Goal: Information Seeking & Learning: Compare options

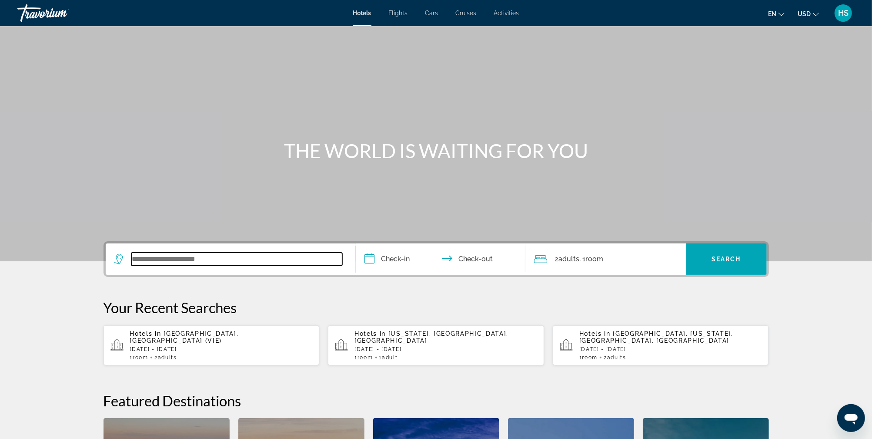
click at [242, 265] on input "Search widget" at bounding box center [236, 258] width 211 height 13
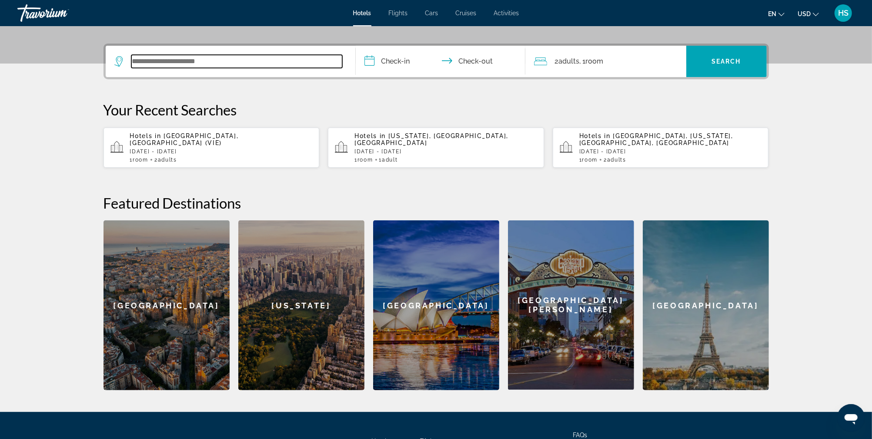
scroll to position [212, 0]
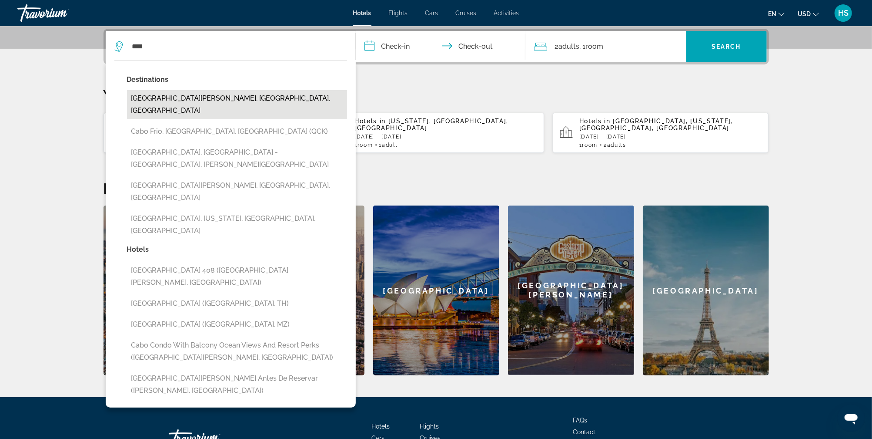
click at [270, 102] on button "[GEOGRAPHIC_DATA][PERSON_NAME], [GEOGRAPHIC_DATA], [GEOGRAPHIC_DATA]" at bounding box center [237, 104] width 220 height 29
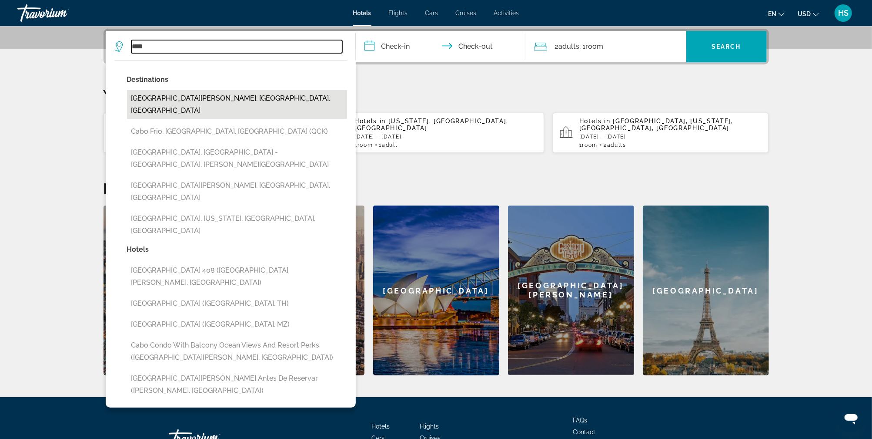
type input "**********"
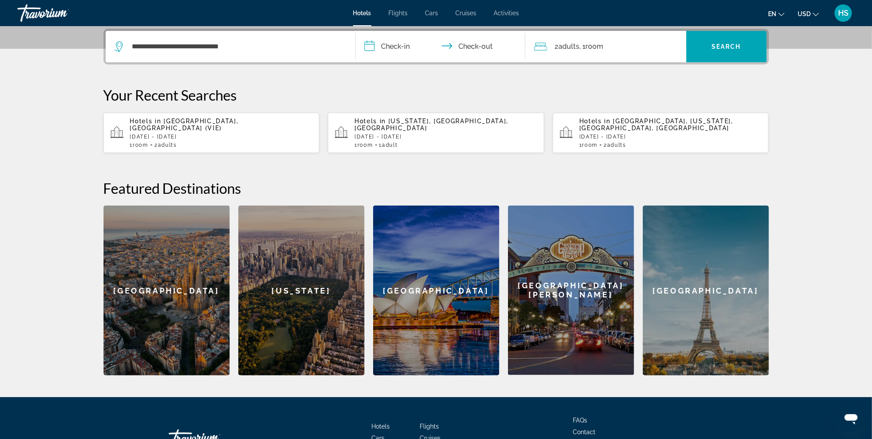
click at [408, 46] on input "**********" at bounding box center [442, 48] width 173 height 34
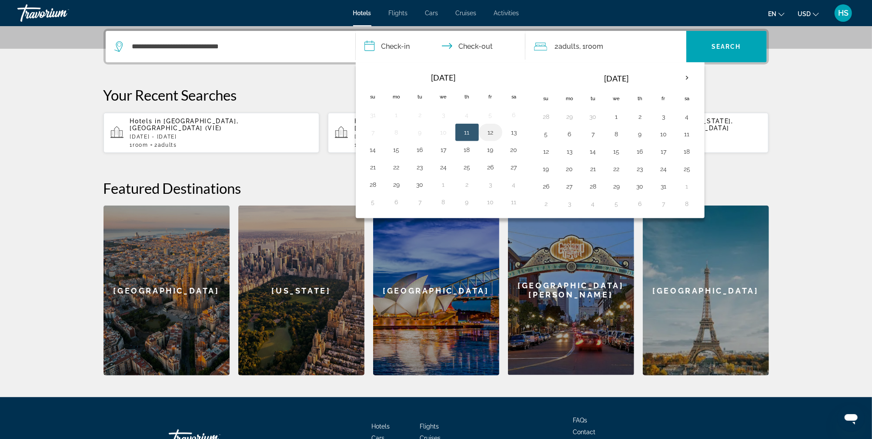
click at [491, 135] on button "12" at bounding box center [491, 132] width 14 height 12
click at [492, 151] on button "19" at bounding box center [491, 150] width 14 height 12
type input "**********"
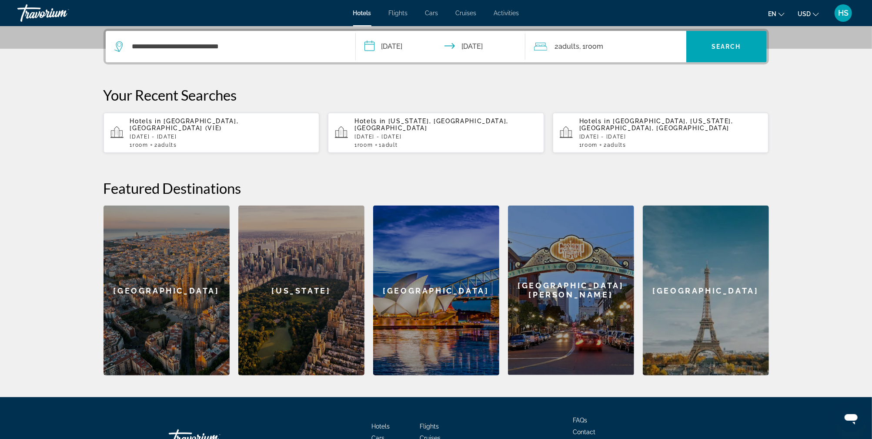
click at [647, 50] on div "2 Adult Adults , 1 Room rooms" at bounding box center [610, 46] width 152 height 12
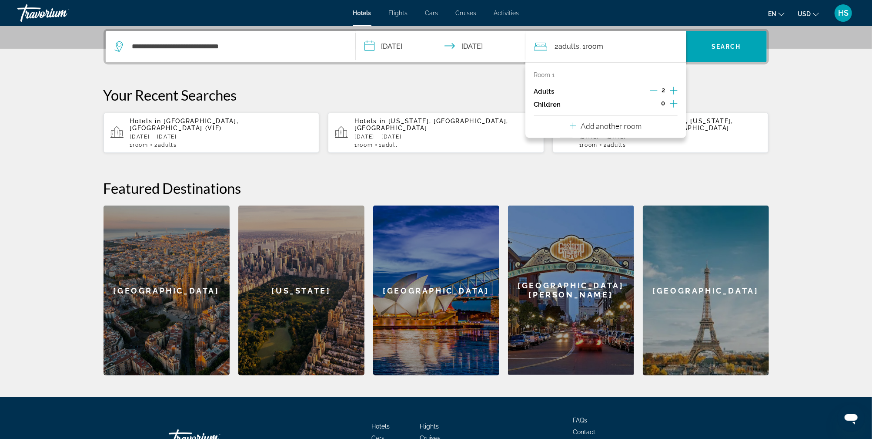
click at [657, 88] on icon "Decrement adults" at bounding box center [654, 91] width 8 height 8
click at [728, 51] on span "Search widget" at bounding box center [727, 46] width 81 height 21
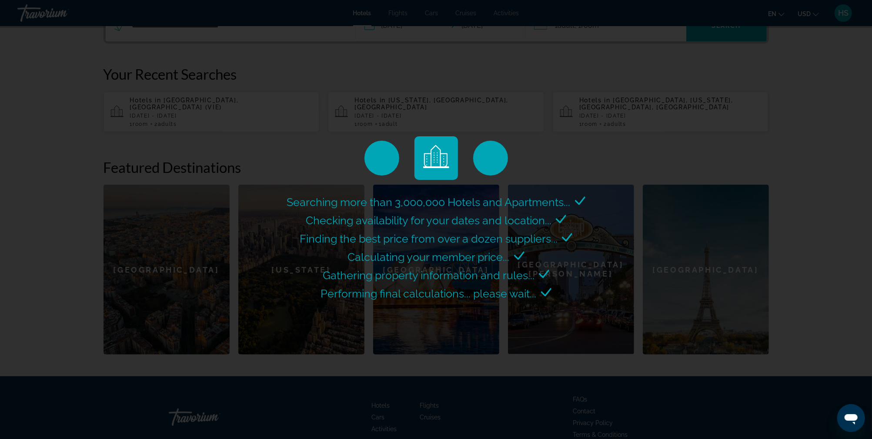
scroll to position [235, 0]
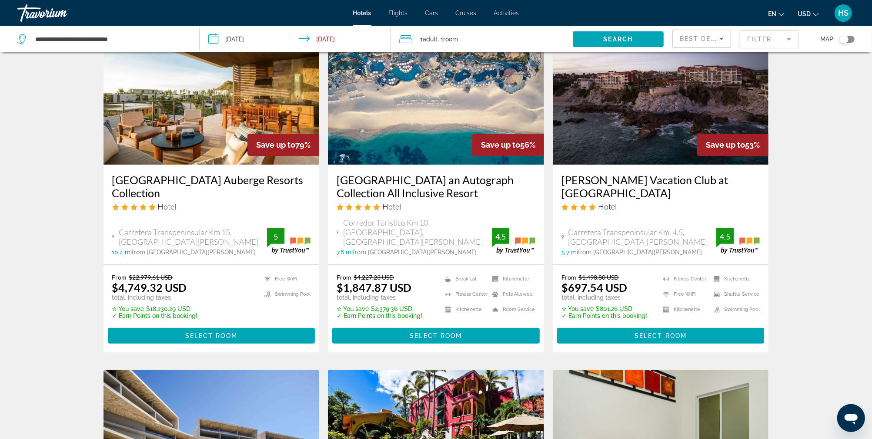
scroll to position [53, 0]
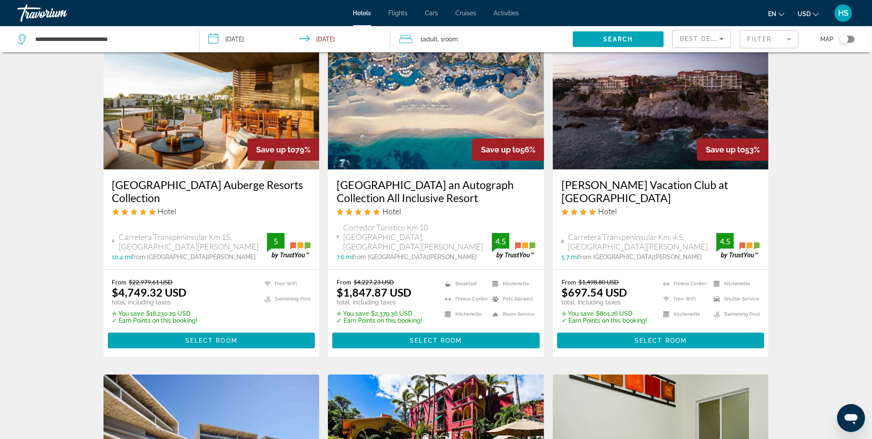
click at [659, 114] on img "Main content" at bounding box center [661, 99] width 216 height 139
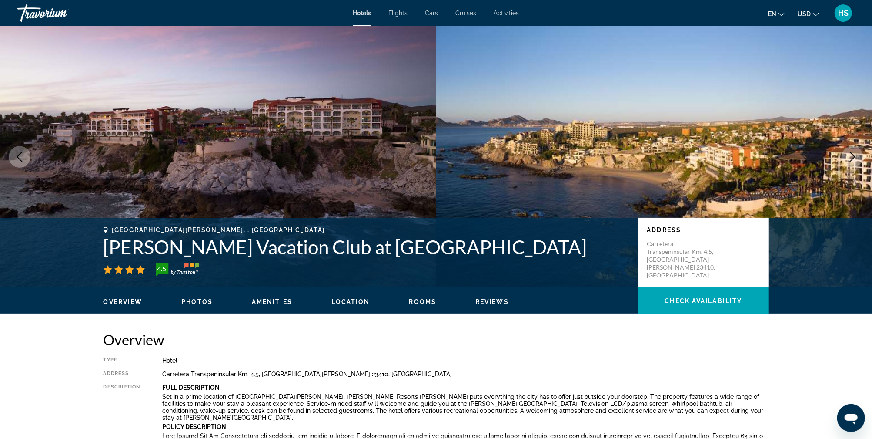
click at [853, 157] on icon "Next image" at bounding box center [853, 156] width 10 height 10
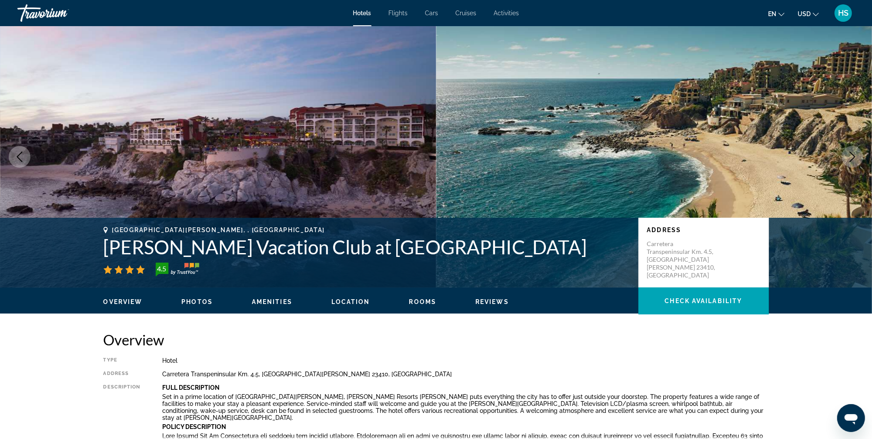
click at [853, 157] on icon "Next image" at bounding box center [853, 156] width 10 height 10
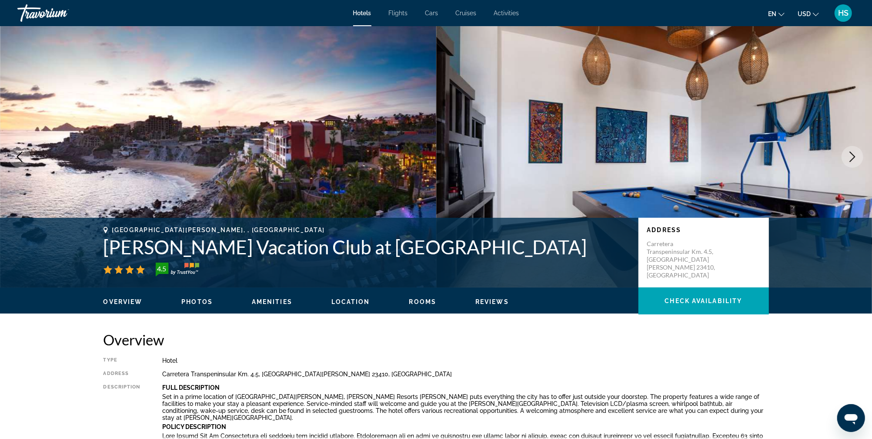
click at [853, 157] on icon "Next image" at bounding box center [853, 156] width 10 height 10
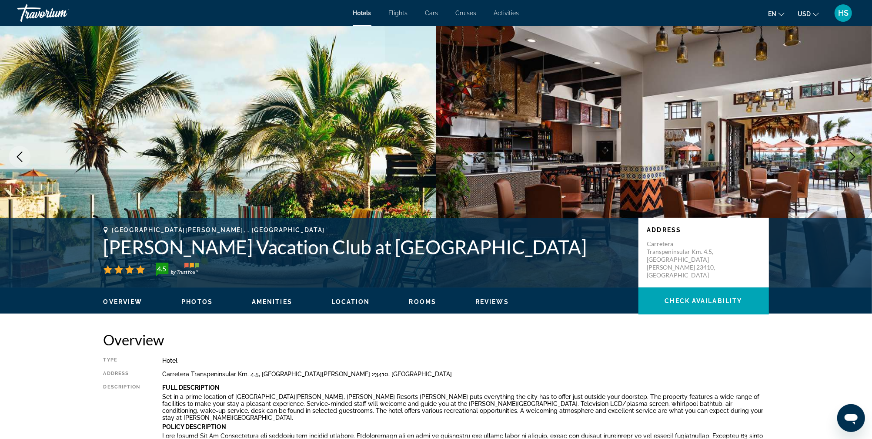
click at [853, 157] on icon "Next image" at bounding box center [853, 156] width 10 height 10
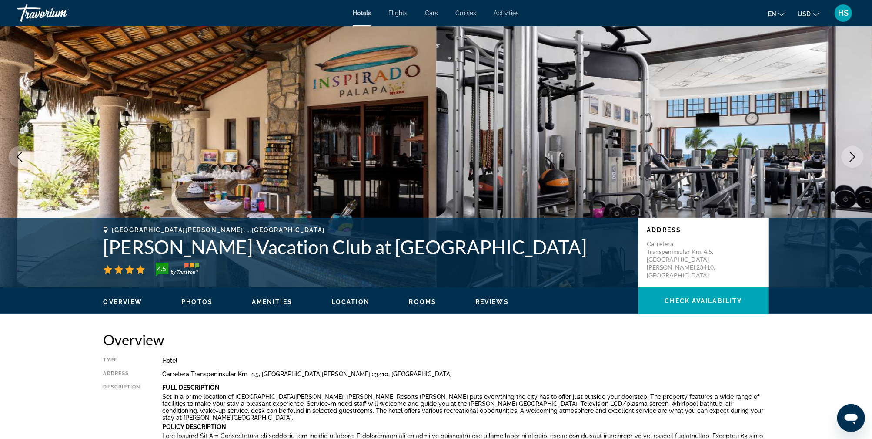
click at [854, 157] on icon "Next image" at bounding box center [853, 156] width 6 height 10
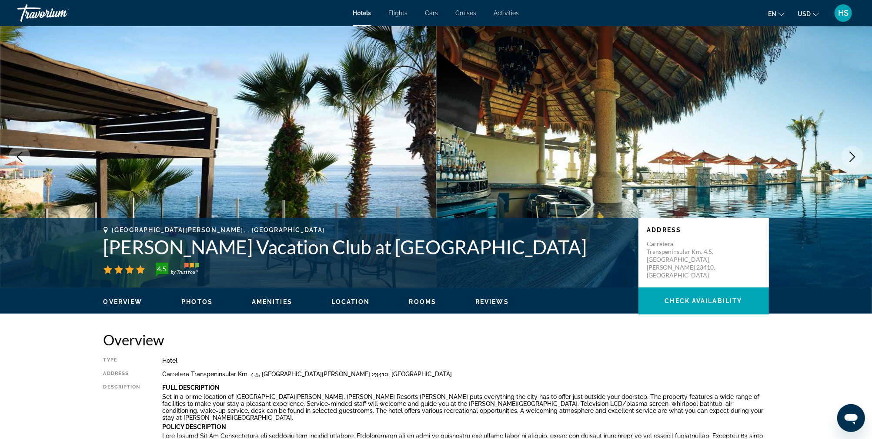
click at [854, 157] on icon "Next image" at bounding box center [853, 156] width 10 height 10
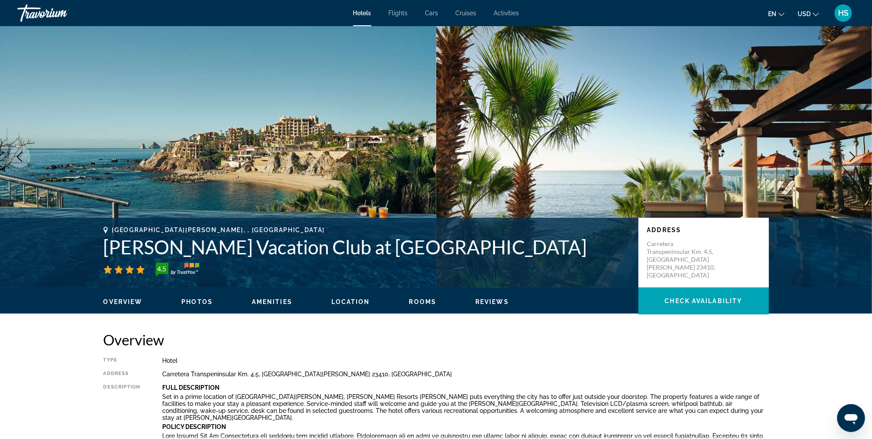
click at [854, 157] on icon "Next image" at bounding box center [853, 156] width 10 height 10
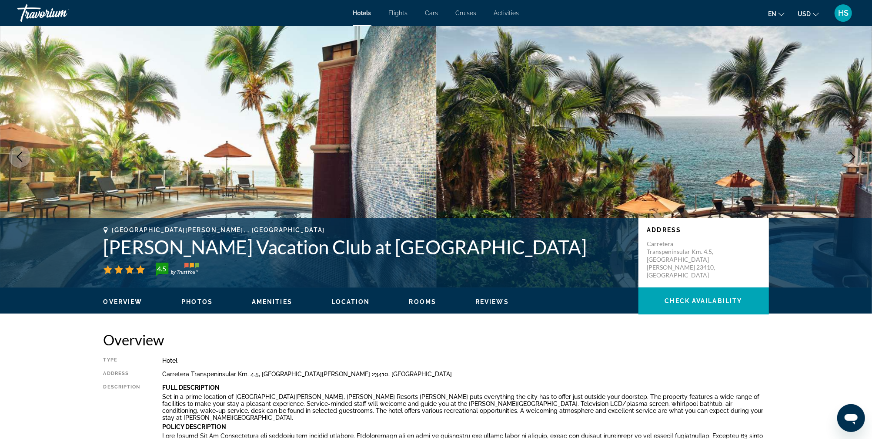
click at [854, 157] on icon "Next image" at bounding box center [853, 156] width 10 height 10
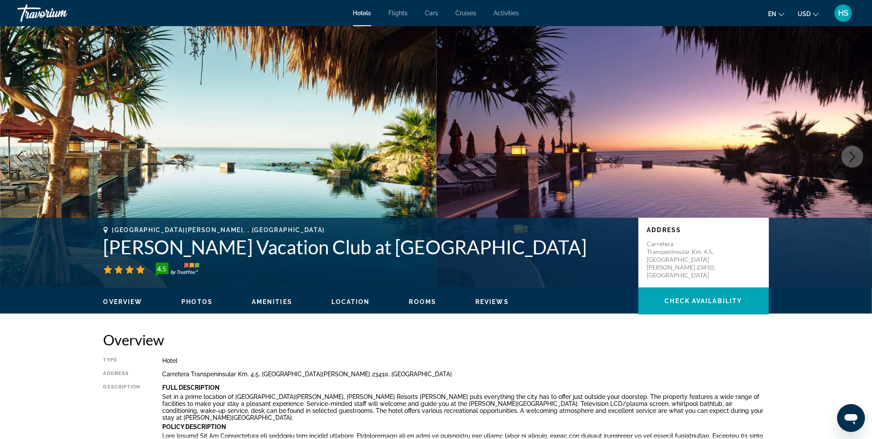
click at [854, 157] on icon "Next image" at bounding box center [853, 156] width 10 height 10
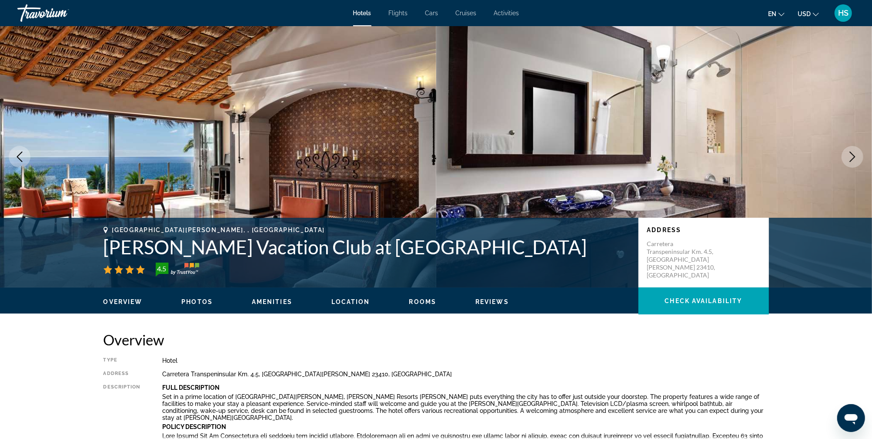
click at [854, 157] on icon "Next image" at bounding box center [853, 156] width 10 height 10
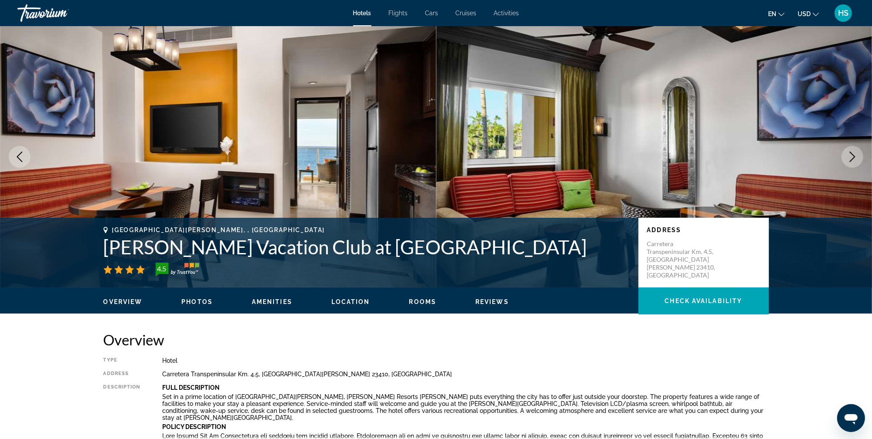
click at [854, 157] on icon "Next image" at bounding box center [853, 156] width 10 height 10
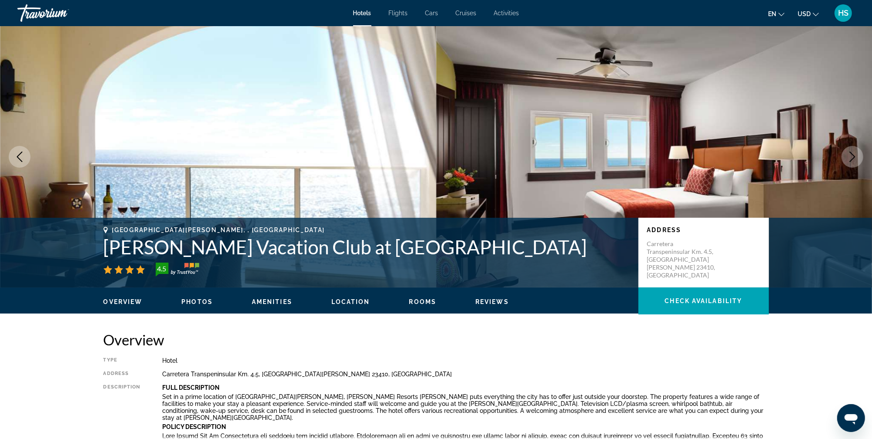
click at [854, 157] on icon "Next image" at bounding box center [853, 156] width 10 height 10
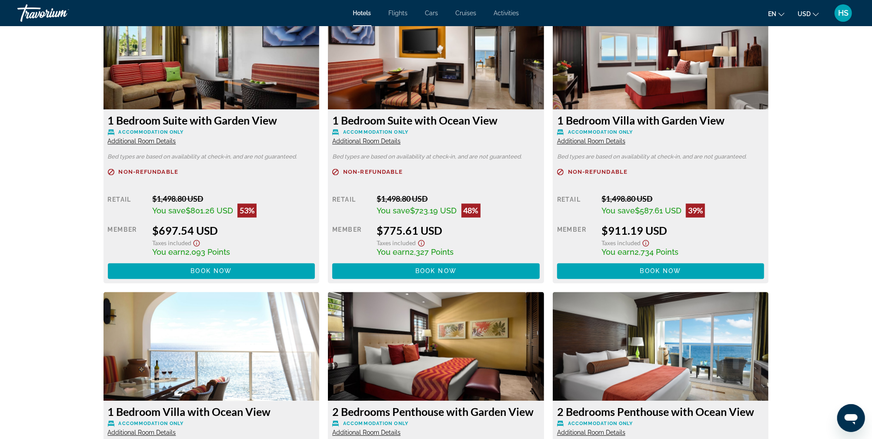
scroll to position [1161, 0]
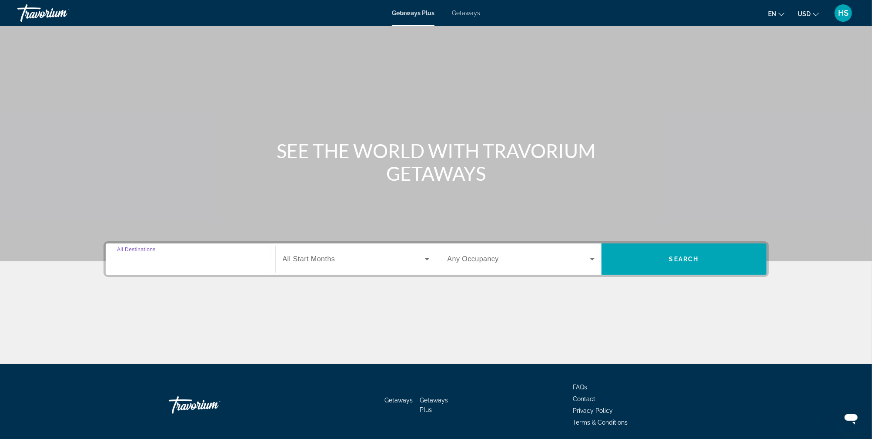
click at [192, 256] on input "Destination All Destinations" at bounding box center [190, 259] width 147 height 10
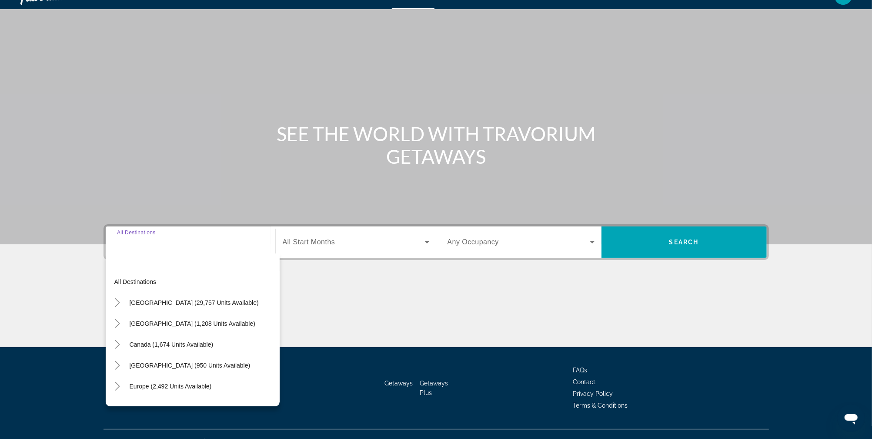
scroll to position [31, 0]
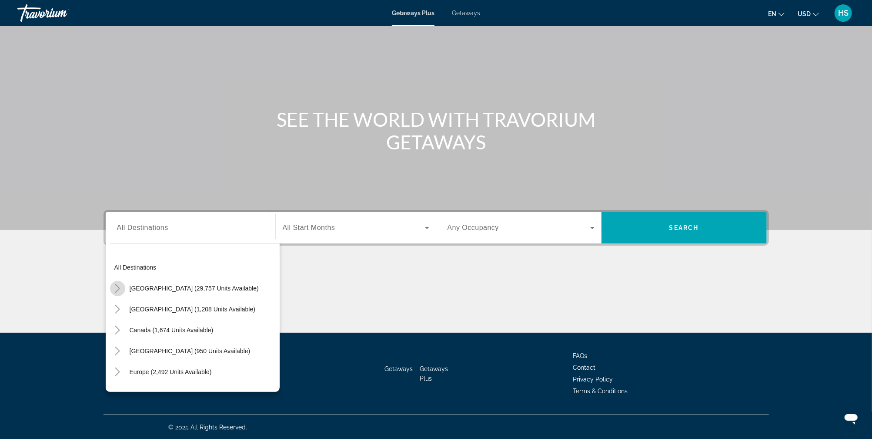
click at [118, 286] on icon "Toggle United States (29,757 units available)" at bounding box center [117, 288] width 5 height 9
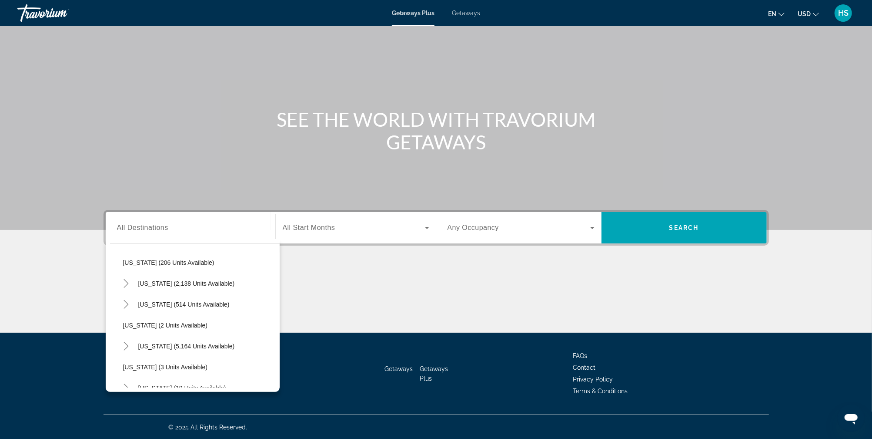
scroll to position [69, 0]
click at [174, 278] on span "[US_STATE] (2,138 units available)" at bounding box center [186, 281] width 97 height 7
type input "**********"
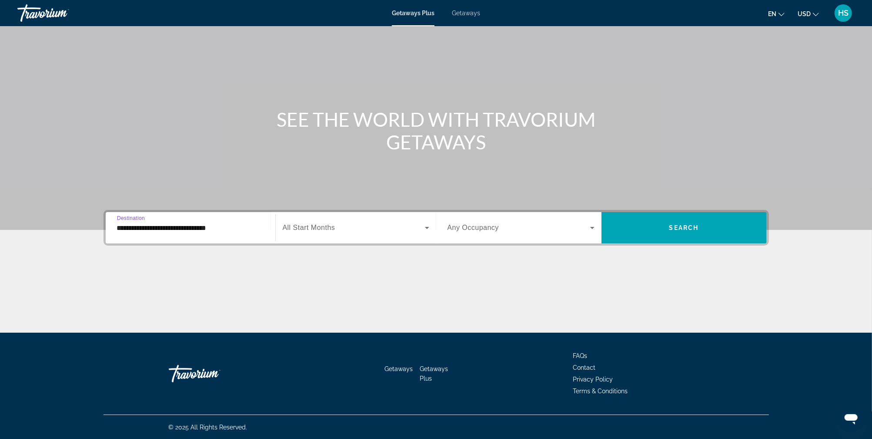
click at [333, 230] on span "All Start Months" at bounding box center [309, 227] width 53 height 7
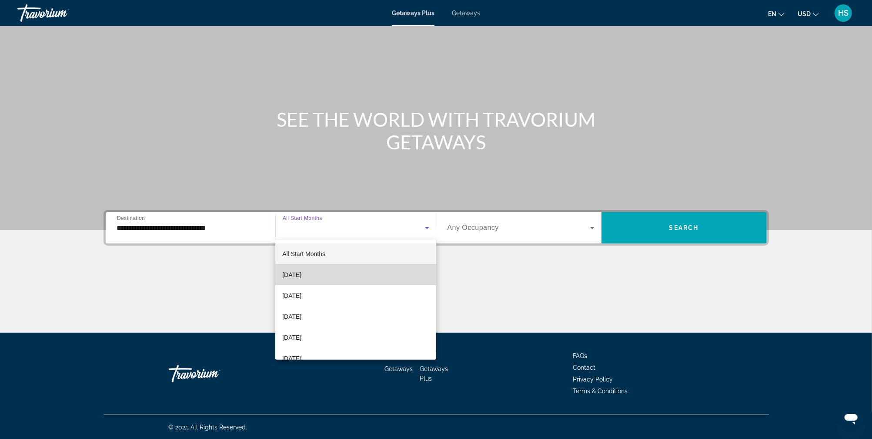
click at [302, 271] on span "[DATE]" at bounding box center [291, 274] width 19 height 10
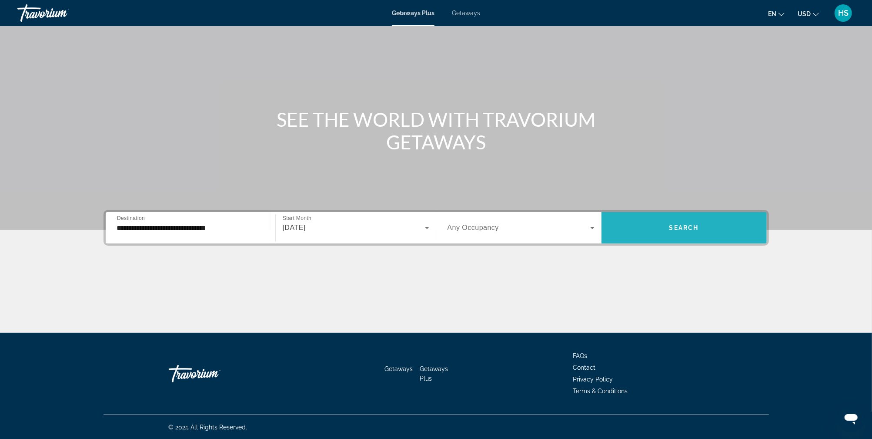
click at [654, 228] on span "Search widget" at bounding box center [684, 227] width 165 height 21
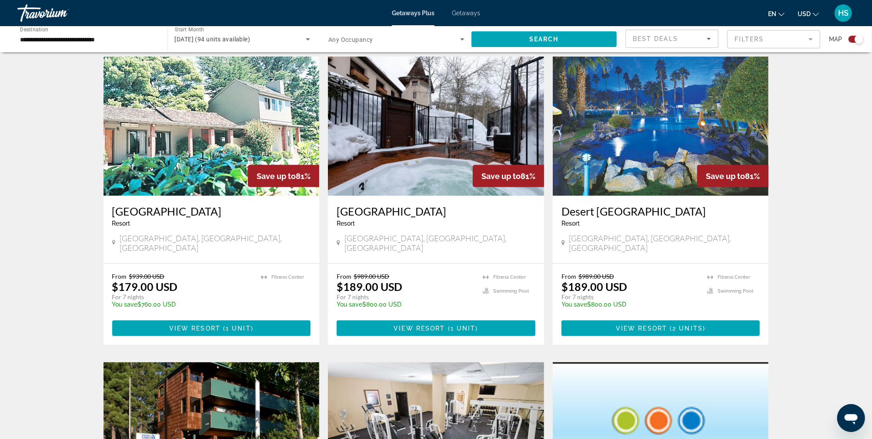
scroll to position [909, 0]
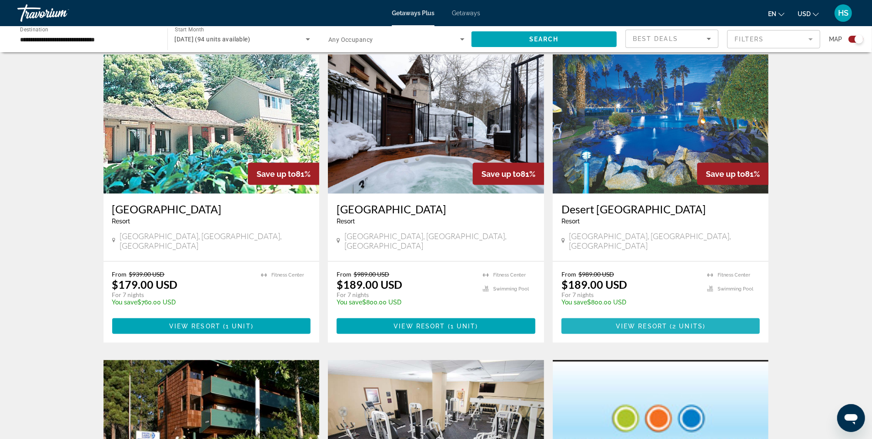
click at [645, 315] on span "Main content" at bounding box center [661, 325] width 199 height 21
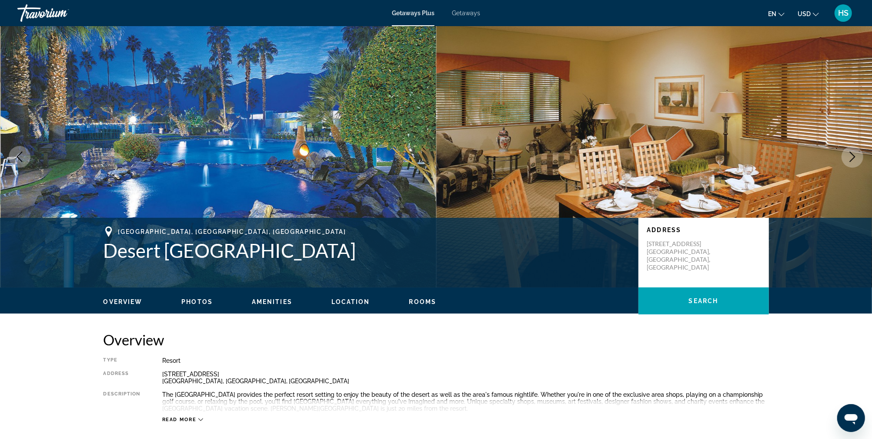
click at [856, 157] on icon "Next image" at bounding box center [853, 156] width 10 height 10
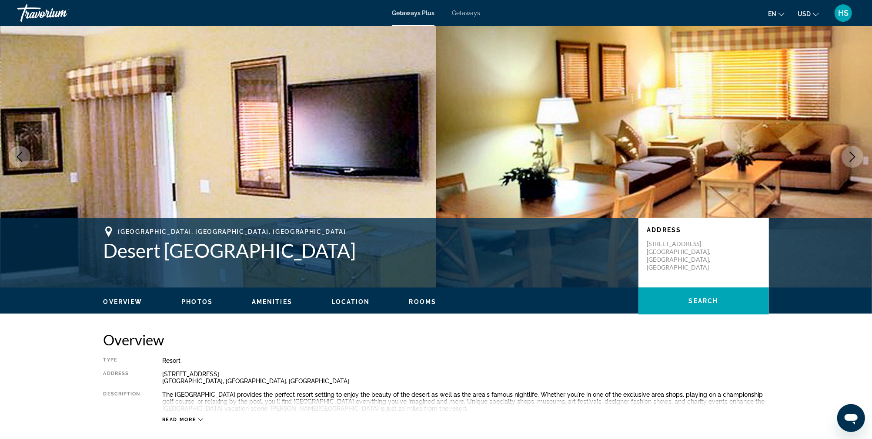
click at [856, 156] on icon "Next image" at bounding box center [853, 156] width 10 height 10
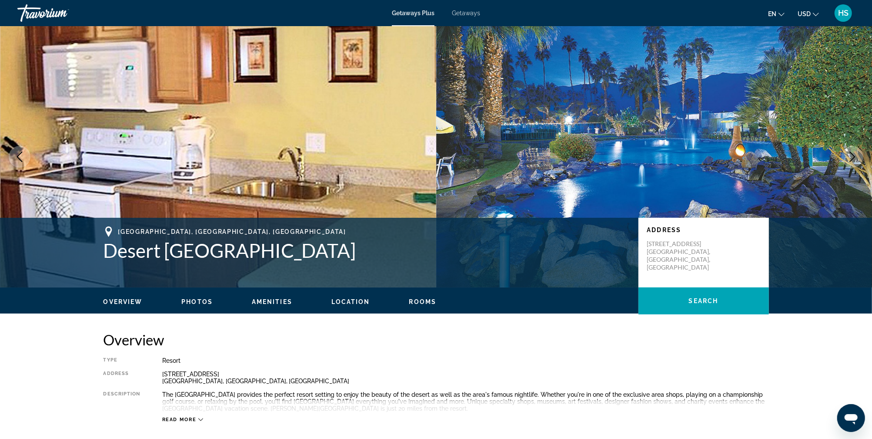
click at [856, 157] on icon "Next image" at bounding box center [853, 156] width 10 height 10
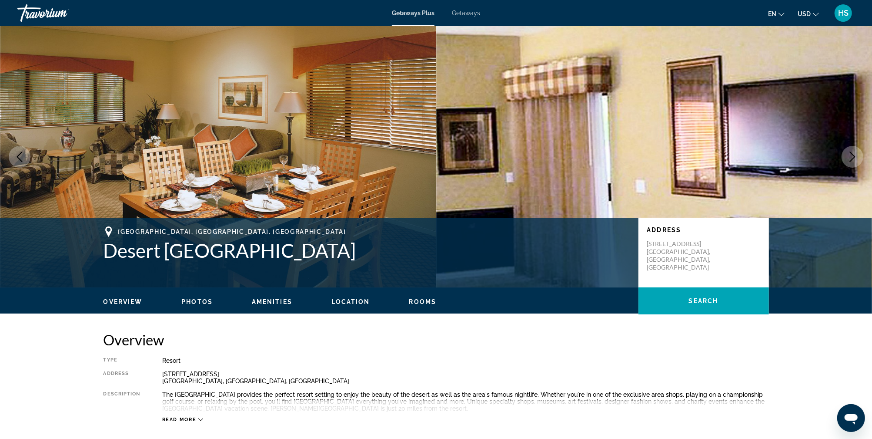
click at [856, 158] on icon "Next image" at bounding box center [853, 156] width 10 height 10
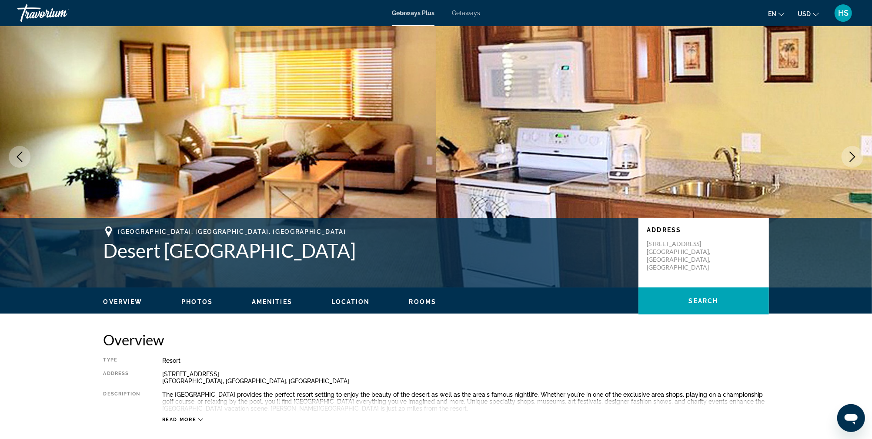
click at [856, 158] on icon "Next image" at bounding box center [853, 156] width 10 height 10
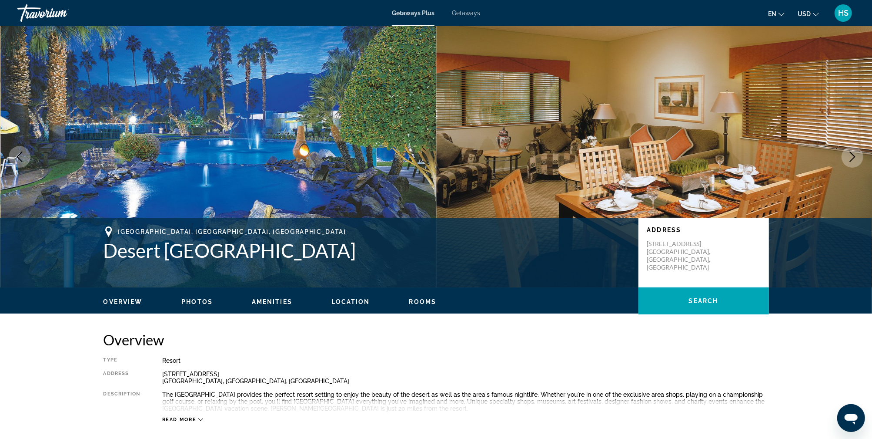
click at [856, 158] on icon "Next image" at bounding box center [853, 156] width 10 height 10
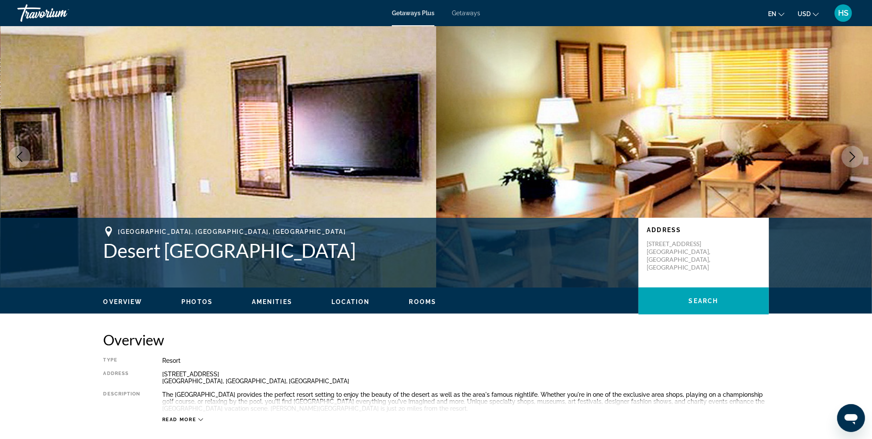
click at [855, 158] on icon "Next image" at bounding box center [853, 156] width 6 height 10
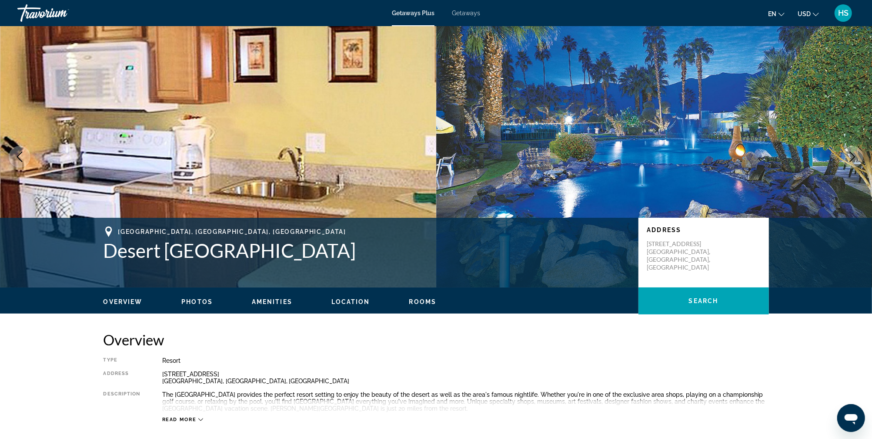
click at [854, 158] on icon "Next image" at bounding box center [853, 156] width 10 height 10
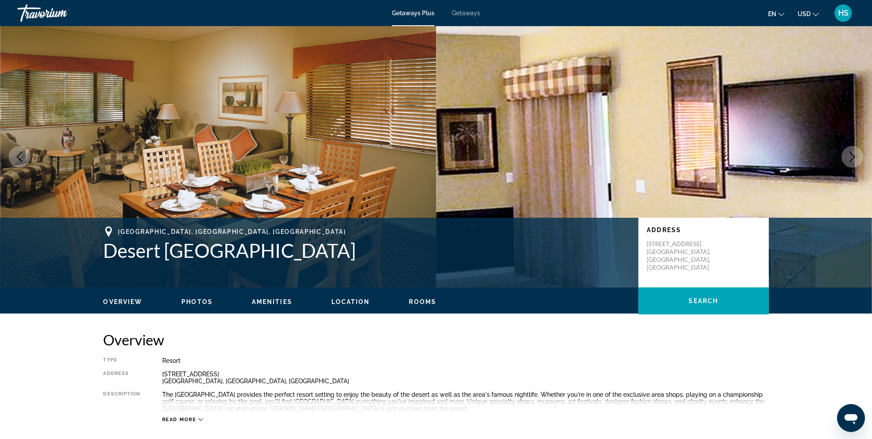
click at [854, 158] on icon "Next image" at bounding box center [853, 156] width 10 height 10
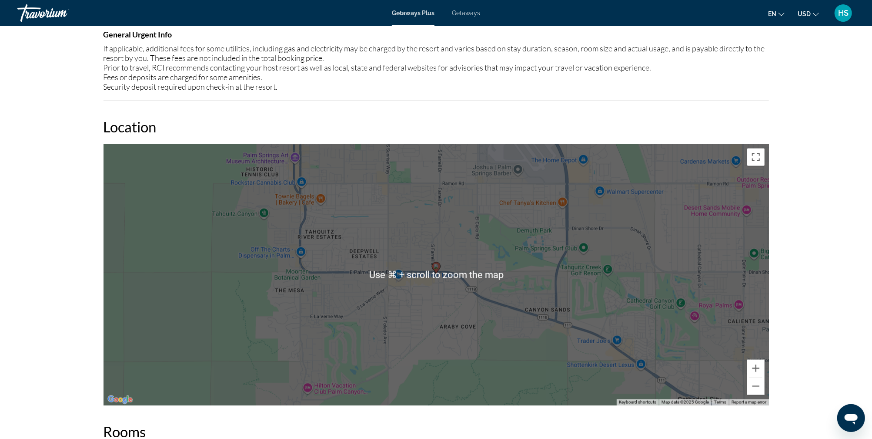
scroll to position [843, 0]
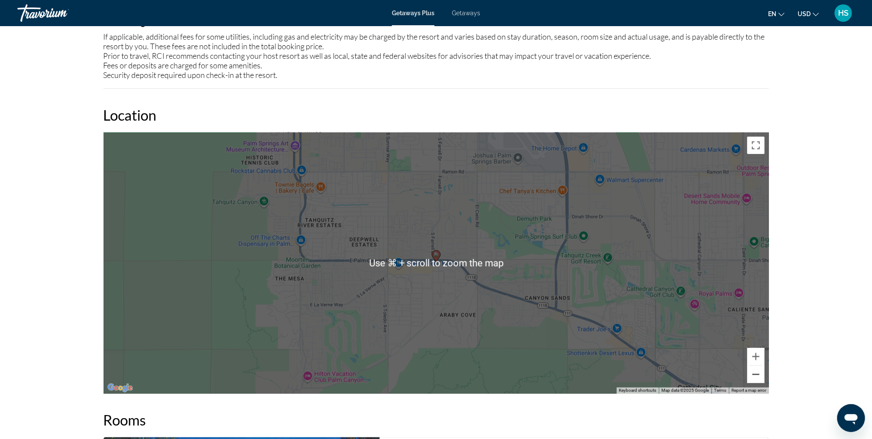
click at [756, 376] on button "Zoom out" at bounding box center [756, 374] width 17 height 17
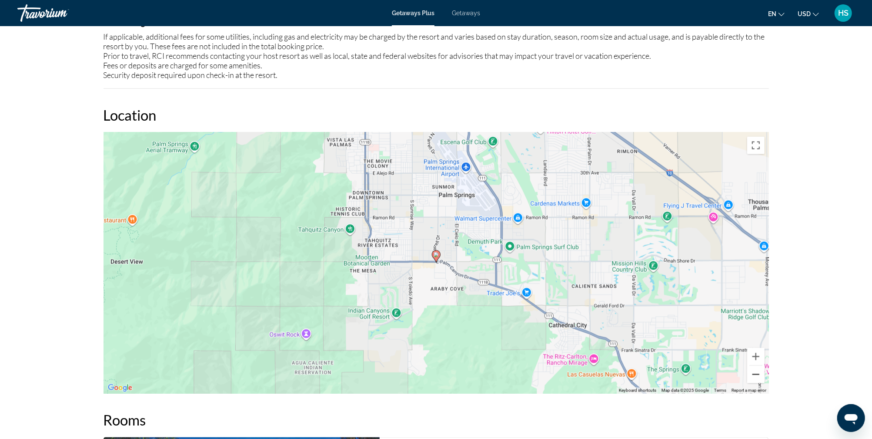
click at [756, 376] on button "Zoom out" at bounding box center [756, 374] width 17 height 17
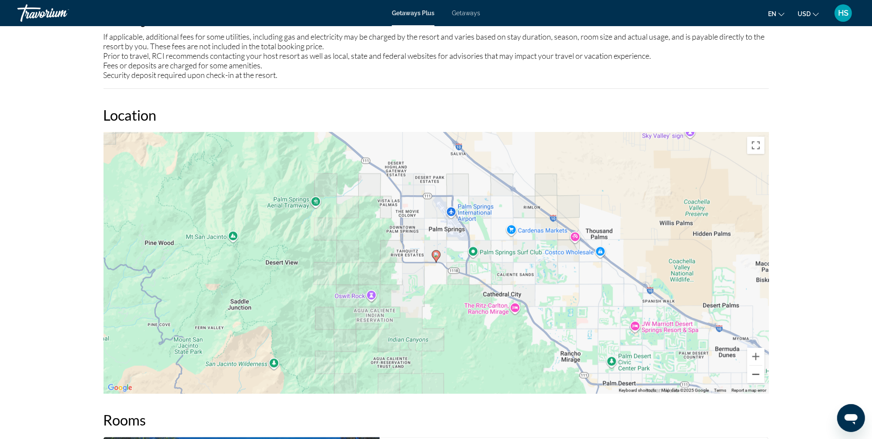
click at [756, 375] on button "Zoom out" at bounding box center [756, 374] width 17 height 17
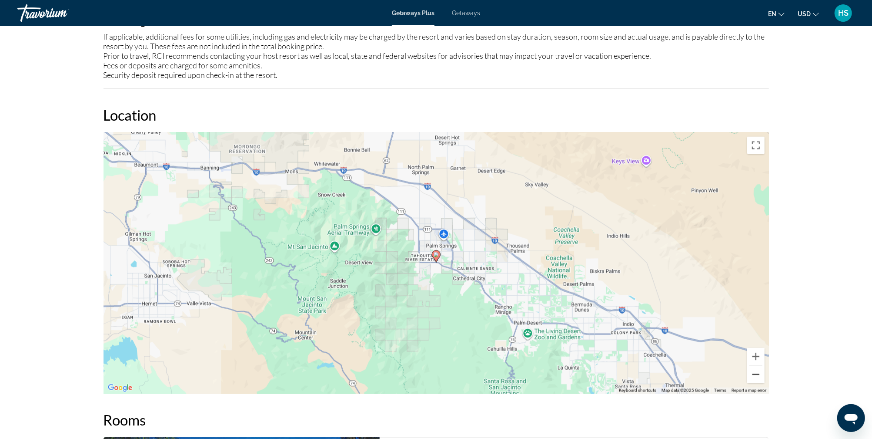
click at [756, 374] on button "Zoom out" at bounding box center [756, 374] width 17 height 17
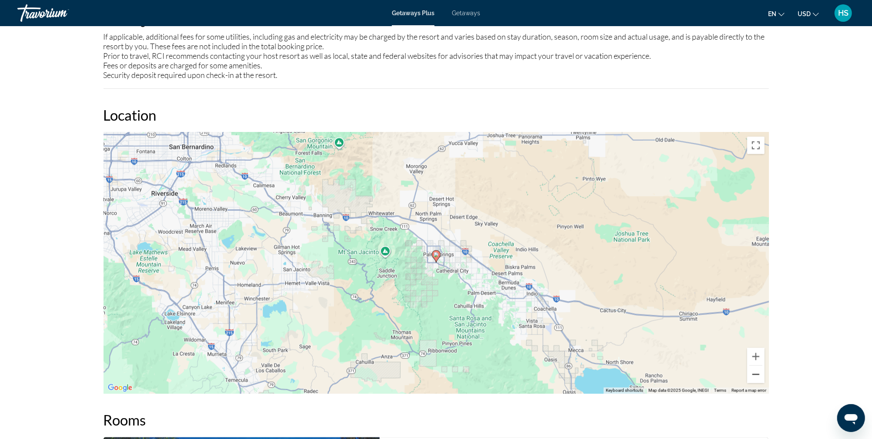
click at [756, 374] on button "Zoom out" at bounding box center [756, 374] width 17 height 17
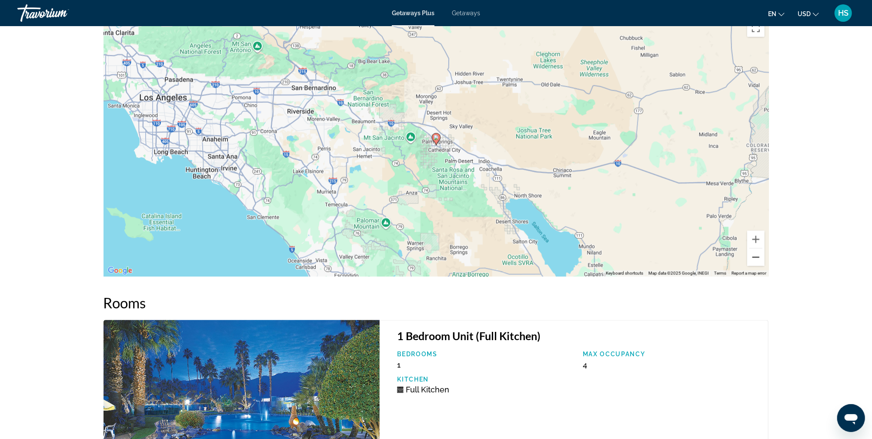
scroll to position [937, 0]
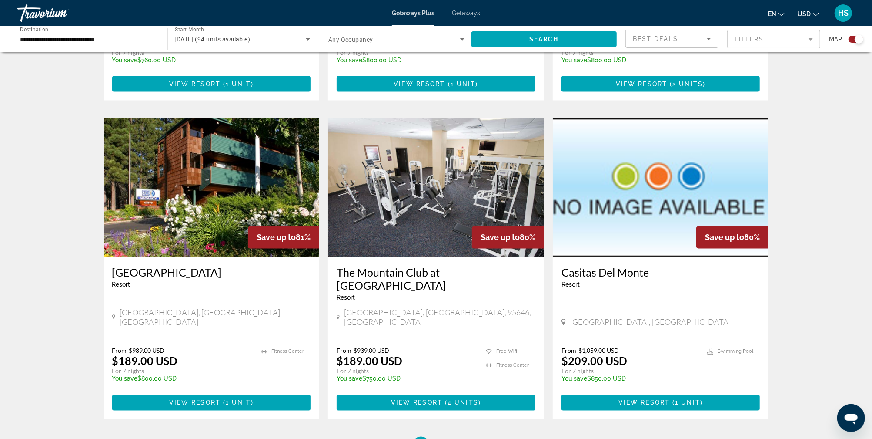
scroll to position [1151, 0]
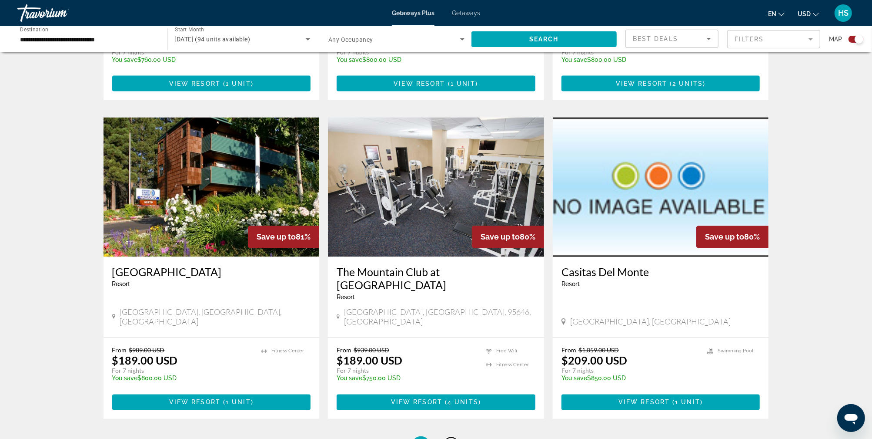
click at [452, 438] on span "2" at bounding box center [452, 445] width 4 height 10
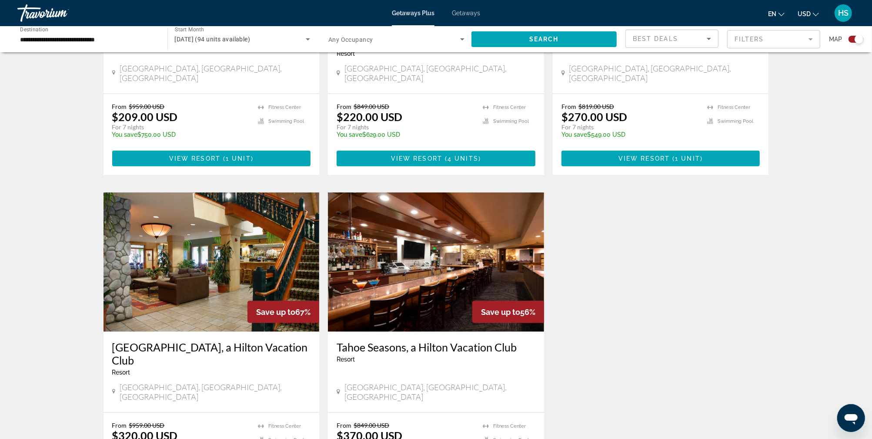
scroll to position [785, 0]
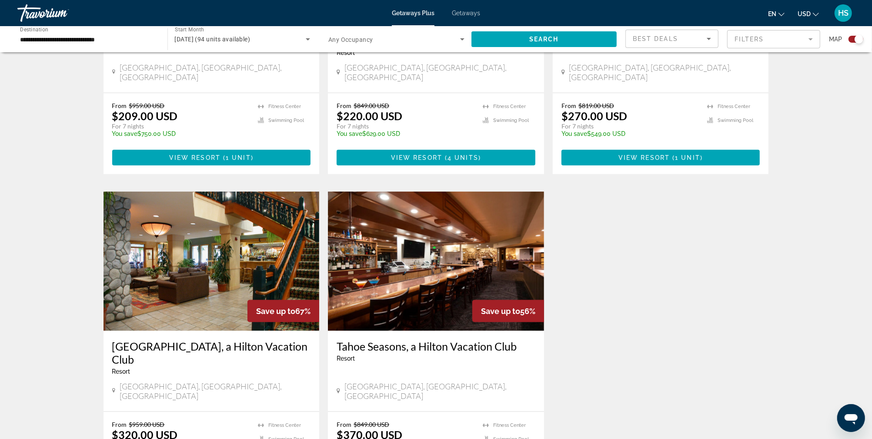
click at [238, 232] on img "Main content" at bounding box center [212, 260] width 216 height 139
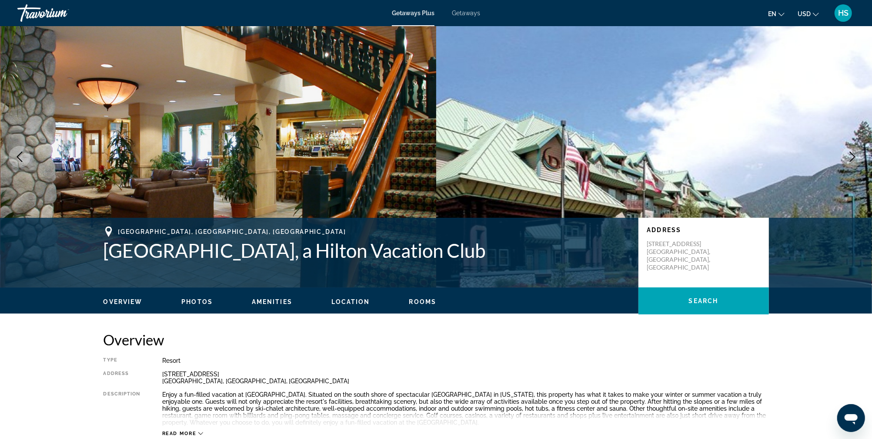
click at [853, 155] on icon "Next image" at bounding box center [853, 156] width 10 height 10
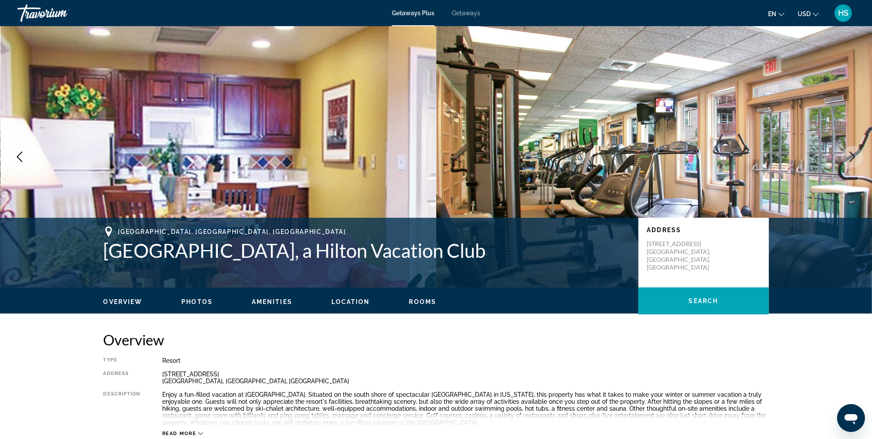
click at [853, 155] on icon "Next image" at bounding box center [853, 156] width 10 height 10
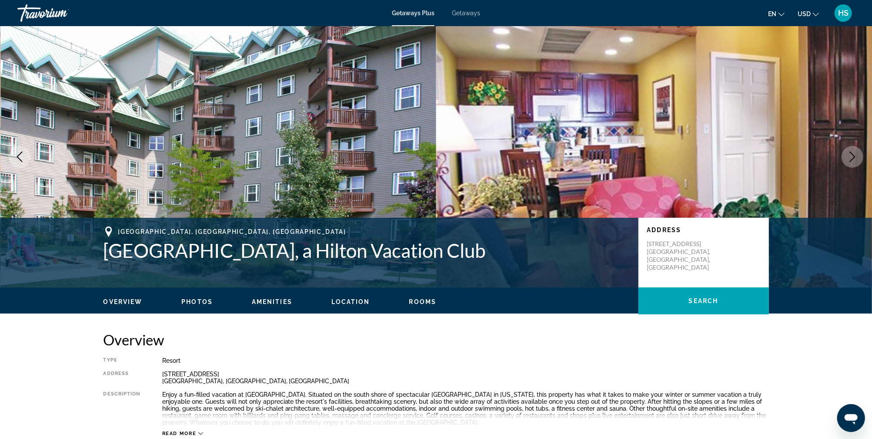
click at [853, 155] on icon "Next image" at bounding box center [853, 156] width 10 height 10
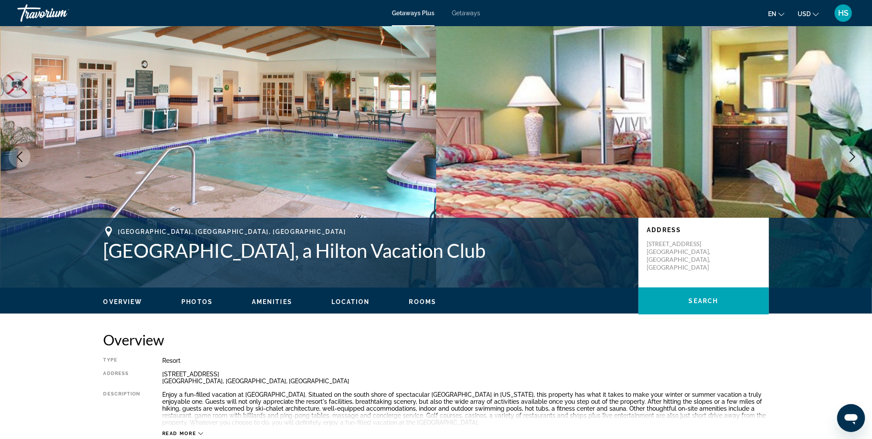
click at [853, 155] on icon "Next image" at bounding box center [853, 156] width 10 height 10
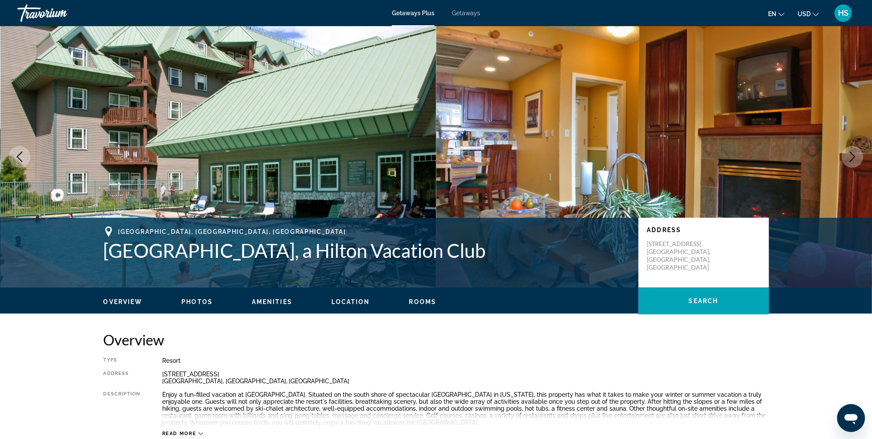
click at [853, 155] on icon "Next image" at bounding box center [853, 156] width 10 height 10
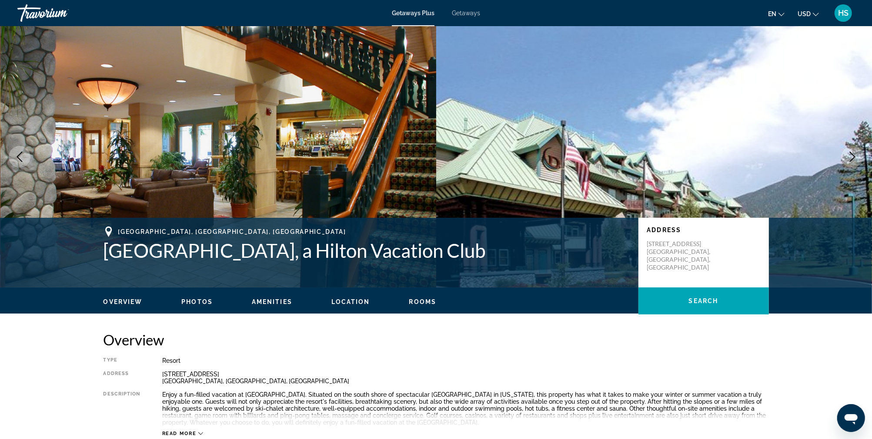
click at [853, 155] on icon "Next image" at bounding box center [853, 156] width 10 height 10
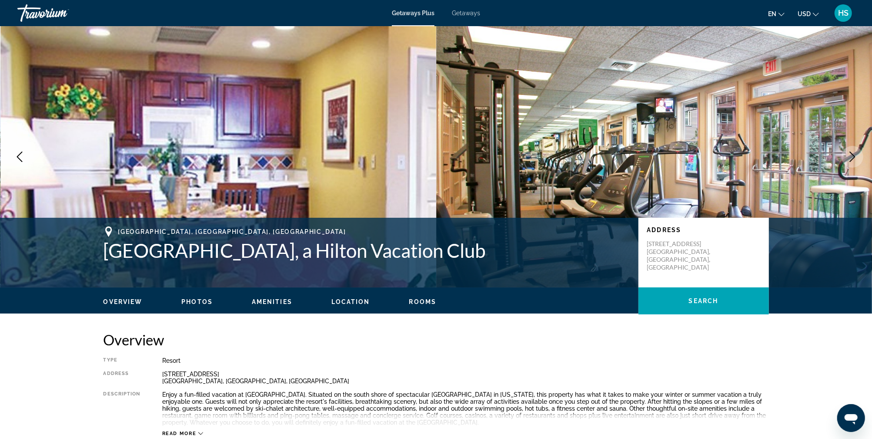
click at [853, 155] on icon "Next image" at bounding box center [853, 156] width 10 height 10
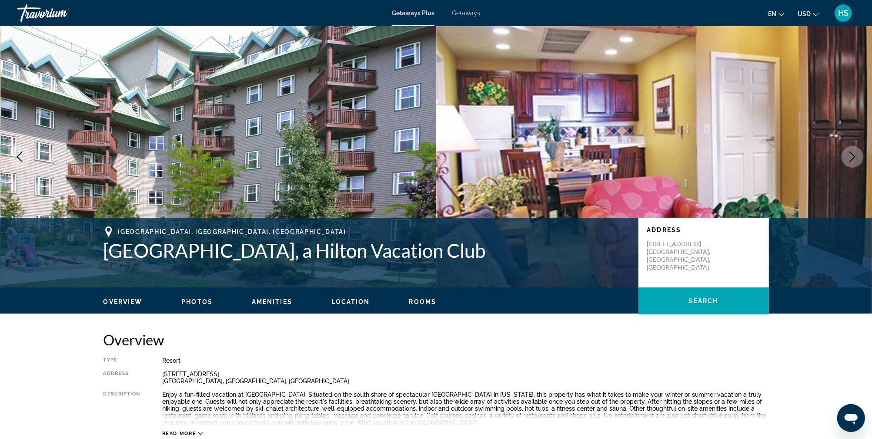
click at [853, 155] on icon "Next image" at bounding box center [853, 156] width 10 height 10
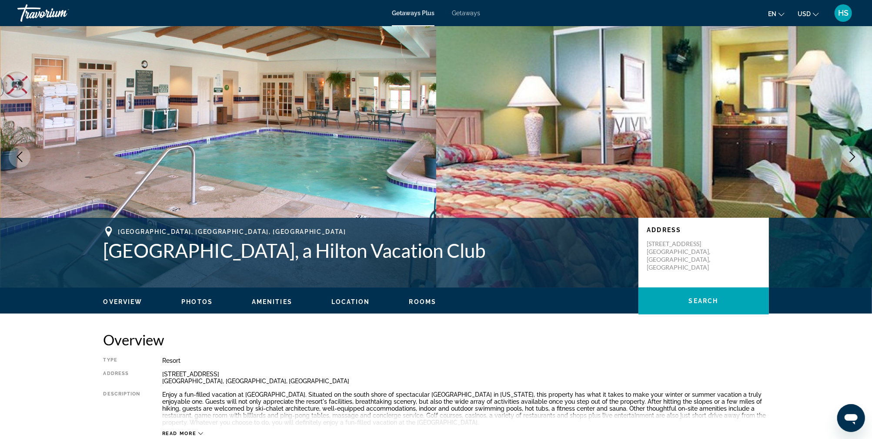
click at [853, 155] on icon "Next image" at bounding box center [853, 156] width 10 height 10
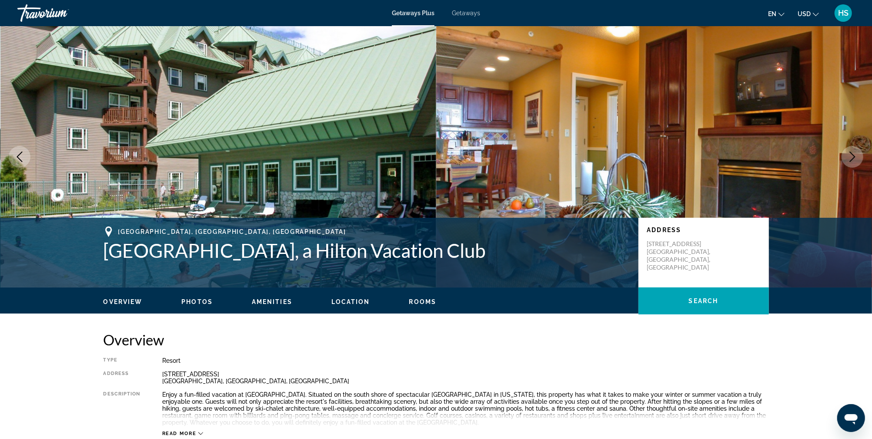
click at [853, 155] on icon "Next image" at bounding box center [853, 156] width 10 height 10
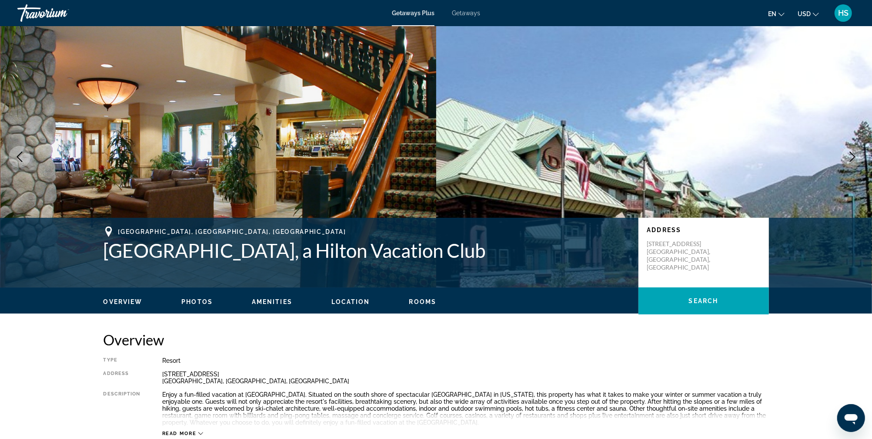
click at [853, 155] on icon "Next image" at bounding box center [853, 156] width 10 height 10
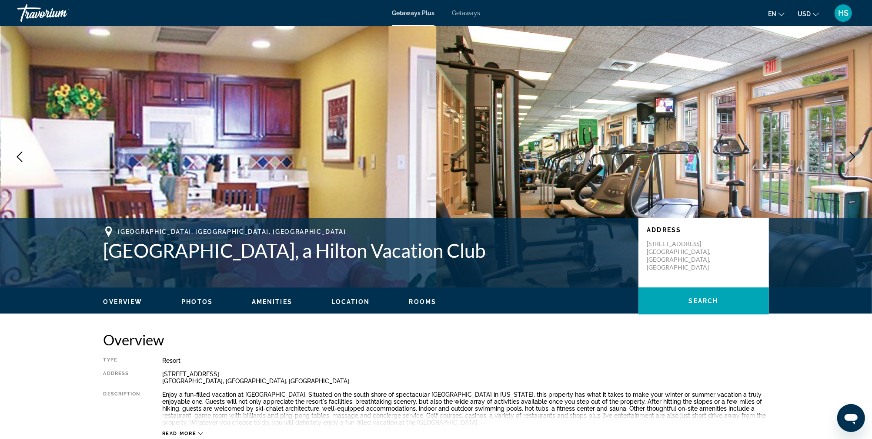
click at [853, 155] on icon "Next image" at bounding box center [853, 156] width 10 height 10
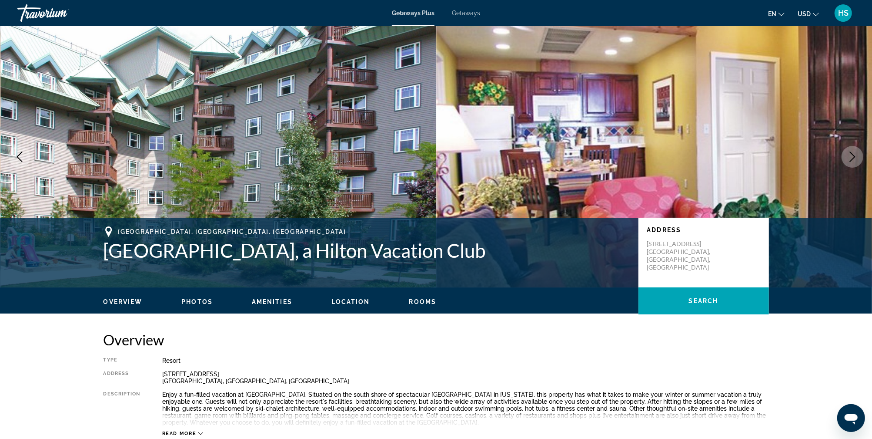
click at [853, 155] on icon "Next image" at bounding box center [853, 156] width 10 height 10
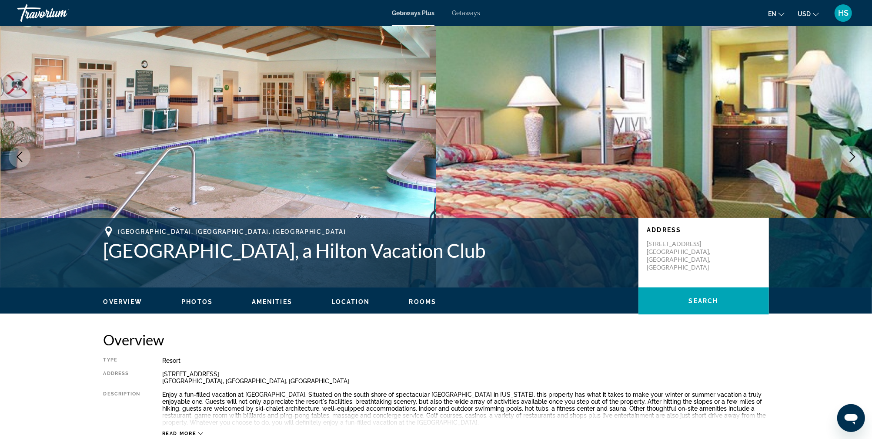
click at [853, 155] on icon "Next image" at bounding box center [853, 156] width 10 height 10
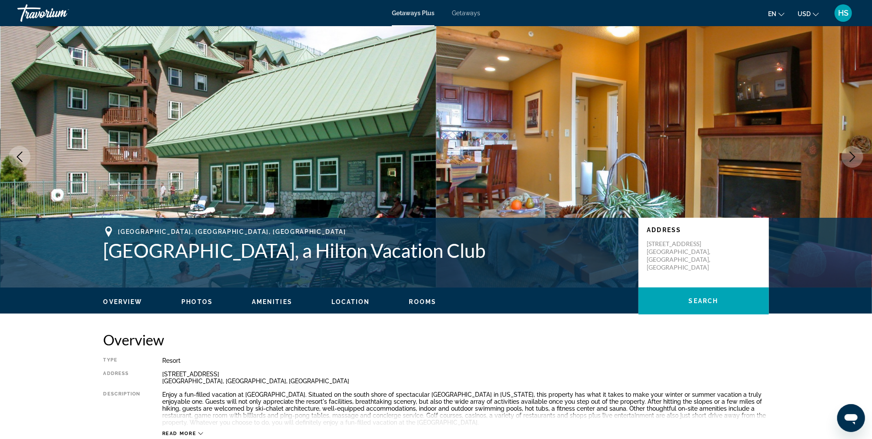
click at [853, 155] on icon "Next image" at bounding box center [853, 156] width 10 height 10
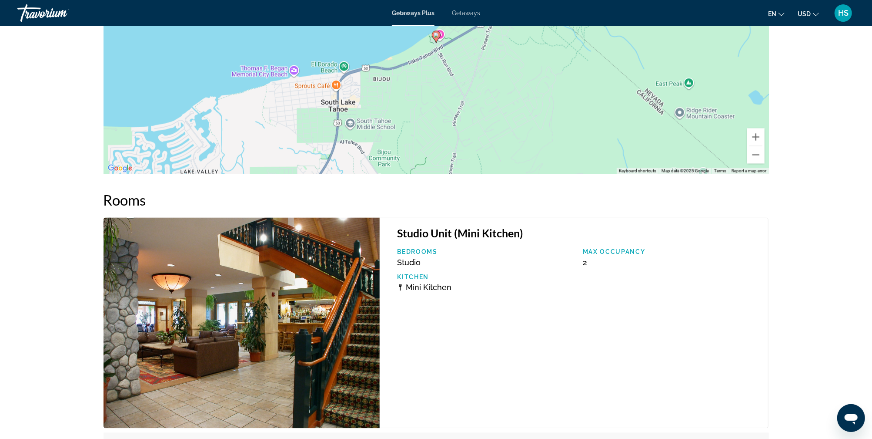
scroll to position [1149, 0]
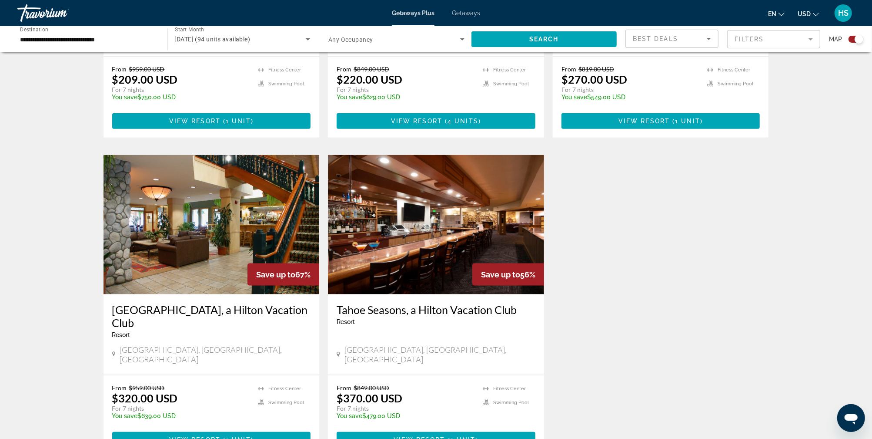
scroll to position [829, 0]
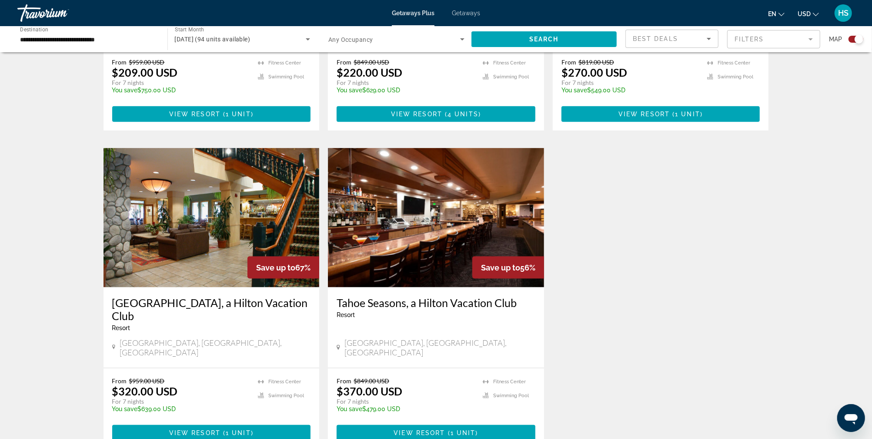
click at [443, 183] on img "Main content" at bounding box center [436, 217] width 216 height 139
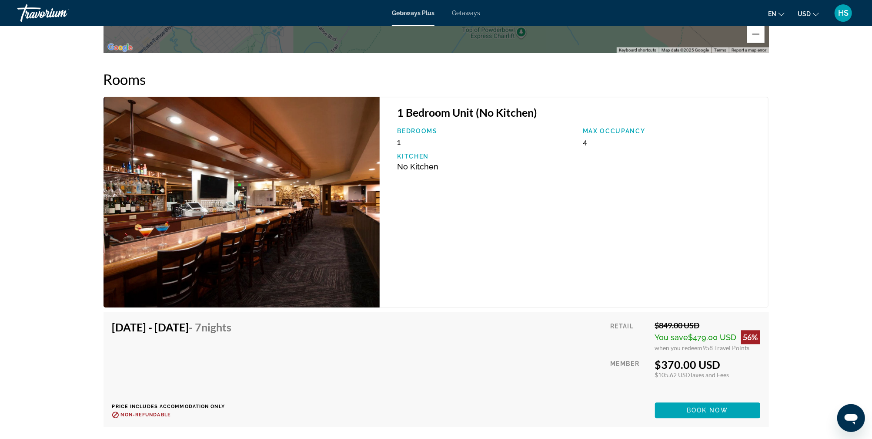
scroll to position [1512, 0]
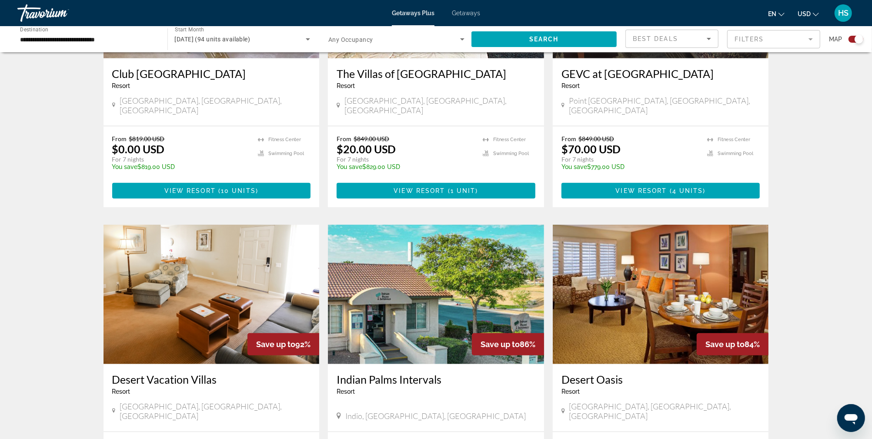
scroll to position [432, 0]
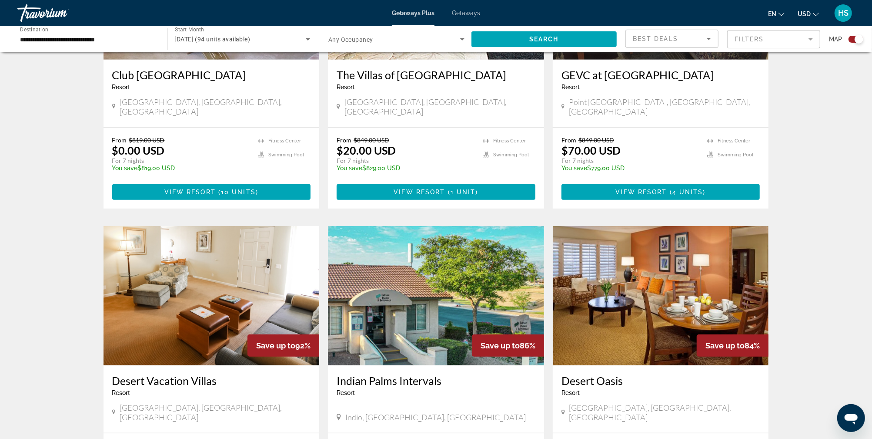
click at [634, 261] on img "Main content" at bounding box center [661, 295] width 216 height 139
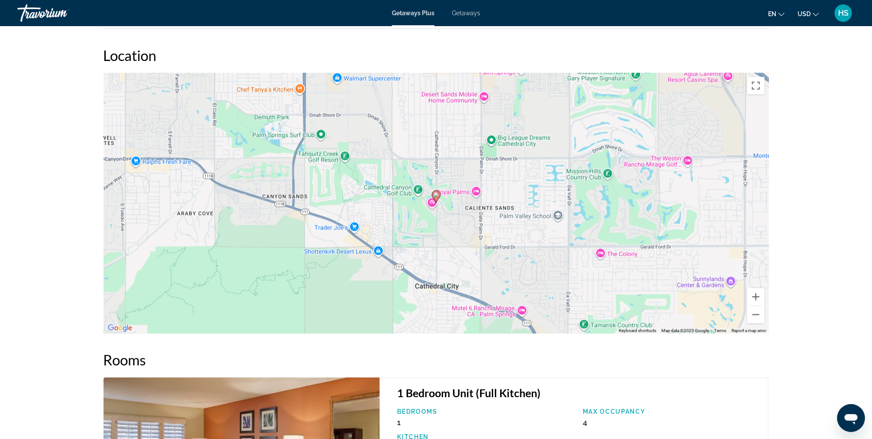
scroll to position [1209, 0]
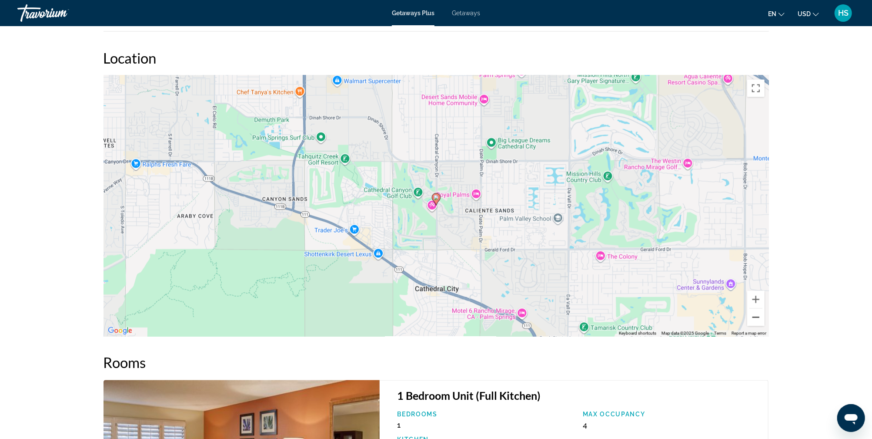
click at [757, 316] on button "Zoom out" at bounding box center [756, 317] width 17 height 17
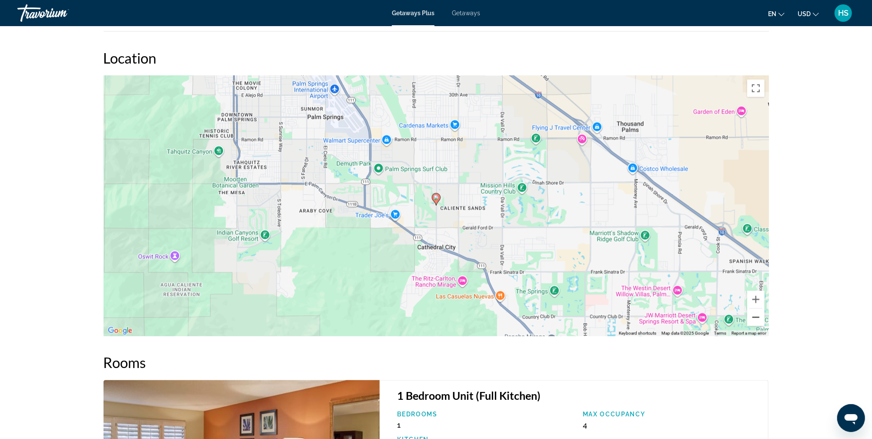
click at [757, 316] on button "Zoom out" at bounding box center [756, 317] width 17 height 17
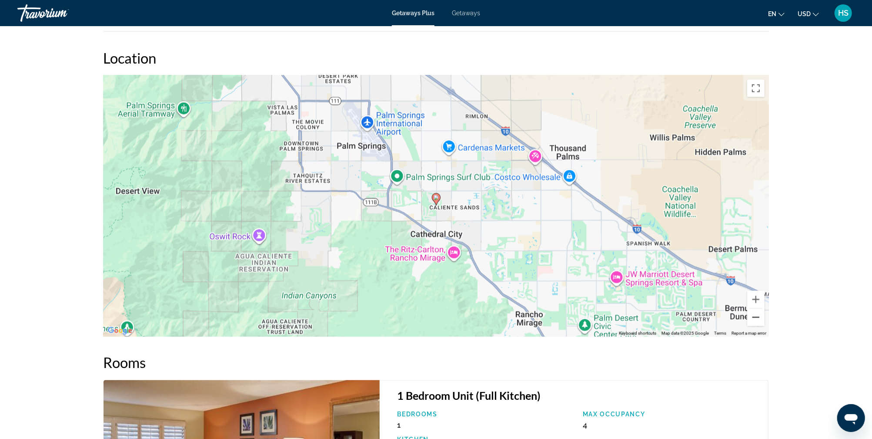
click at [757, 316] on button "Zoom out" at bounding box center [756, 317] width 17 height 17
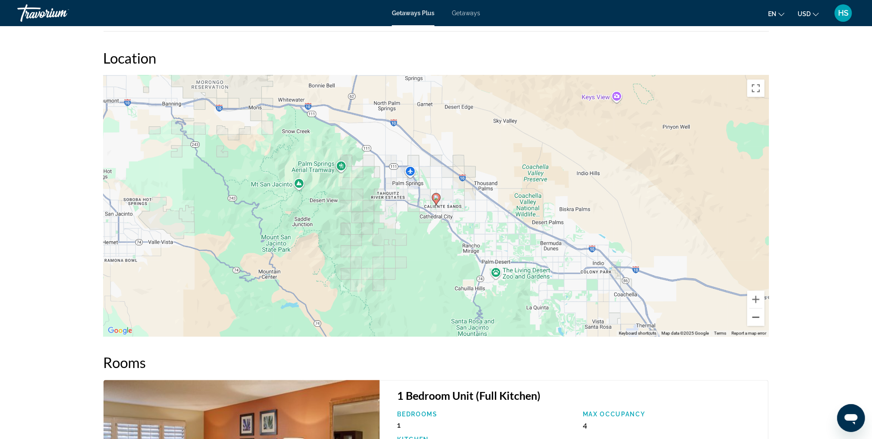
click at [757, 316] on button "Zoom out" at bounding box center [756, 317] width 17 height 17
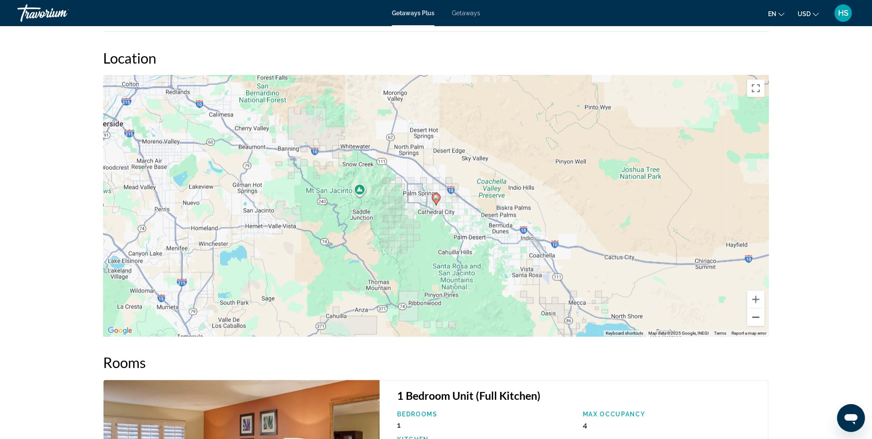
click at [757, 316] on button "Zoom out" at bounding box center [756, 317] width 17 height 17
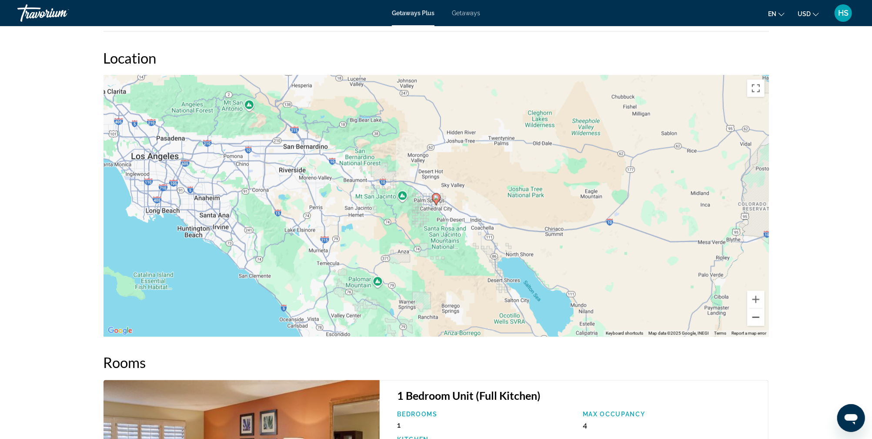
click at [757, 316] on button "Zoom out" at bounding box center [756, 317] width 17 height 17
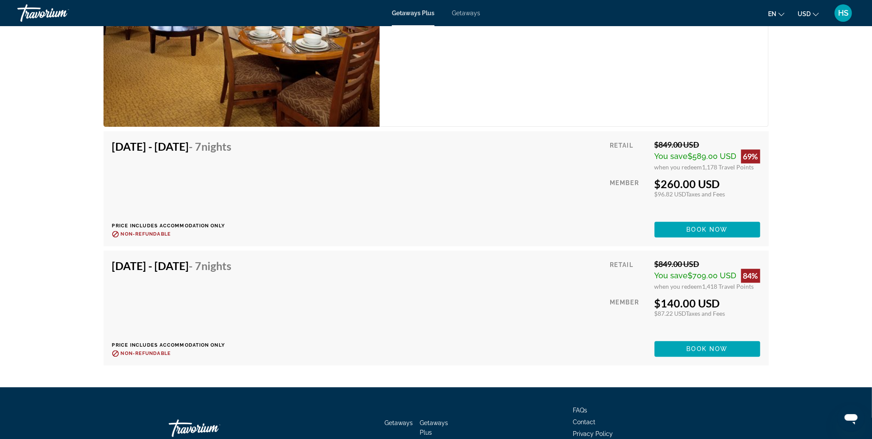
scroll to position [1684, 0]
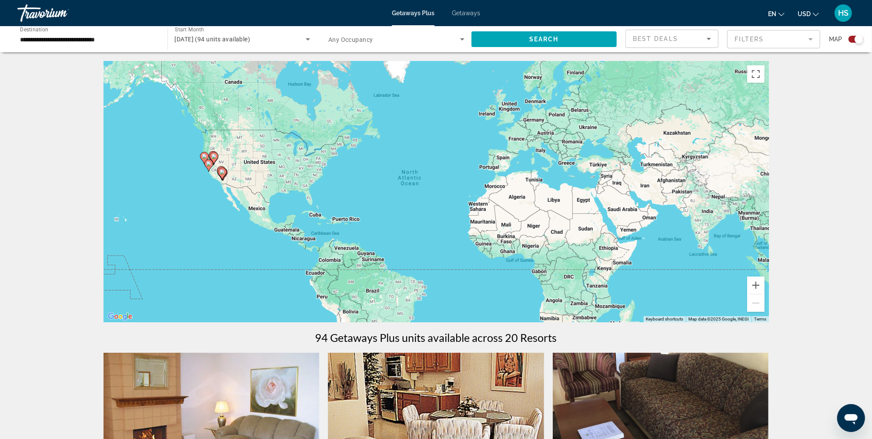
click at [87, 38] on input "**********" at bounding box center [88, 39] width 136 height 10
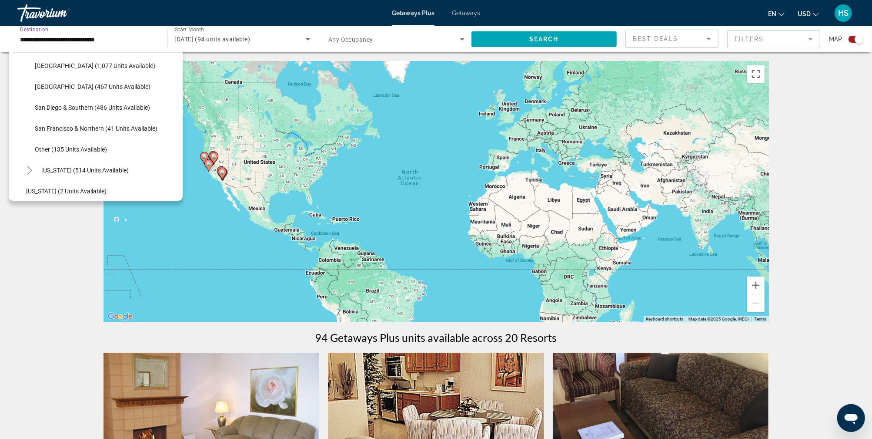
scroll to position [137, 0]
click at [68, 104] on span "San Diego & Southern (486 units available)" at bounding box center [92, 106] width 115 height 7
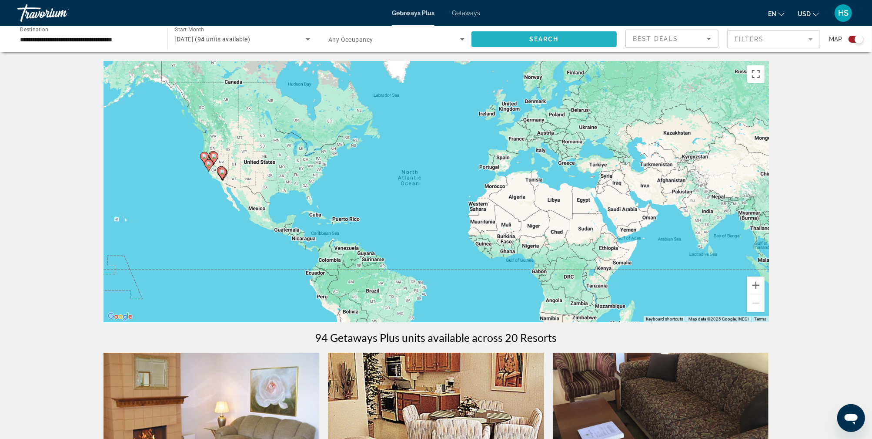
click at [552, 36] on span "Search" at bounding box center [545, 39] width 30 height 7
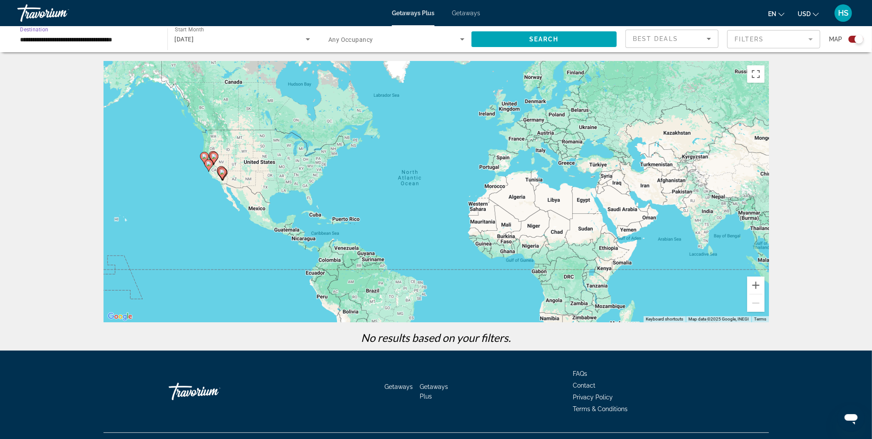
click at [90, 41] on input "**********" at bounding box center [88, 39] width 136 height 10
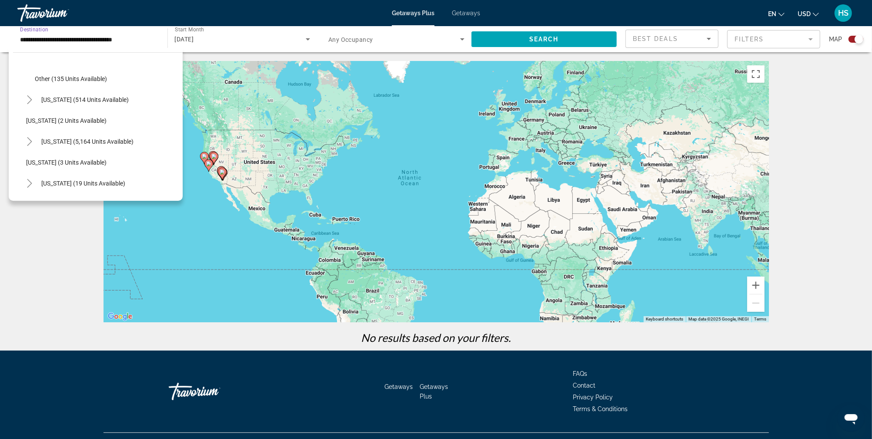
scroll to position [214, 0]
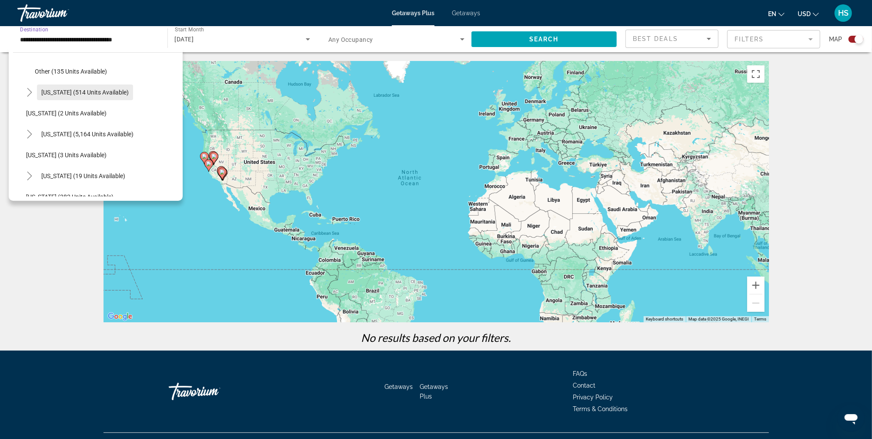
click at [80, 90] on span "[US_STATE] (514 units available)" at bounding box center [84, 92] width 87 height 7
type input "**********"
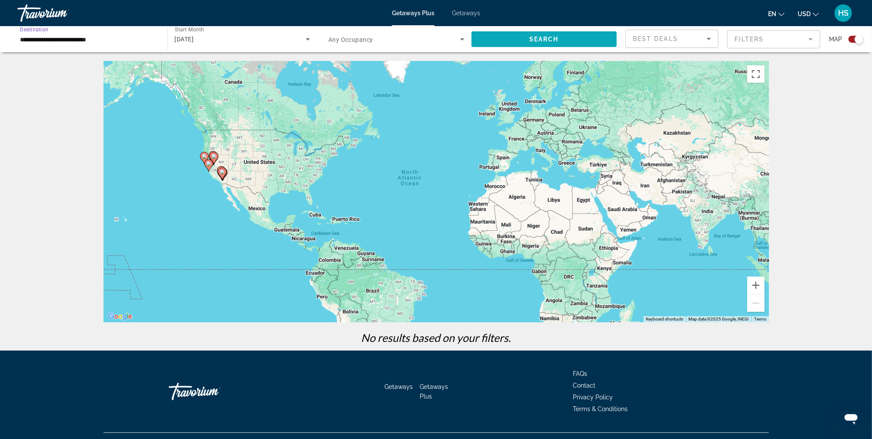
click at [562, 32] on span "Search widget" at bounding box center [545, 39] width 146 height 21
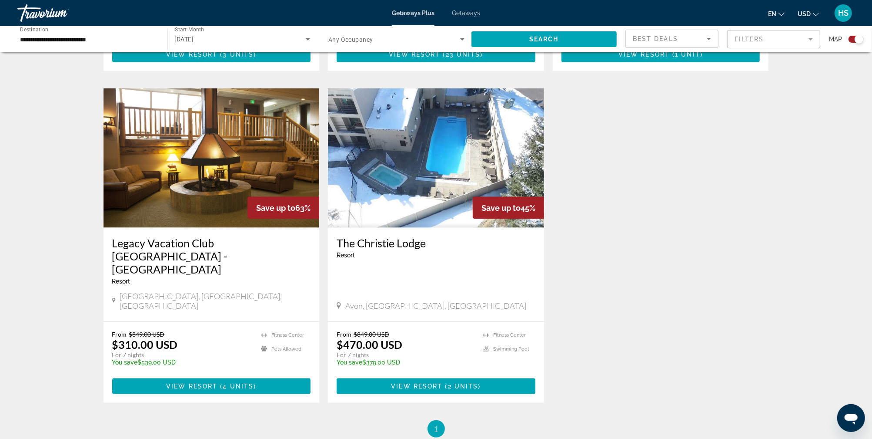
scroll to position [866, 0]
click at [221, 153] on img "Main content" at bounding box center [212, 157] width 216 height 139
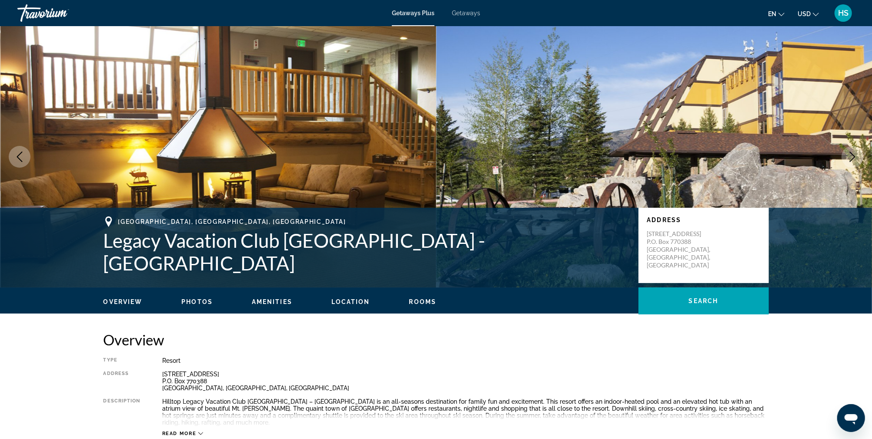
click at [855, 159] on icon "Next image" at bounding box center [853, 156] width 10 height 10
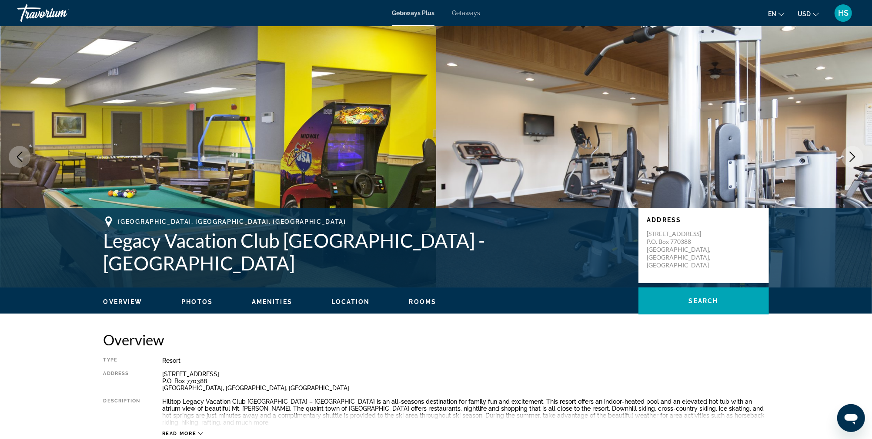
click at [855, 158] on icon "Next image" at bounding box center [853, 156] width 10 height 10
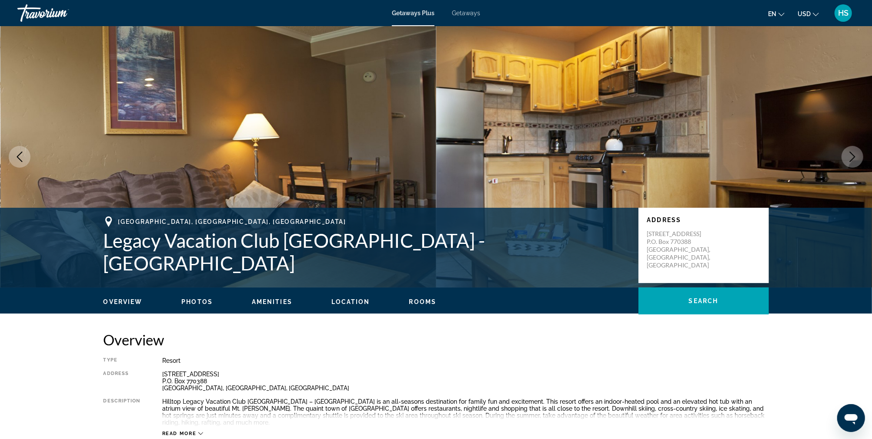
click at [855, 158] on icon "Next image" at bounding box center [853, 156] width 10 height 10
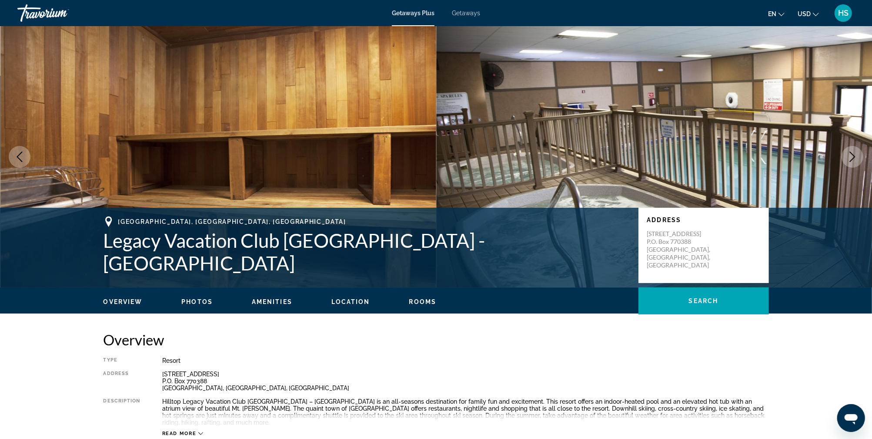
click at [855, 158] on icon "Next image" at bounding box center [853, 156] width 10 height 10
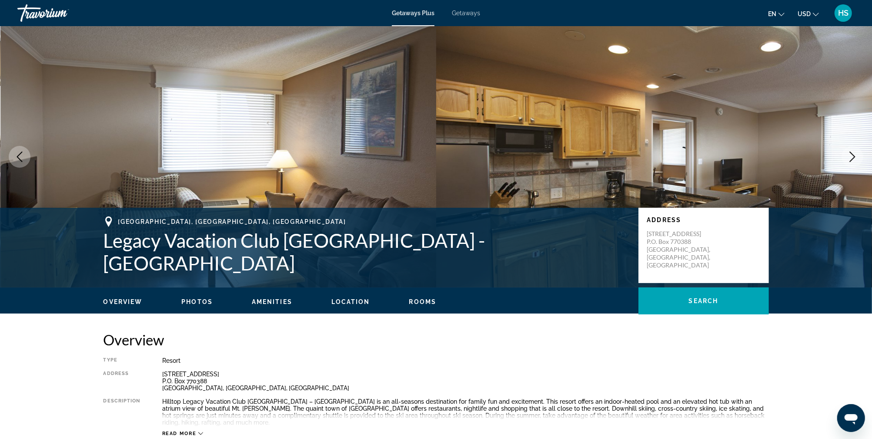
click at [855, 158] on icon "Next image" at bounding box center [853, 156] width 10 height 10
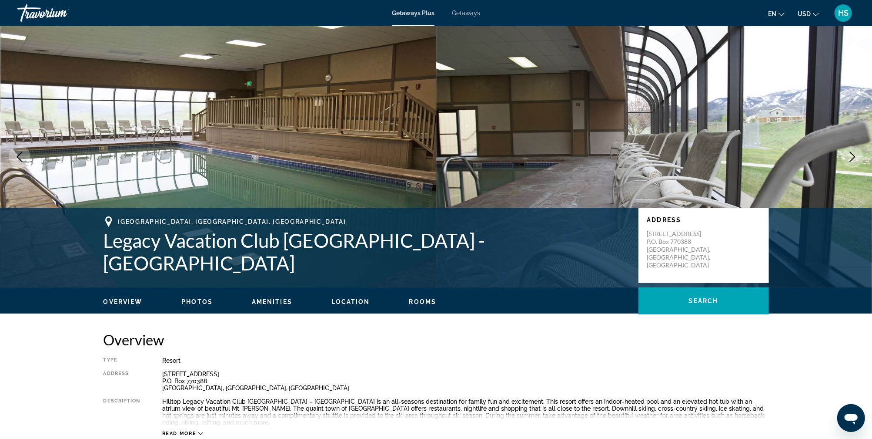
click at [855, 158] on icon "Next image" at bounding box center [853, 156] width 10 height 10
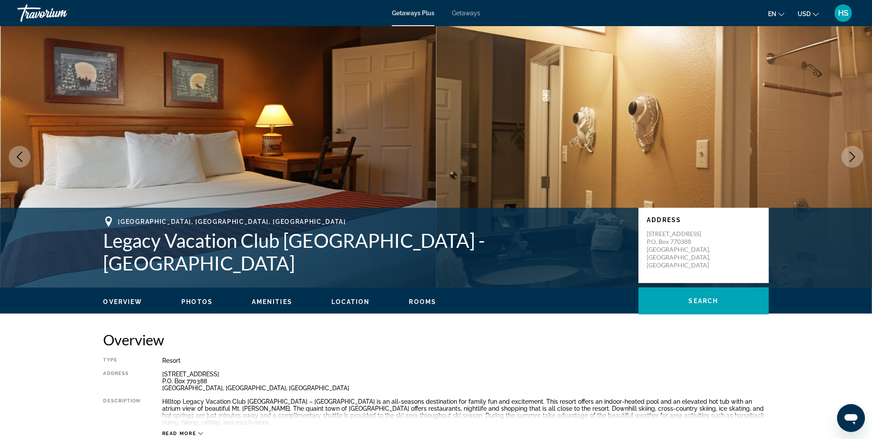
click at [855, 158] on icon "Next image" at bounding box center [853, 156] width 10 height 10
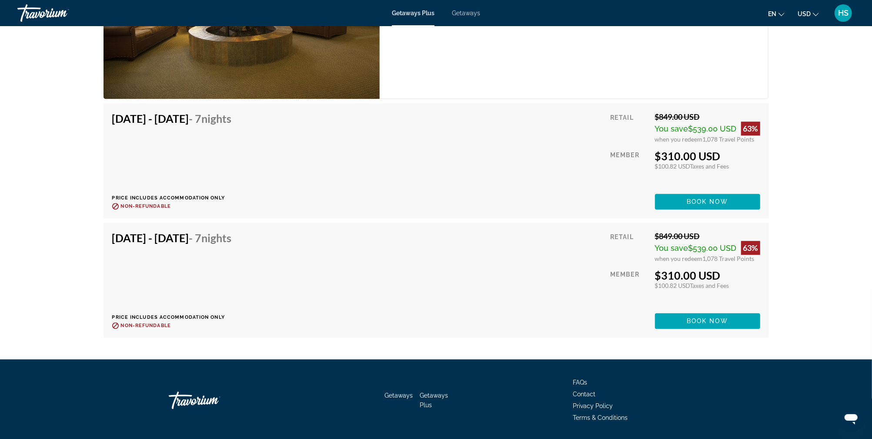
scroll to position [1715, 0]
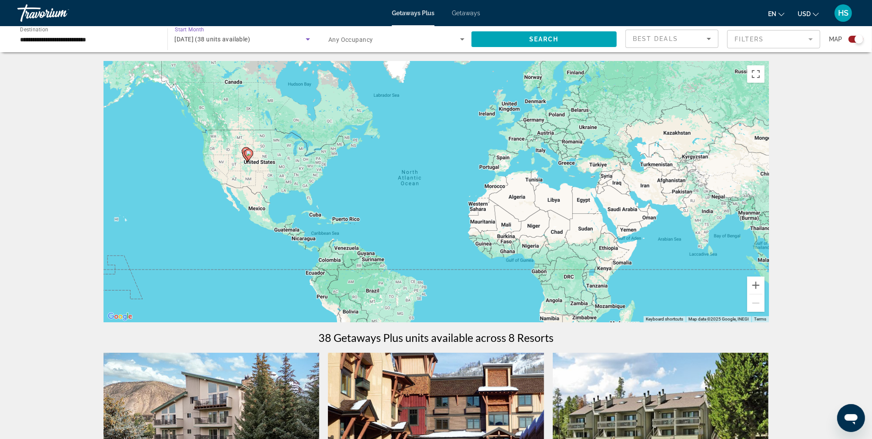
click at [227, 39] on span "[DATE] (38 units available)" at bounding box center [213, 39] width 76 height 7
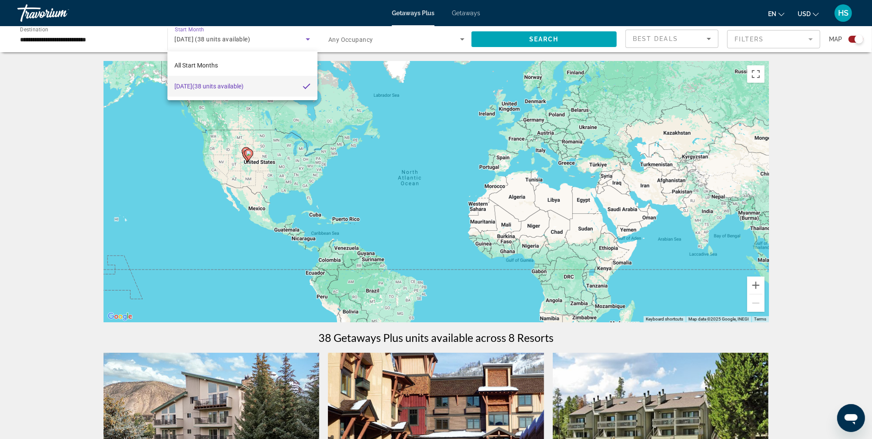
click at [463, 15] on div at bounding box center [436, 219] width 872 height 439
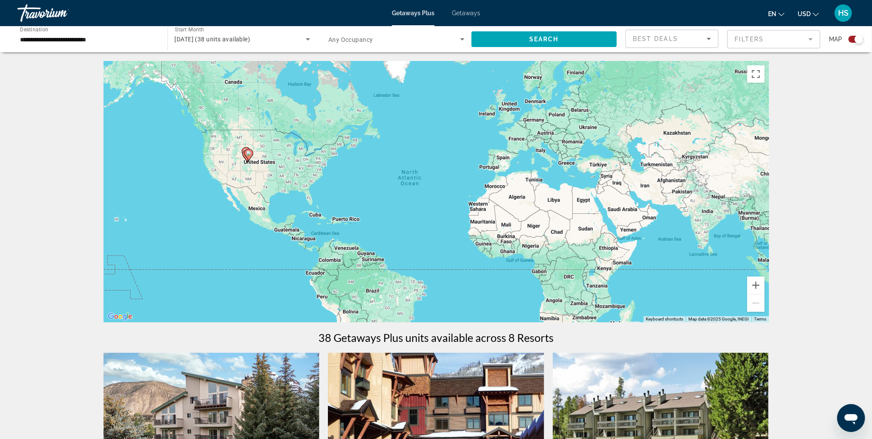
click at [464, 15] on span "Getaways" at bounding box center [466, 13] width 28 height 7
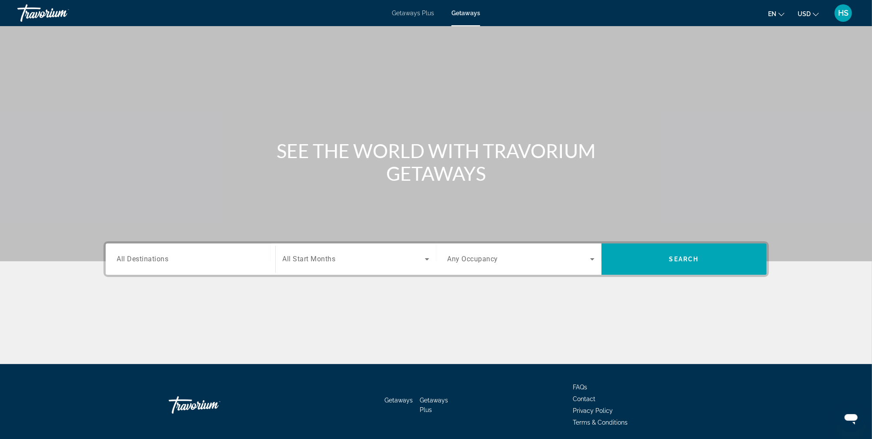
click at [158, 259] on span "All Destinations" at bounding box center [143, 259] width 52 height 8
click at [158, 259] on input "Destination All Destinations" at bounding box center [190, 259] width 147 height 10
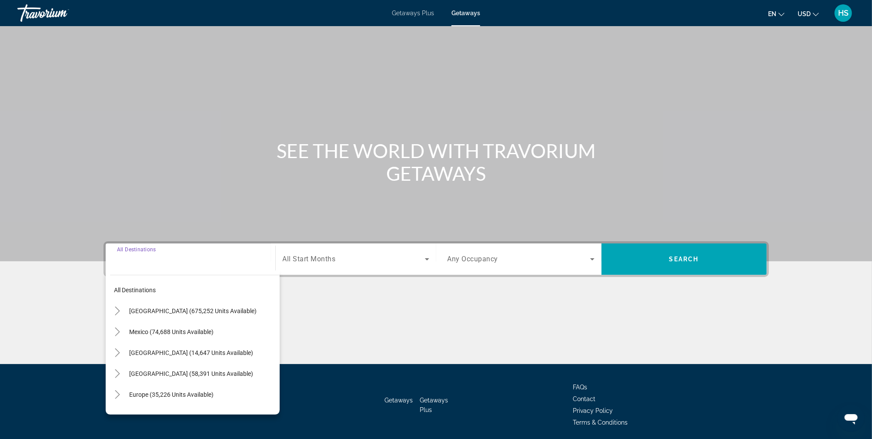
scroll to position [31, 0]
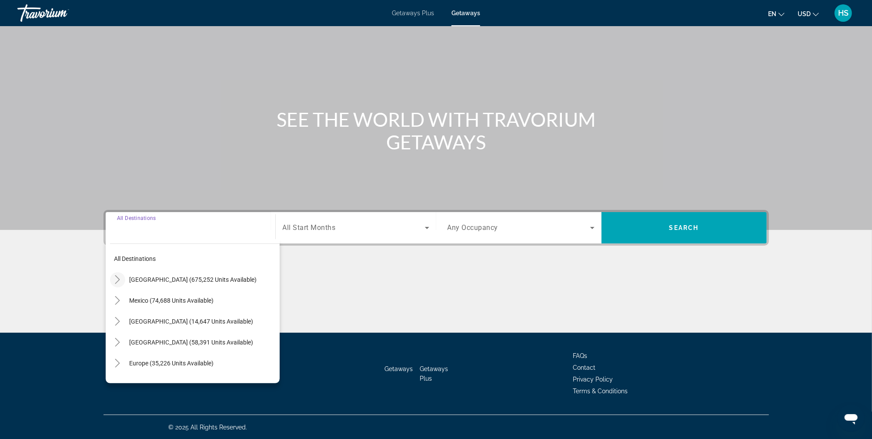
click at [113, 276] on icon "Toggle United States (675,252 units available)" at bounding box center [117, 279] width 9 height 9
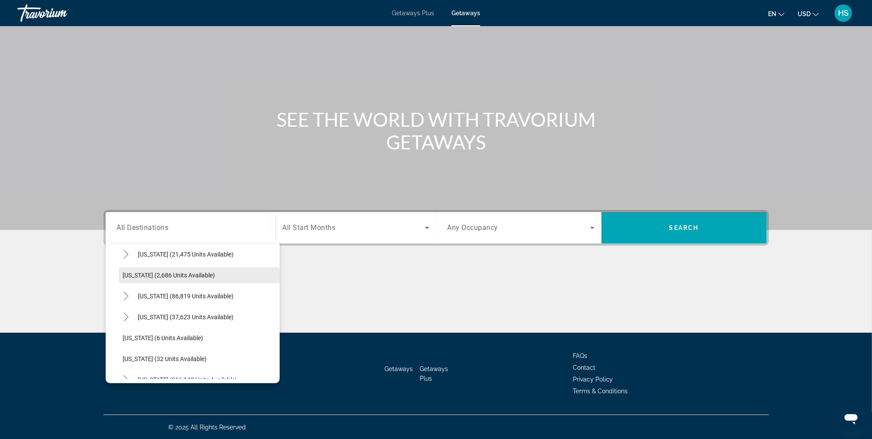
scroll to position [47, 0]
click at [160, 298] on span "[US_STATE] (86,819 units available)" at bounding box center [186, 295] width 96 height 7
type input "**********"
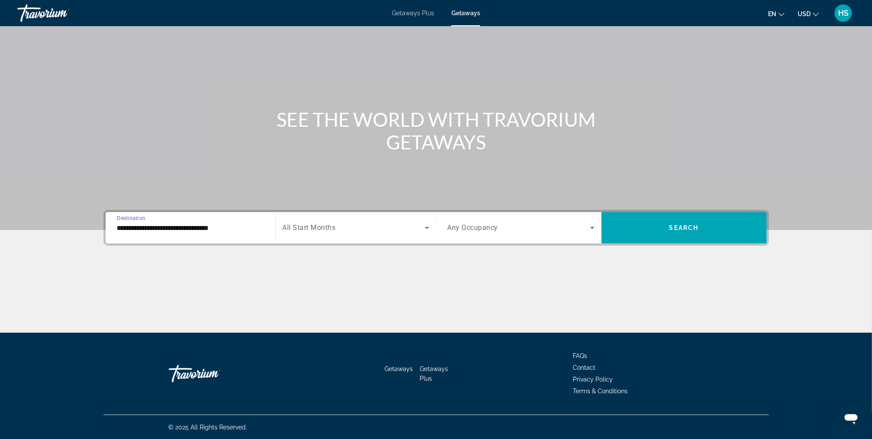
click at [329, 228] on span "All Start Months" at bounding box center [309, 228] width 53 height 8
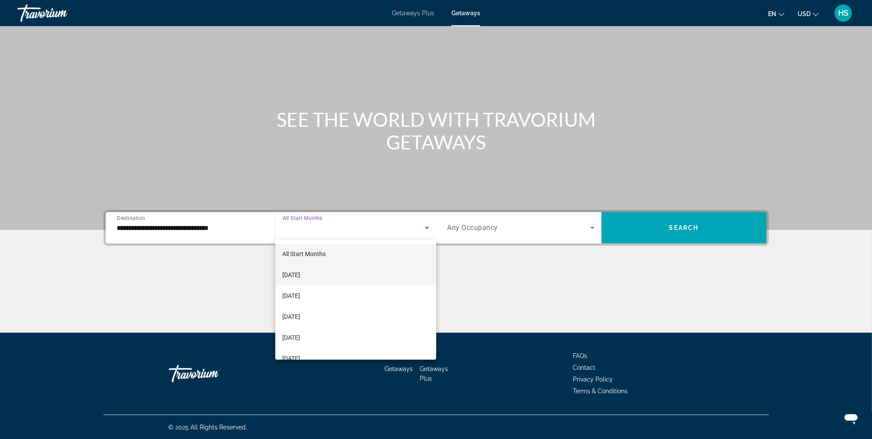
click at [346, 281] on mat-option "[DATE]" at bounding box center [355, 274] width 161 height 21
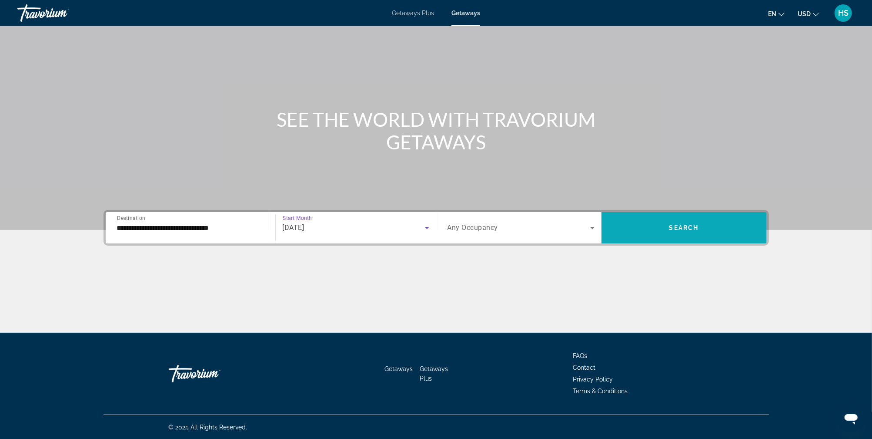
click at [657, 229] on span "Search widget" at bounding box center [684, 227] width 165 height 21
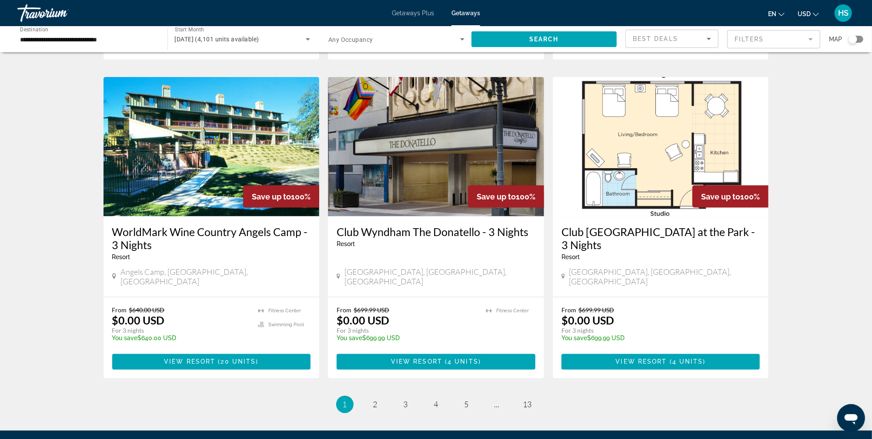
scroll to position [963, 0]
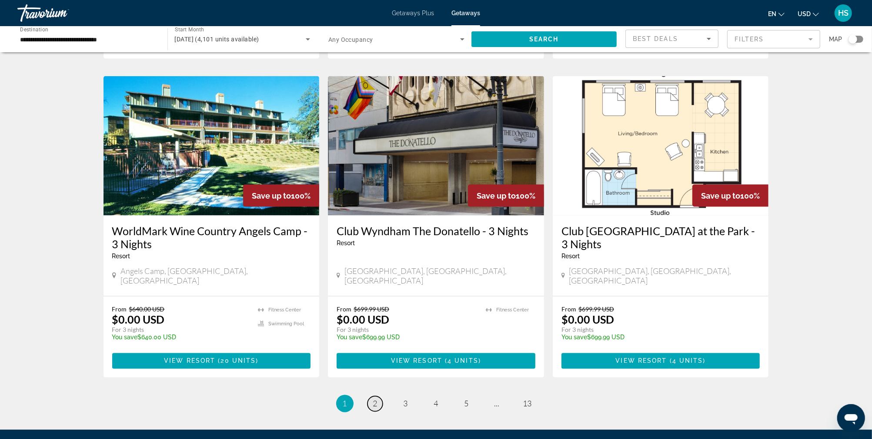
click at [375, 399] on span "2" at bounding box center [375, 404] width 4 height 10
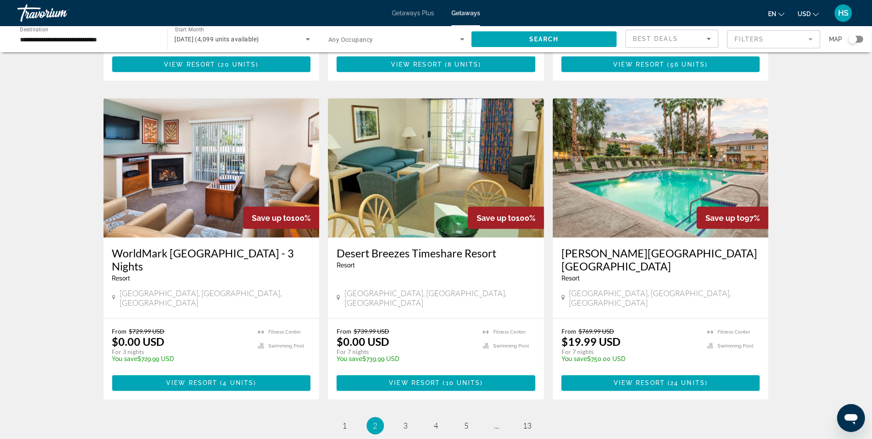
scroll to position [955, 0]
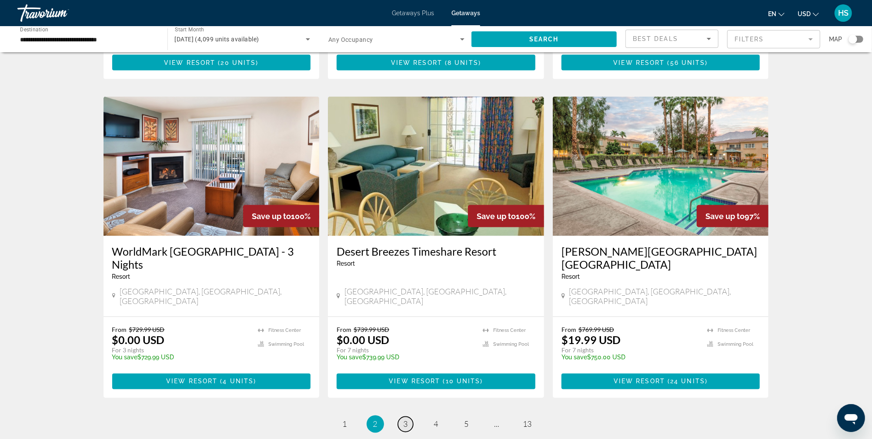
click at [401, 416] on link "page 3" at bounding box center [405, 423] width 15 height 15
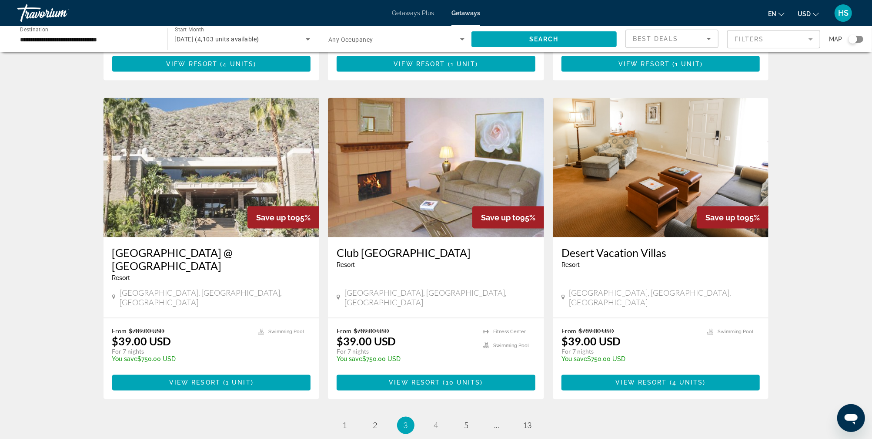
scroll to position [929, 0]
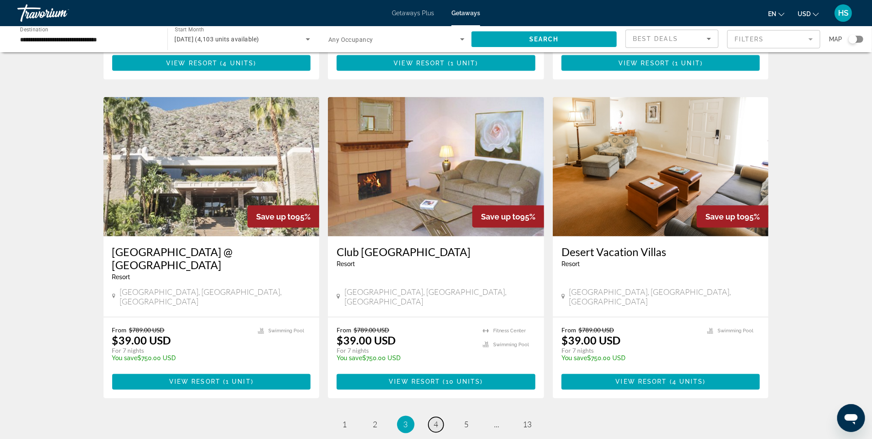
click at [434, 419] on span "4" at bounding box center [436, 424] width 4 height 10
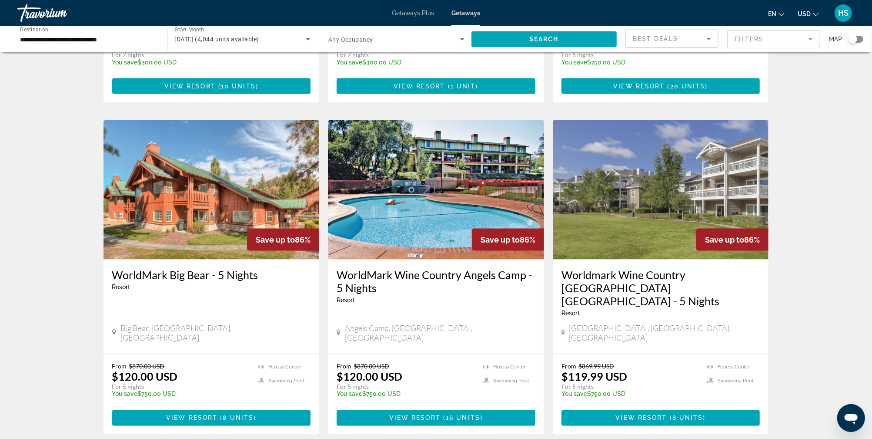
scroll to position [916, 0]
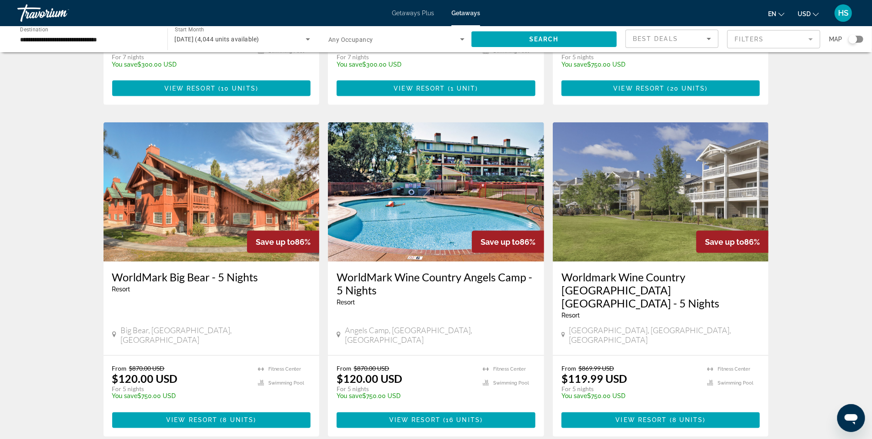
click at [237, 164] on img "Main content" at bounding box center [212, 191] width 216 height 139
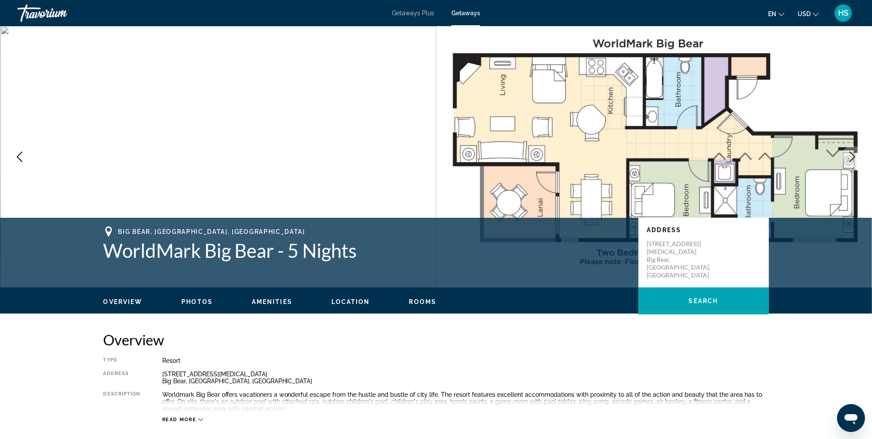
click at [847, 154] on button "Next image" at bounding box center [853, 157] width 22 height 22
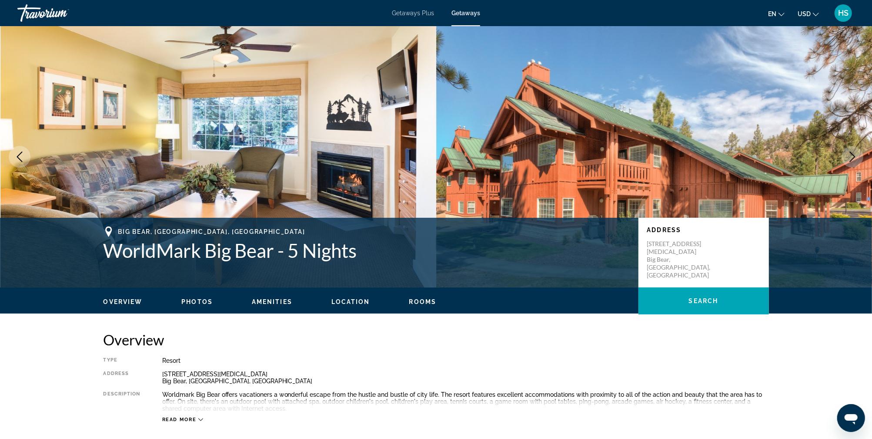
click at [848, 154] on icon "Next image" at bounding box center [853, 156] width 10 height 10
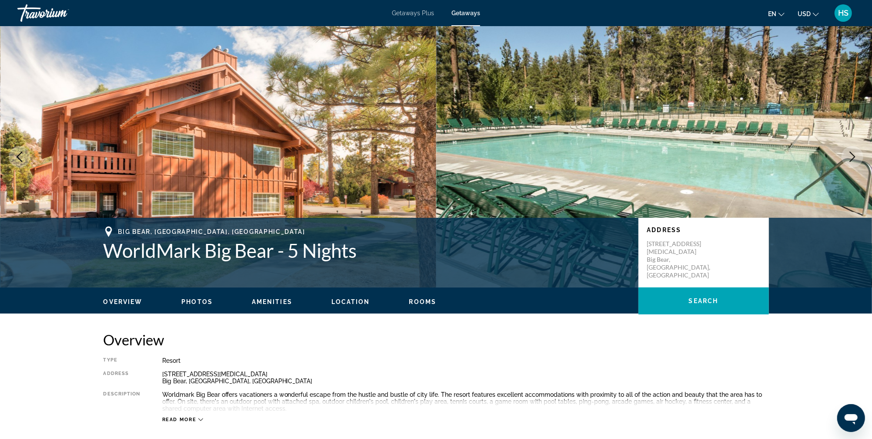
click at [848, 154] on icon "Next image" at bounding box center [853, 156] width 10 height 10
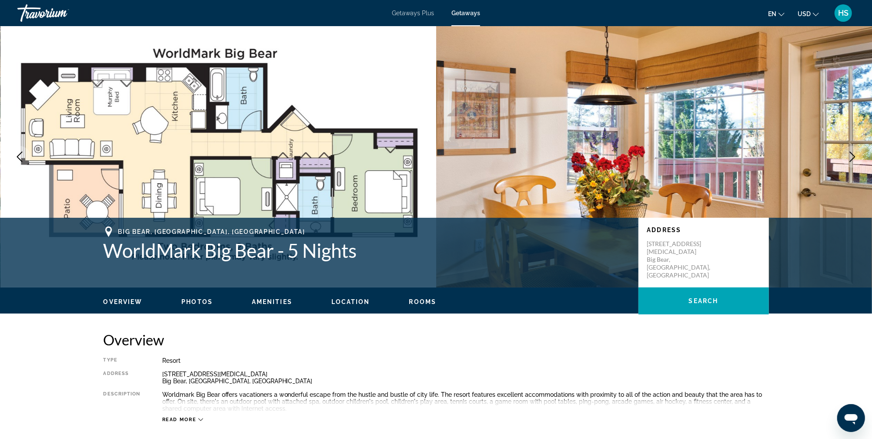
click at [848, 154] on icon "Next image" at bounding box center [853, 156] width 10 height 10
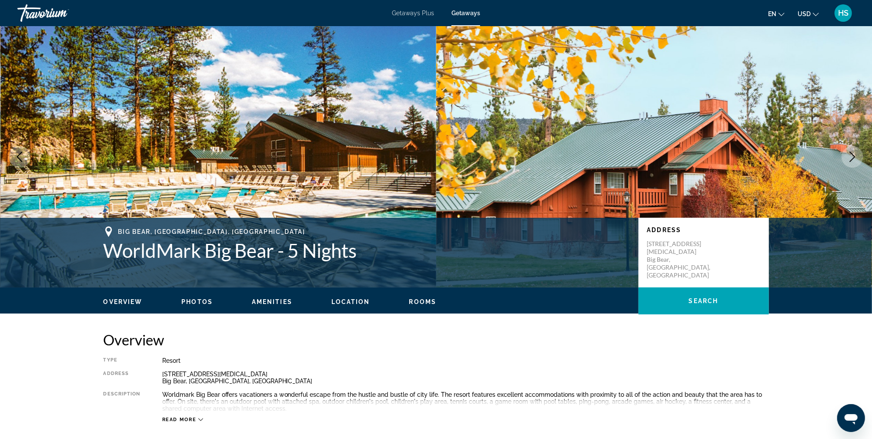
click at [848, 154] on icon "Next image" at bounding box center [853, 156] width 10 height 10
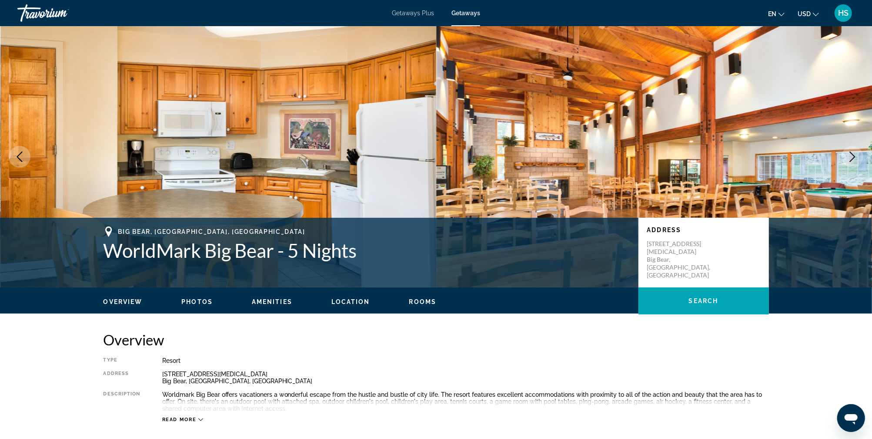
click at [848, 154] on icon "Next image" at bounding box center [853, 156] width 10 height 10
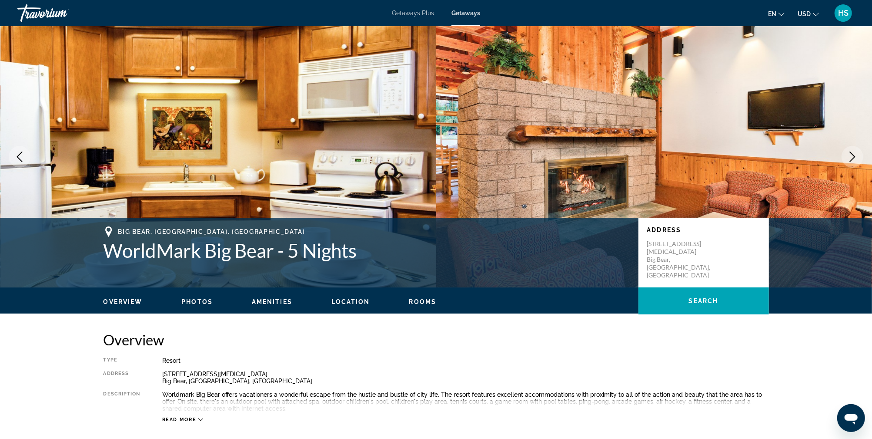
click at [848, 154] on icon "Next image" at bounding box center [853, 156] width 10 height 10
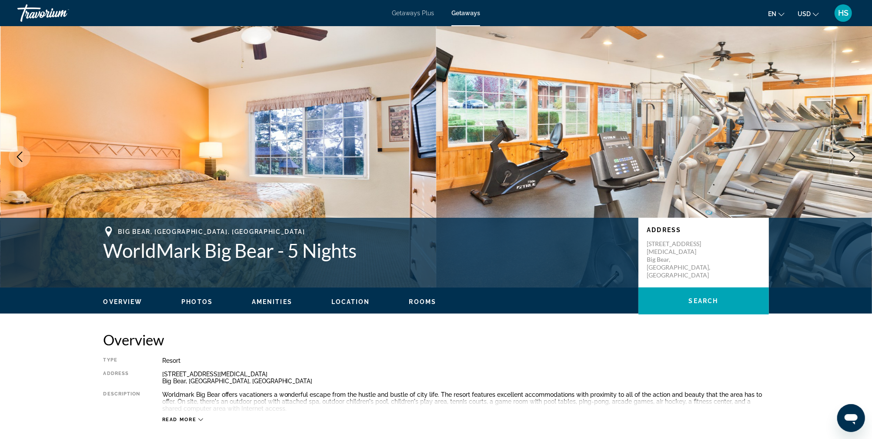
click at [848, 155] on icon "Next image" at bounding box center [853, 156] width 10 height 10
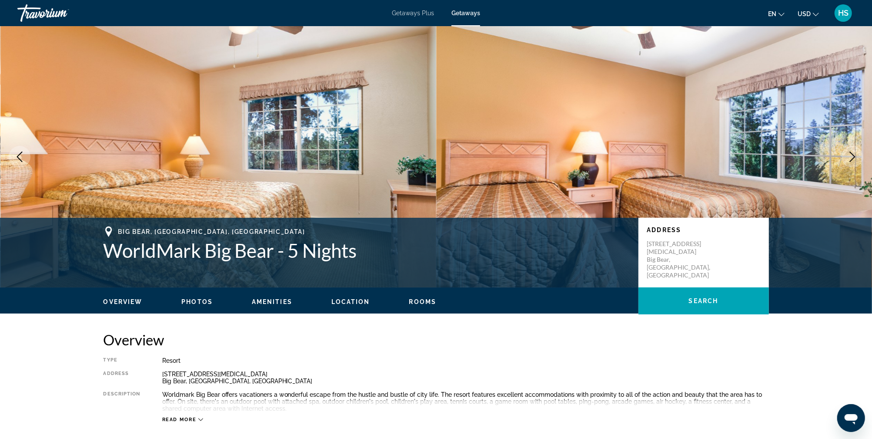
click at [849, 154] on icon "Next image" at bounding box center [853, 156] width 10 height 10
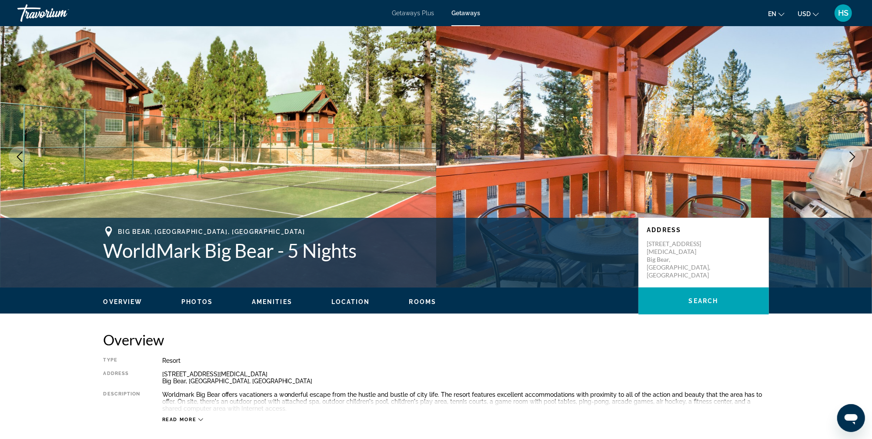
click at [849, 154] on icon "Next image" at bounding box center [853, 156] width 10 height 10
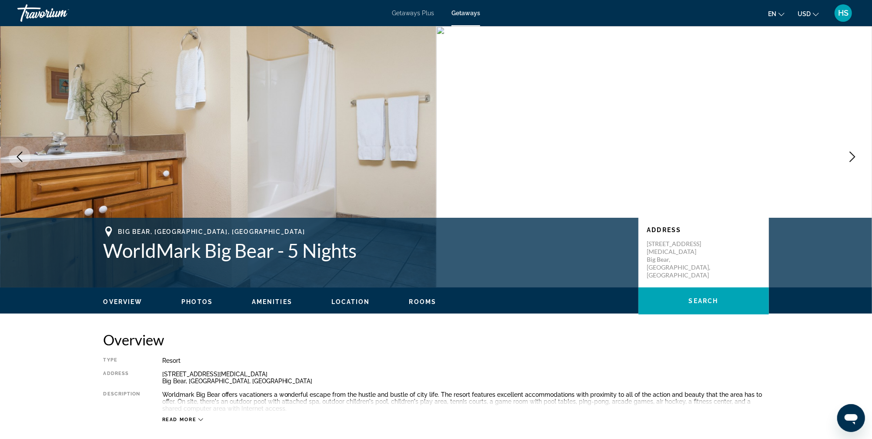
click at [848, 154] on icon "Next image" at bounding box center [853, 156] width 10 height 10
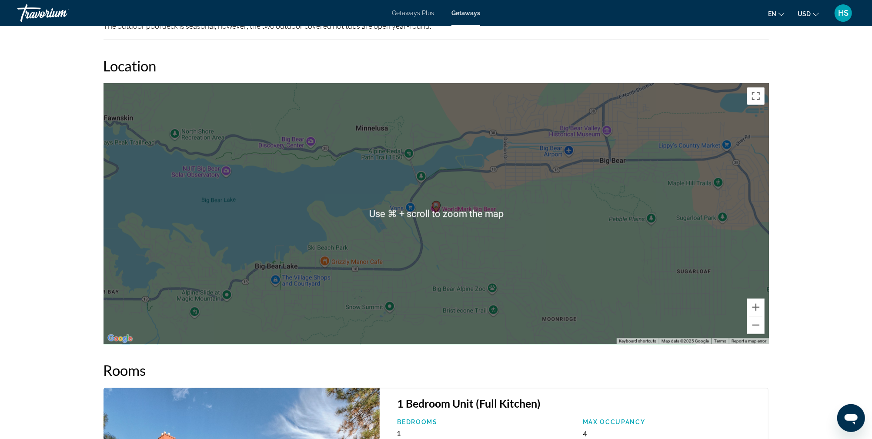
scroll to position [1171, 0]
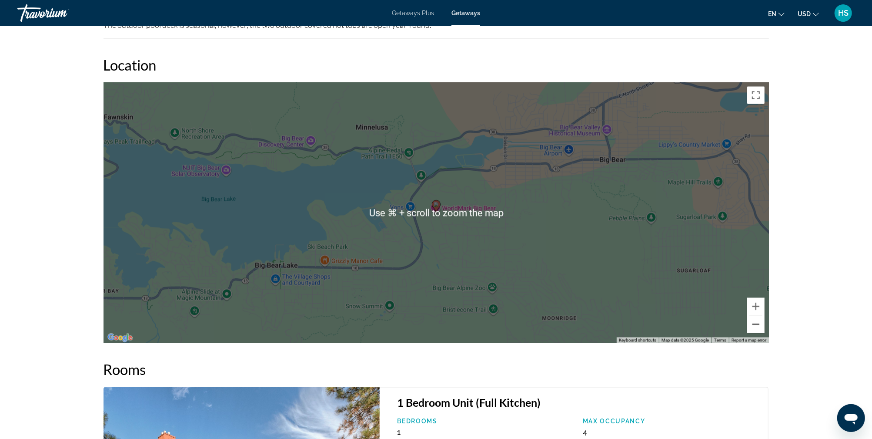
click at [755, 315] on button "Zoom out" at bounding box center [756, 323] width 17 height 17
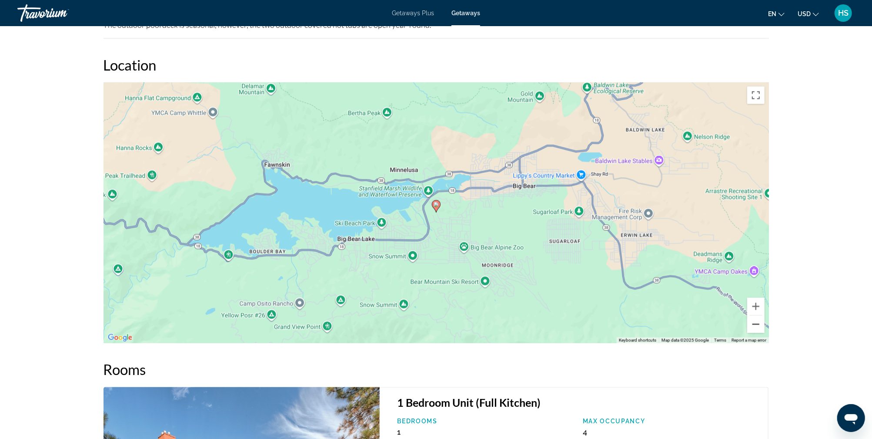
click at [755, 315] on button "Zoom out" at bounding box center [756, 323] width 17 height 17
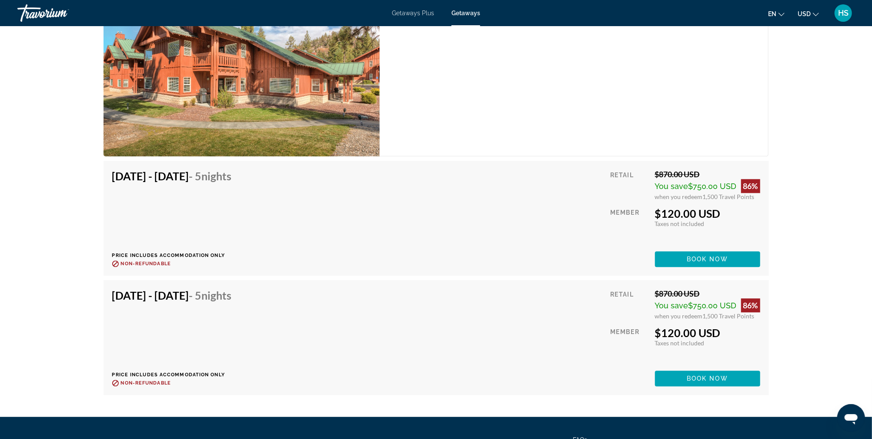
scroll to position [1324, 0]
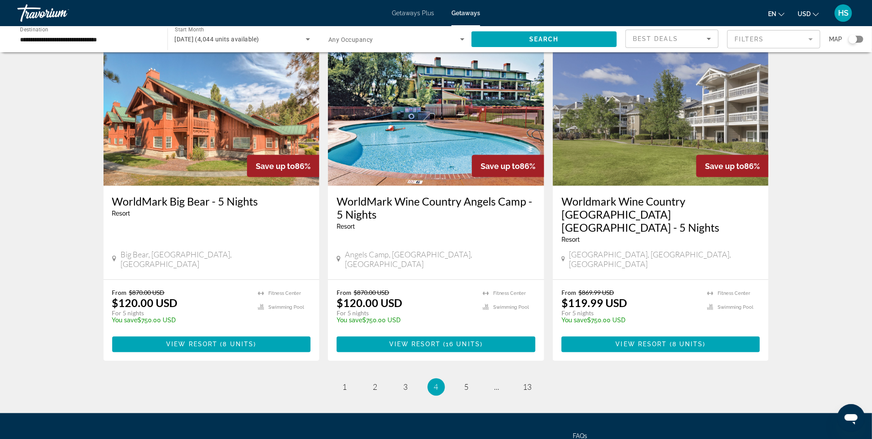
scroll to position [995, 0]
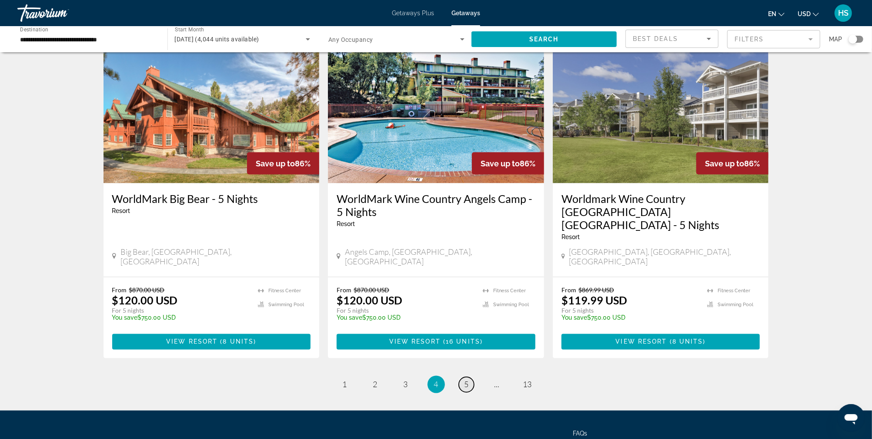
click at [466, 379] on span "5" at bounding box center [467, 384] width 4 height 10
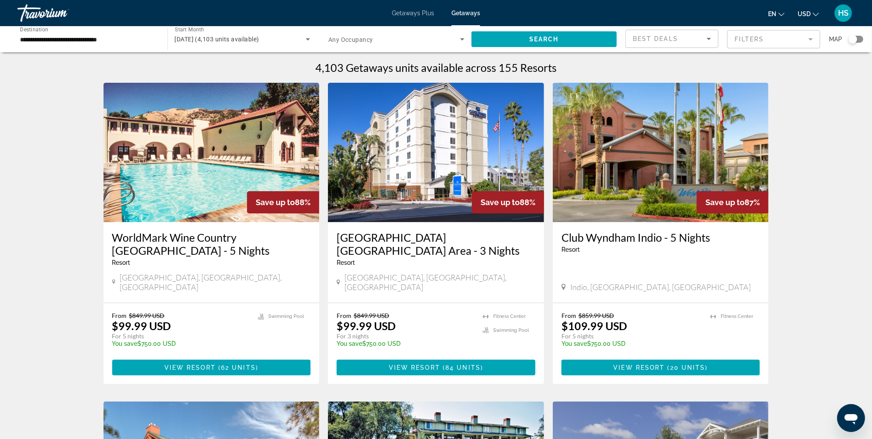
click at [211, 158] on img "Main content" at bounding box center [212, 152] width 216 height 139
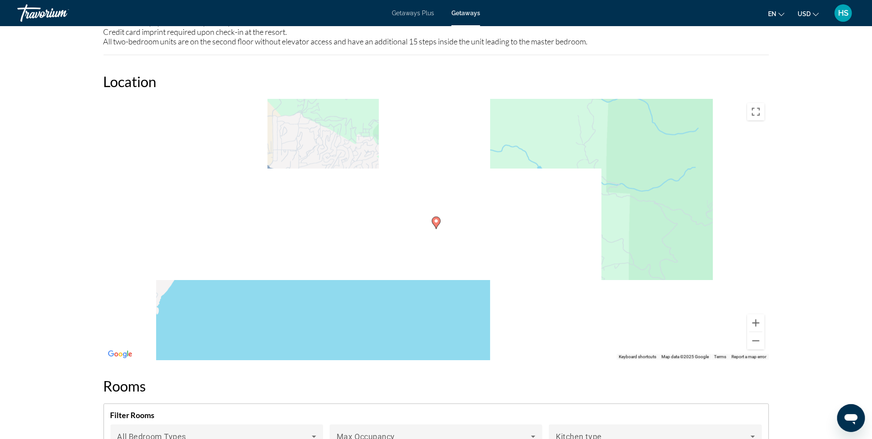
scroll to position [1212, 0]
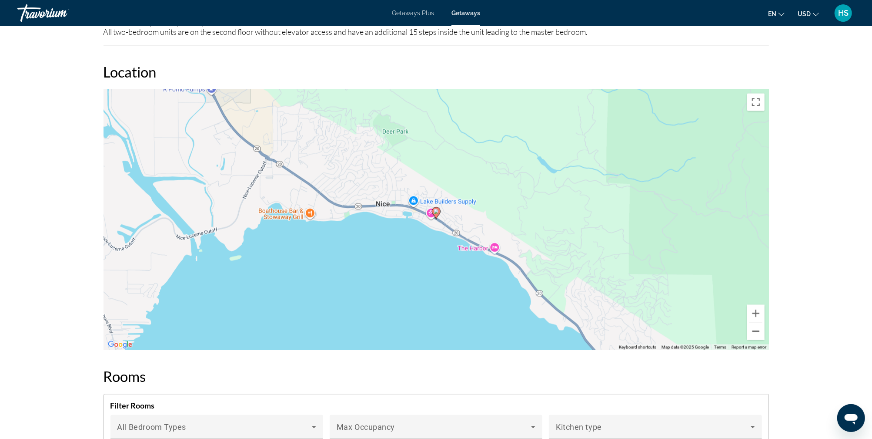
click at [758, 334] on button "Zoom out" at bounding box center [756, 330] width 17 height 17
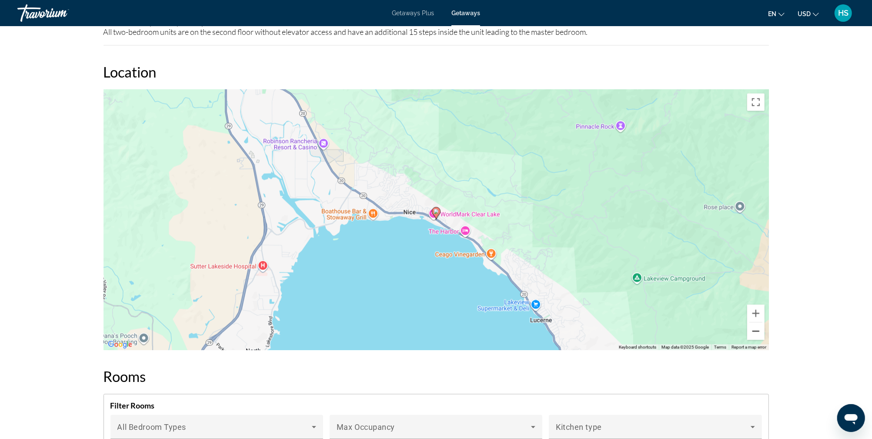
click at [758, 334] on button "Zoom out" at bounding box center [756, 330] width 17 height 17
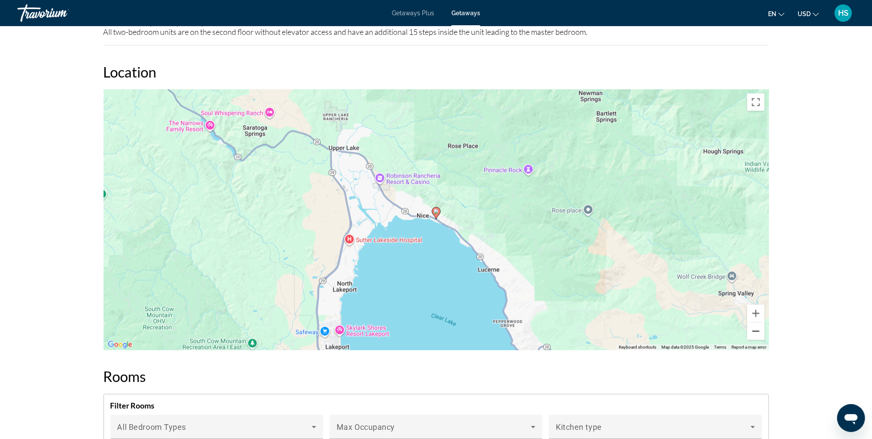
click at [758, 334] on button "Zoom out" at bounding box center [756, 330] width 17 height 17
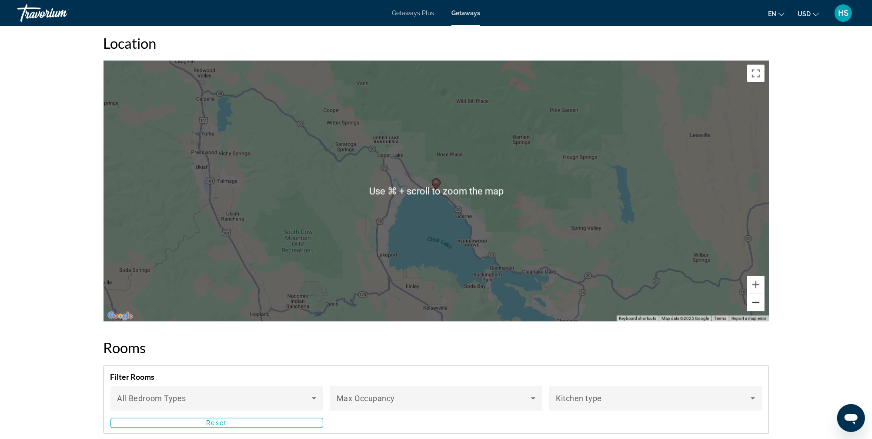
scroll to position [1233, 0]
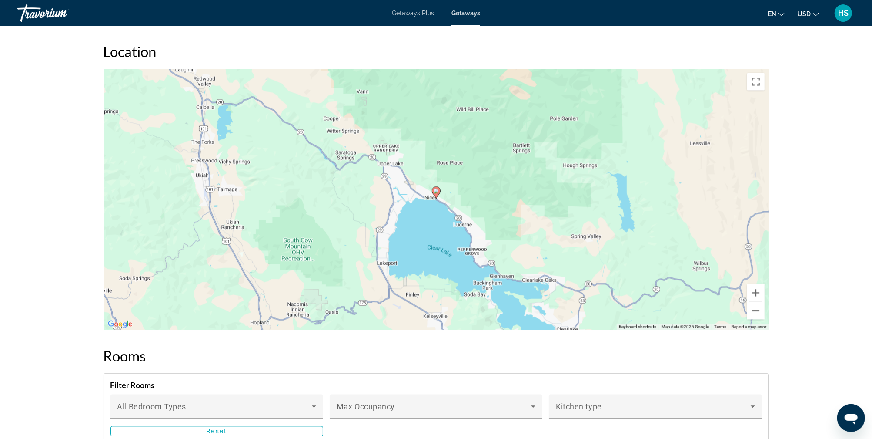
click at [758, 309] on button "Zoom out" at bounding box center [756, 310] width 17 height 17
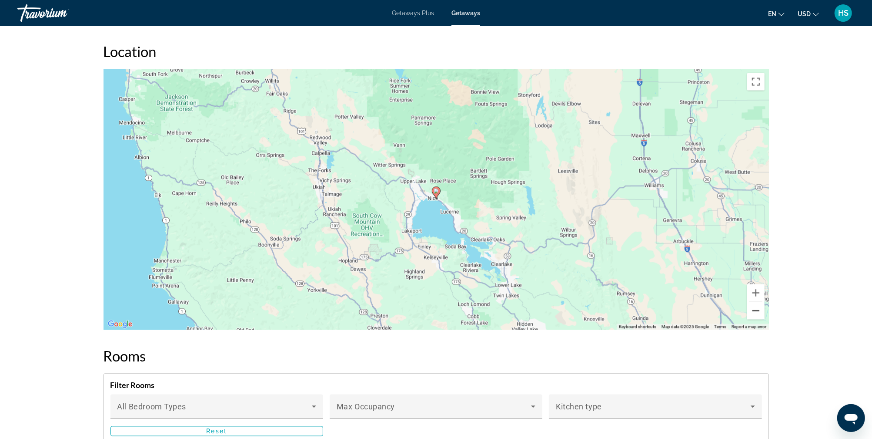
click at [758, 309] on button "Zoom out" at bounding box center [756, 310] width 17 height 17
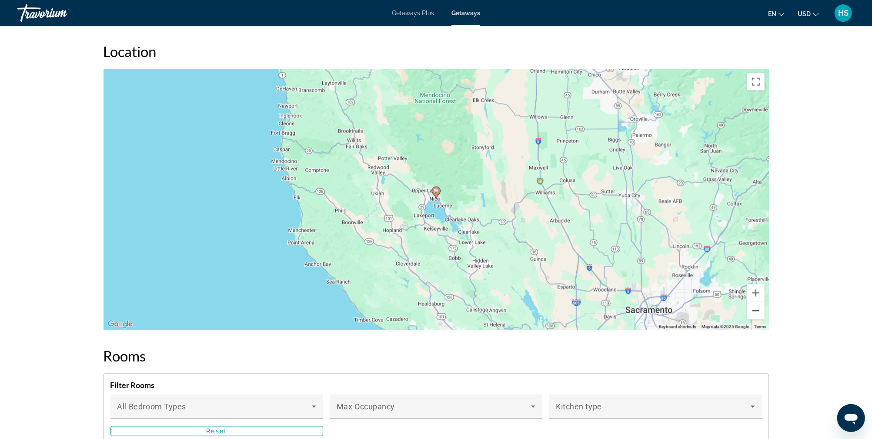
click at [758, 309] on button "Zoom out" at bounding box center [756, 310] width 17 height 17
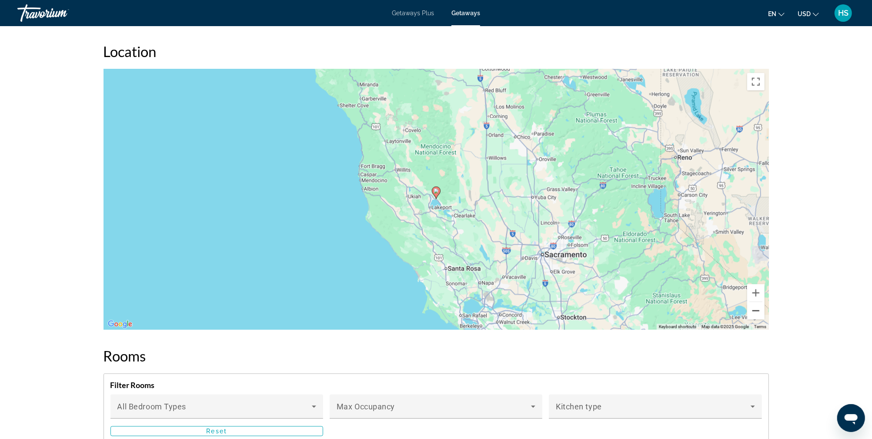
click at [758, 309] on button "Zoom out" at bounding box center [756, 310] width 17 height 17
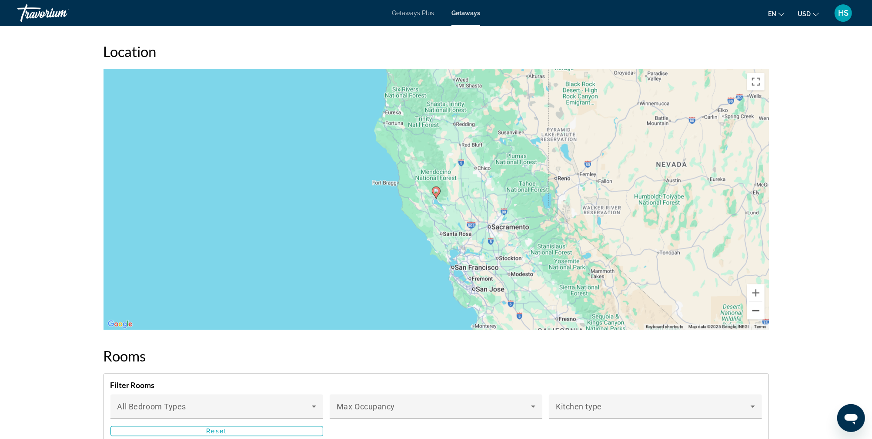
click at [758, 309] on button "Zoom out" at bounding box center [756, 310] width 17 height 17
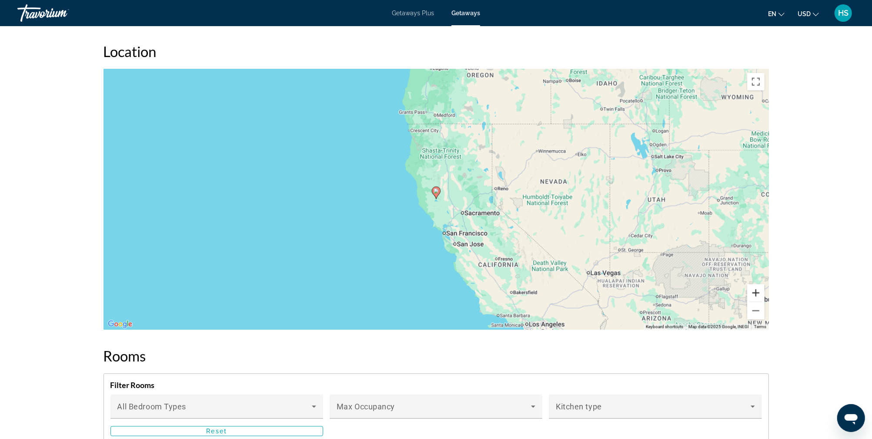
click at [758, 290] on button "Zoom in" at bounding box center [756, 292] width 17 height 17
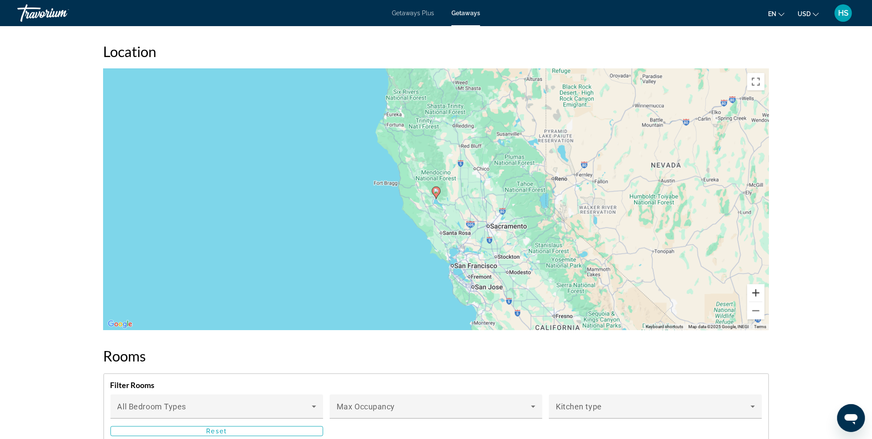
click at [758, 290] on button "Zoom in" at bounding box center [756, 292] width 17 height 17
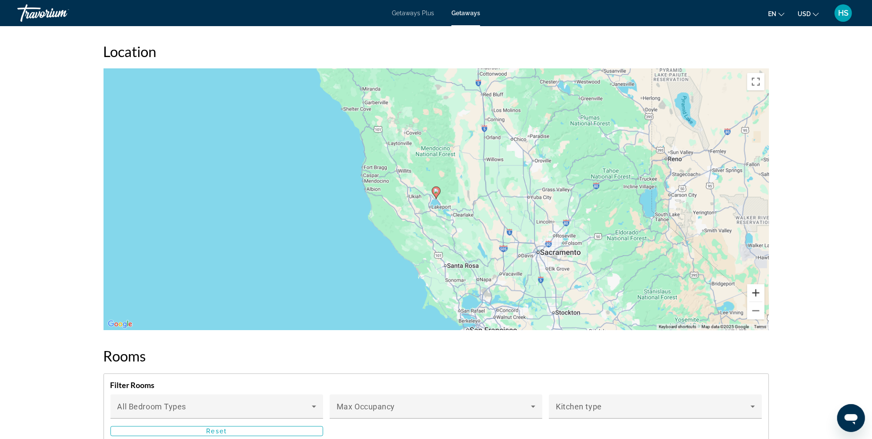
click at [758, 290] on button "Zoom in" at bounding box center [756, 292] width 17 height 17
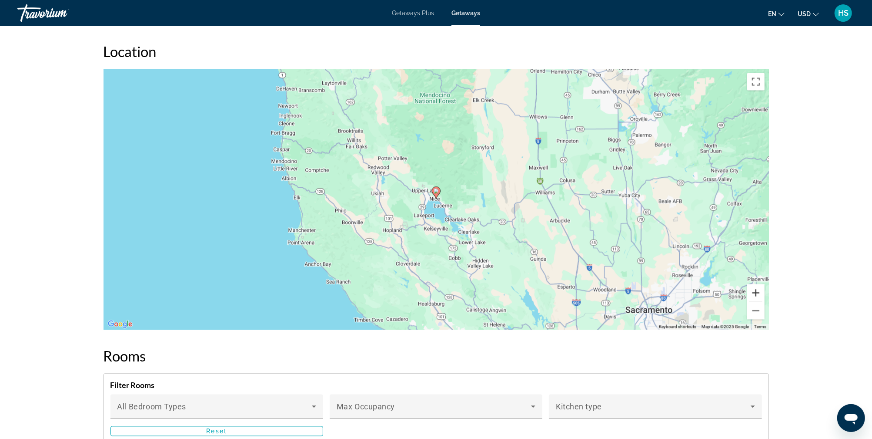
click at [758, 290] on button "Zoom in" at bounding box center [756, 292] width 17 height 17
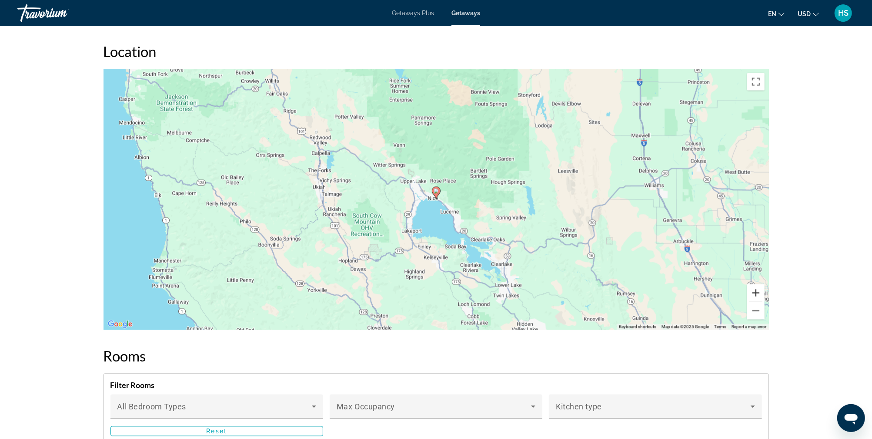
click at [758, 290] on button "Zoom in" at bounding box center [756, 292] width 17 height 17
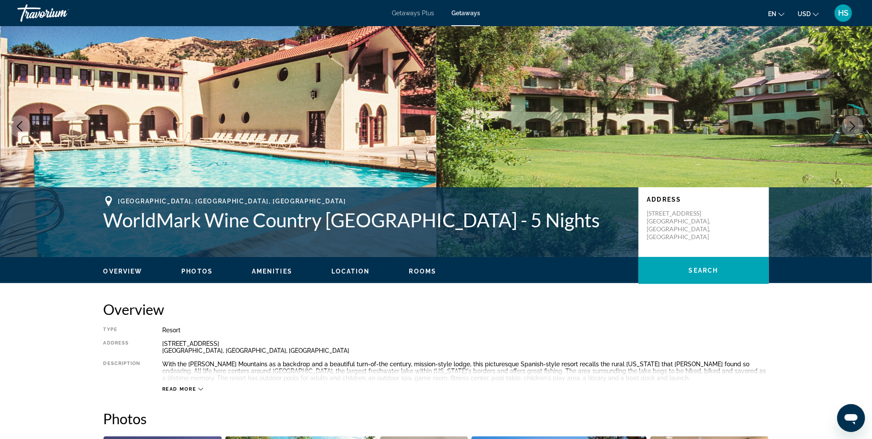
scroll to position [0, 0]
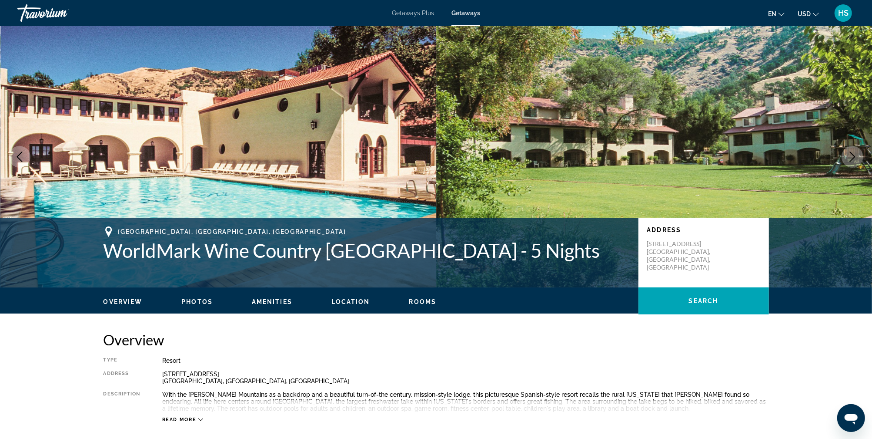
click at [849, 151] on icon "Next image" at bounding box center [853, 156] width 10 height 10
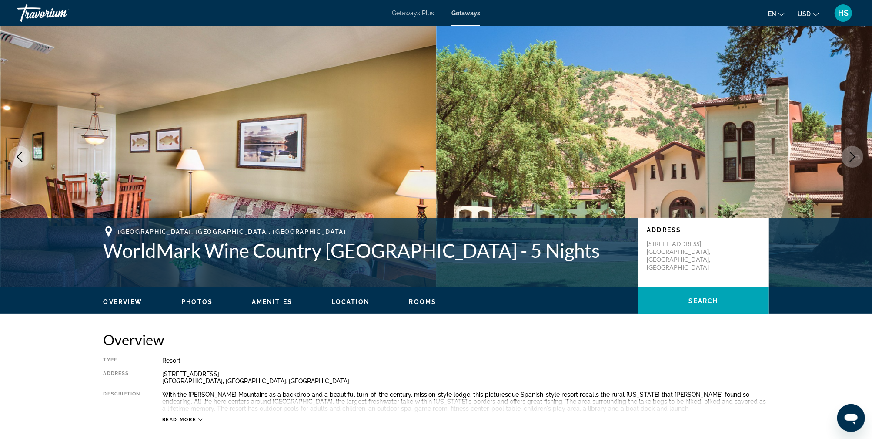
click at [851, 151] on icon "Next image" at bounding box center [853, 156] width 6 height 10
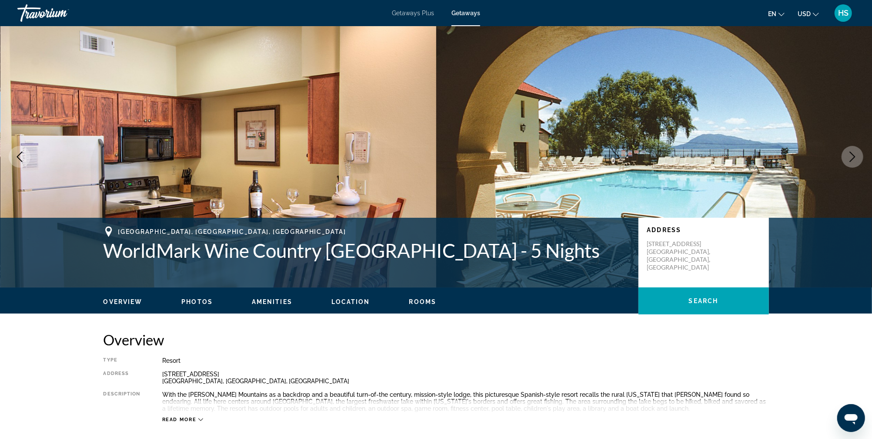
click at [851, 151] on icon "Next image" at bounding box center [853, 156] width 6 height 10
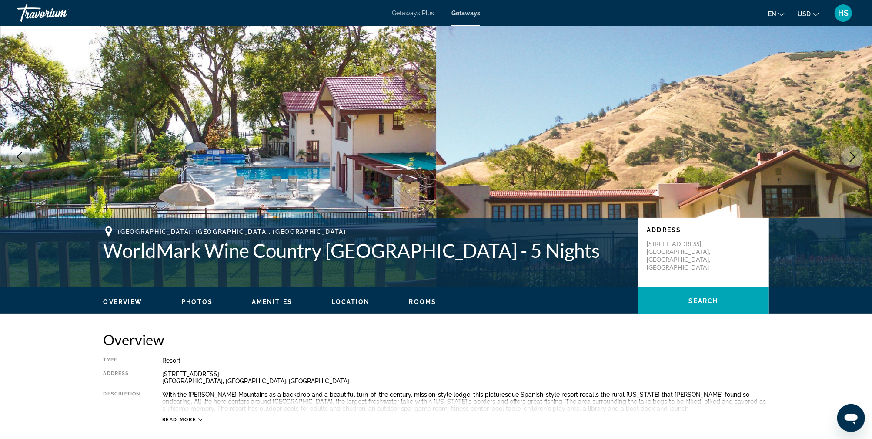
click at [851, 151] on icon "Next image" at bounding box center [853, 156] width 6 height 10
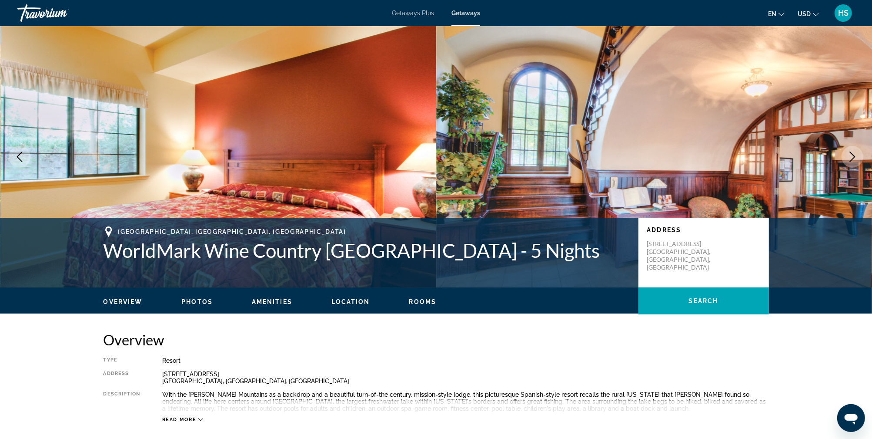
click at [851, 151] on icon "Next image" at bounding box center [853, 156] width 6 height 10
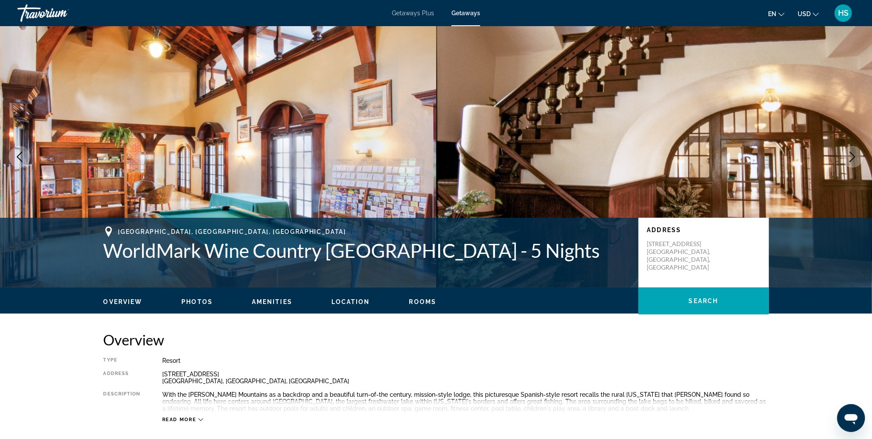
click at [851, 151] on icon "Next image" at bounding box center [853, 156] width 6 height 10
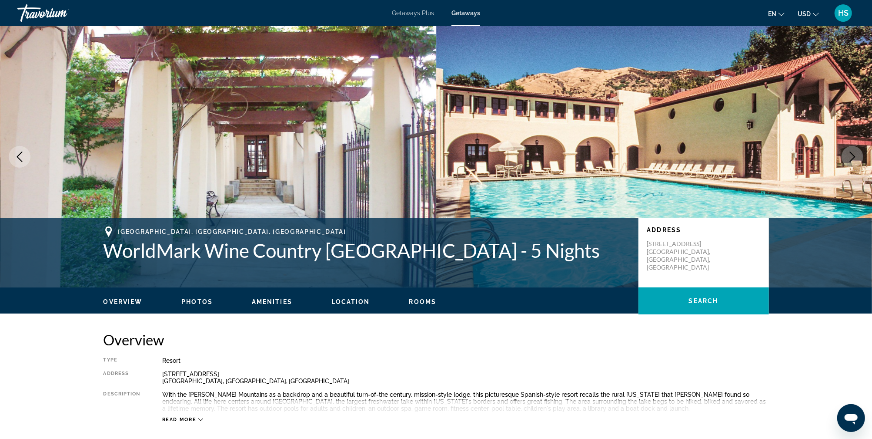
click at [851, 151] on icon "Next image" at bounding box center [853, 156] width 6 height 10
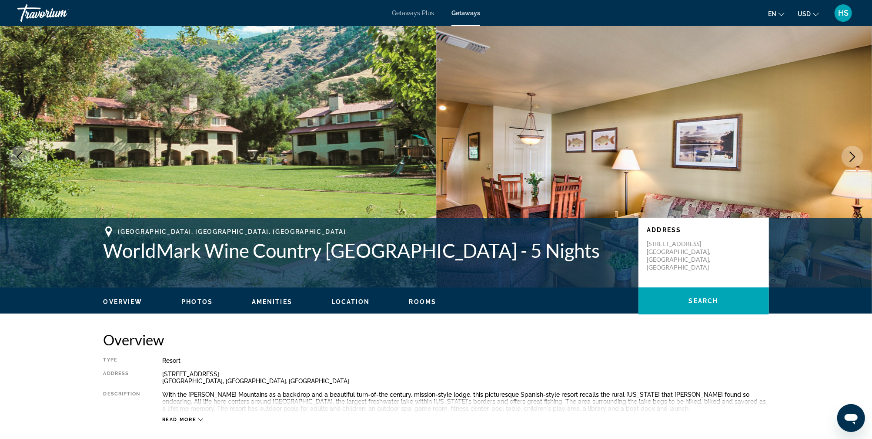
click at [851, 151] on icon "Next image" at bounding box center [853, 156] width 6 height 10
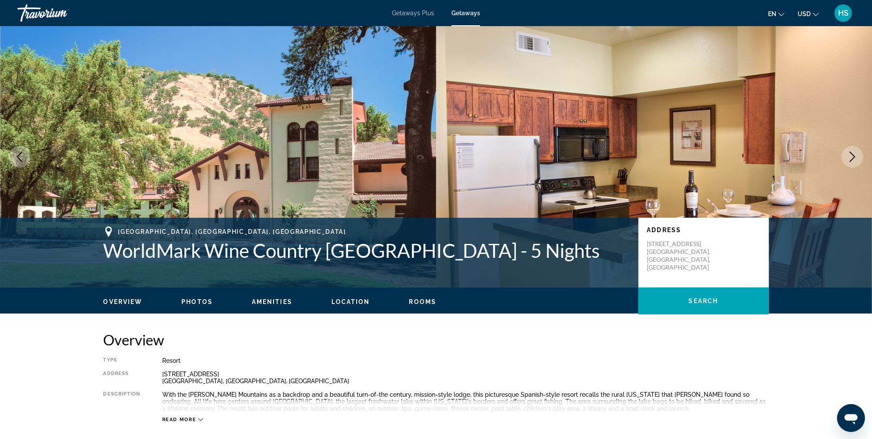
click at [851, 151] on icon "Next image" at bounding box center [853, 156] width 6 height 10
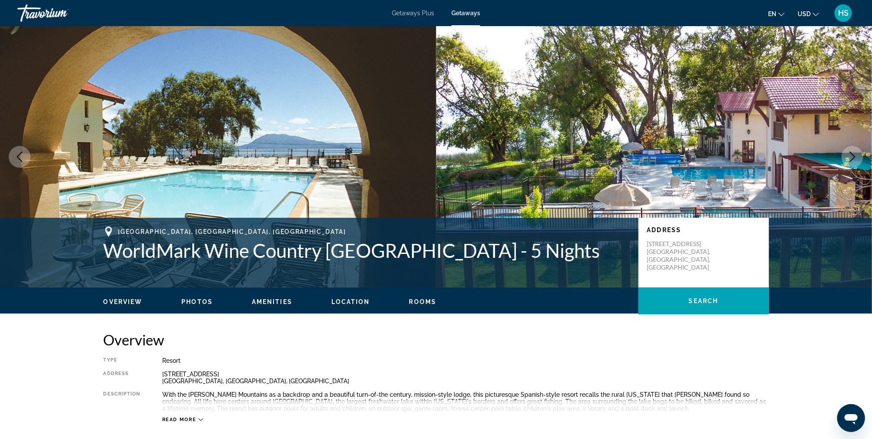
click at [851, 151] on icon "Next image" at bounding box center [853, 156] width 6 height 10
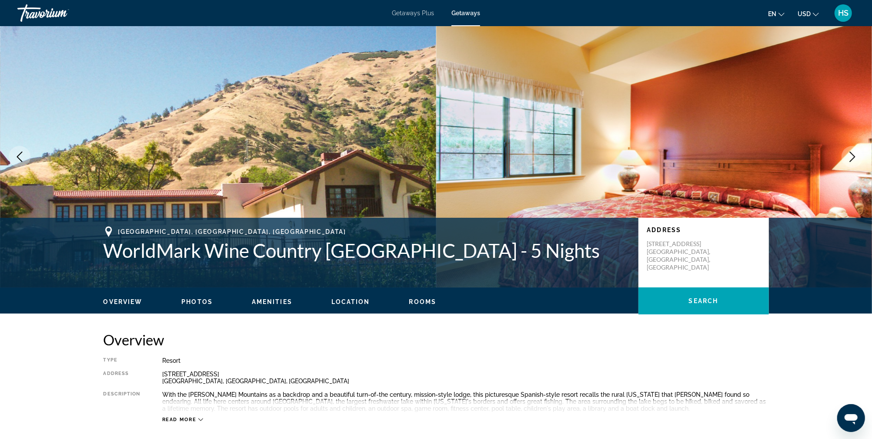
click at [851, 151] on icon "Next image" at bounding box center [853, 156] width 6 height 10
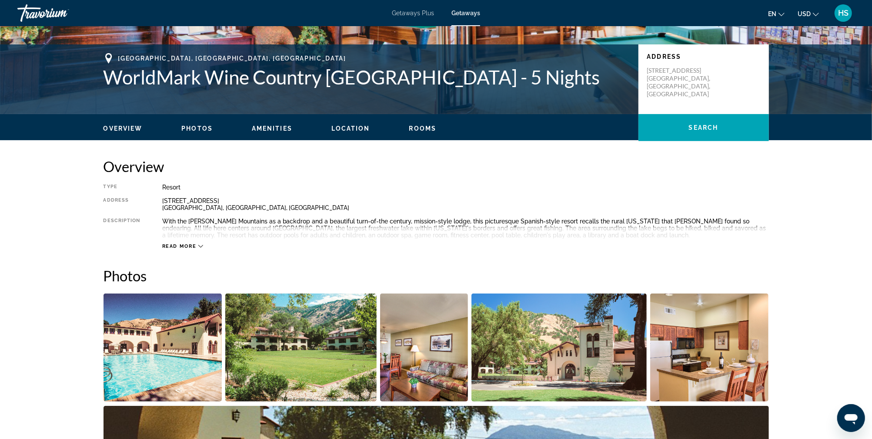
scroll to position [174, 0]
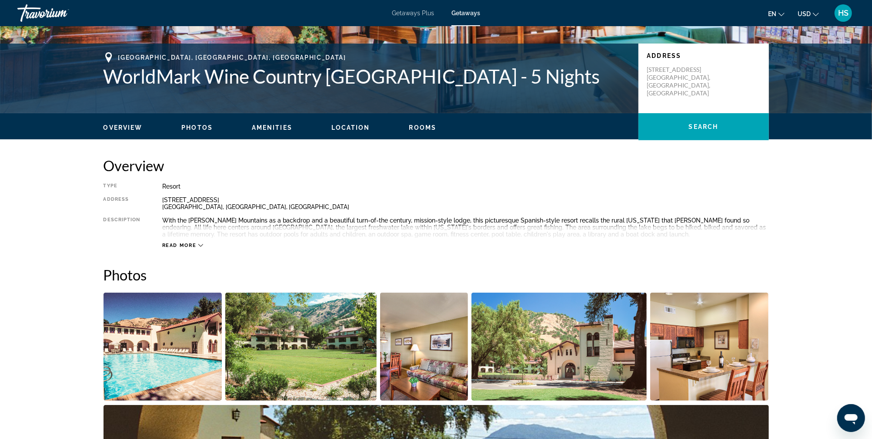
click at [183, 243] on span "Read more" at bounding box center [179, 245] width 34 height 6
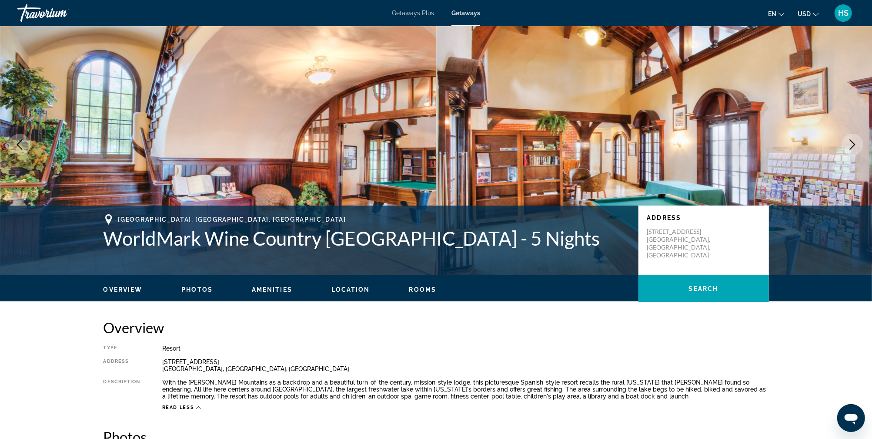
scroll to position [0, 0]
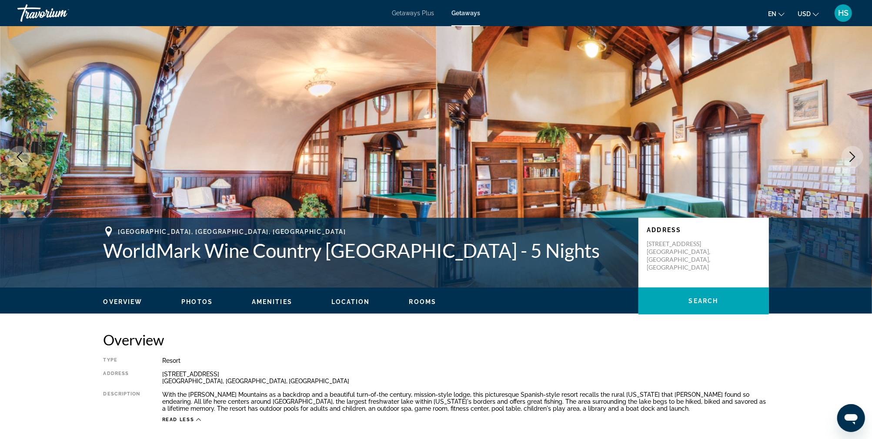
click at [858, 161] on icon "Next image" at bounding box center [853, 156] width 10 height 10
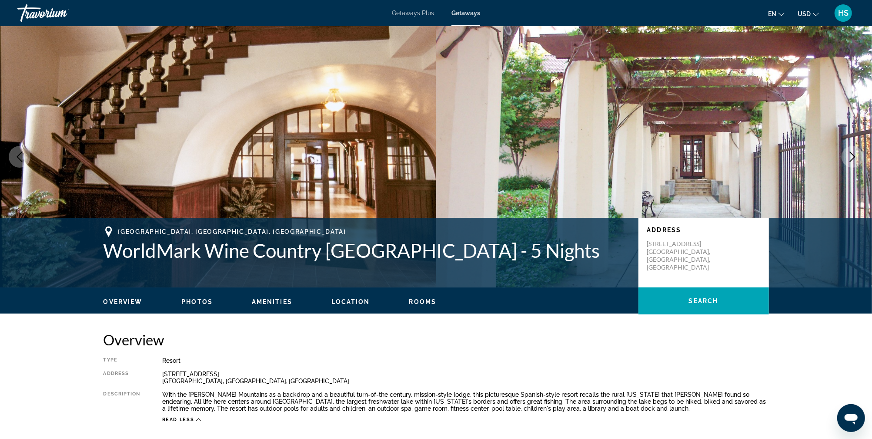
click at [855, 160] on icon "Next image" at bounding box center [853, 156] width 10 height 10
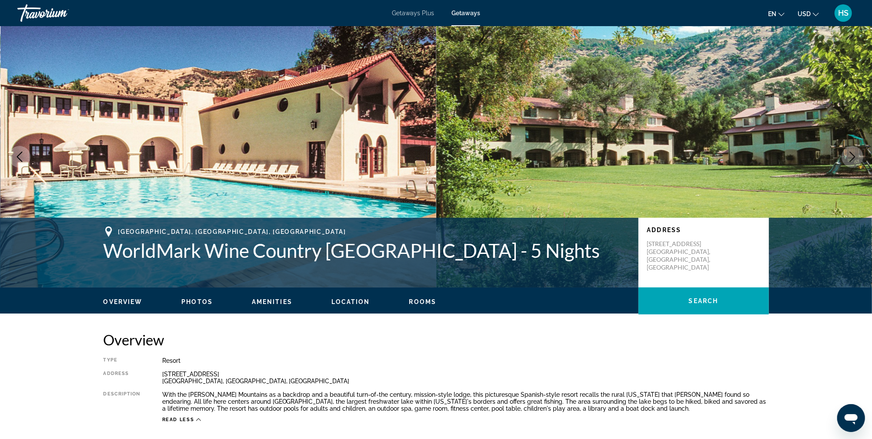
click at [855, 160] on icon "Next image" at bounding box center [853, 156] width 10 height 10
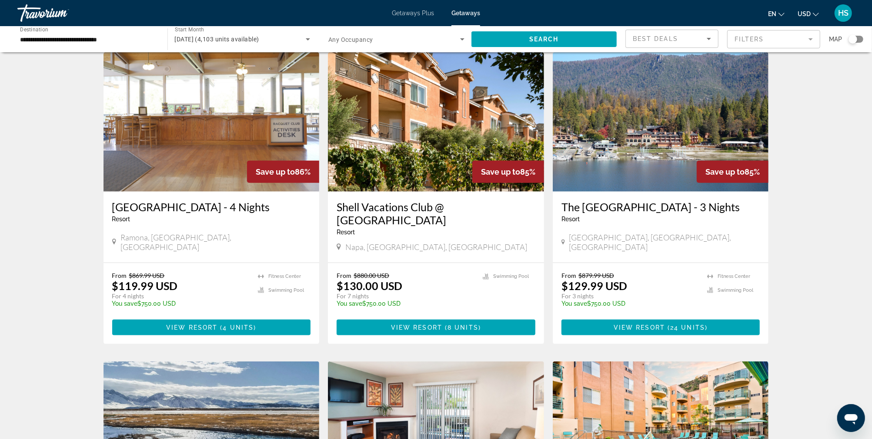
scroll to position [681, 0]
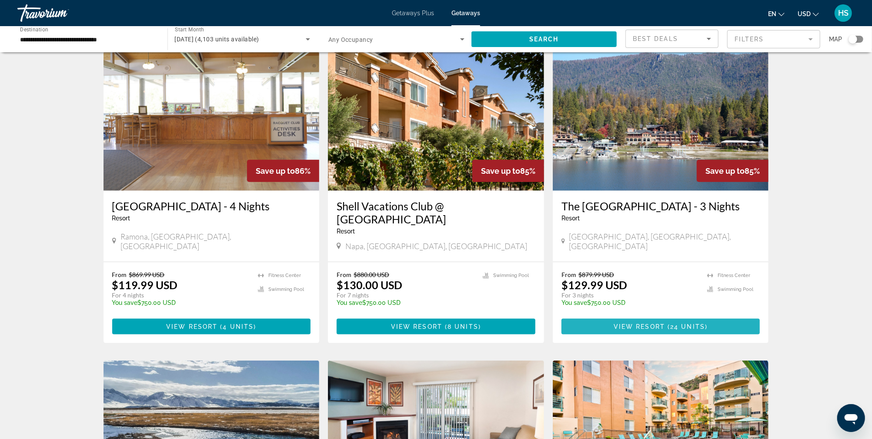
click at [655, 323] on span "View Resort" at bounding box center [639, 326] width 51 height 7
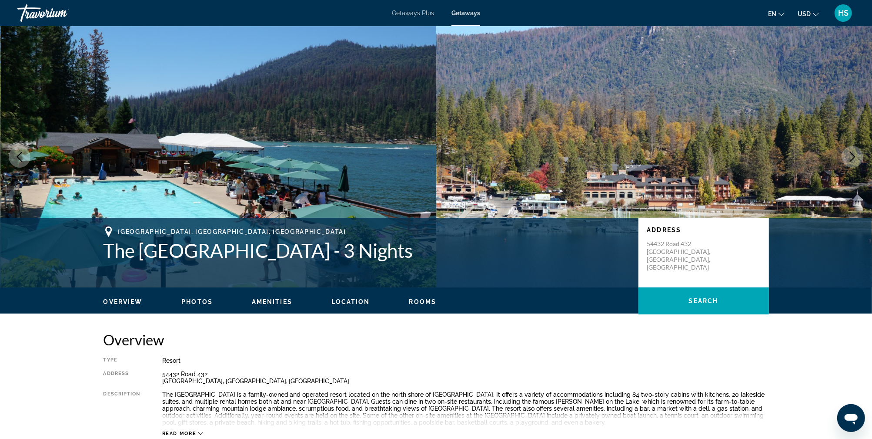
click at [854, 156] on icon "Next image" at bounding box center [853, 156] width 10 height 10
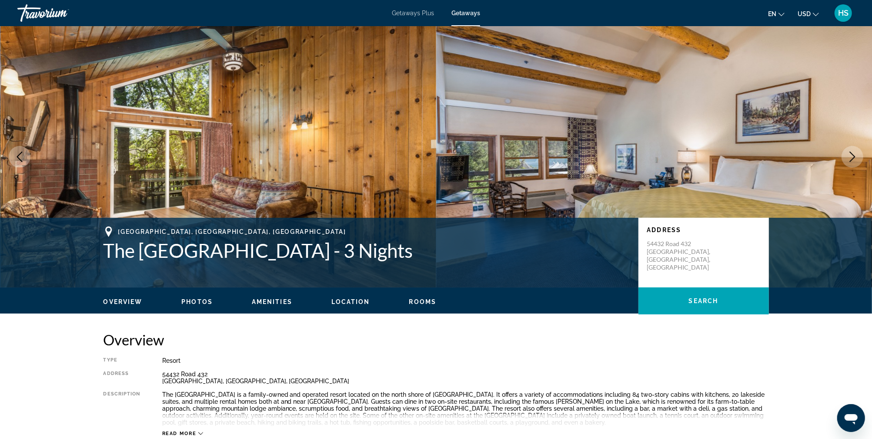
click at [854, 156] on icon "Next image" at bounding box center [853, 156] width 10 height 10
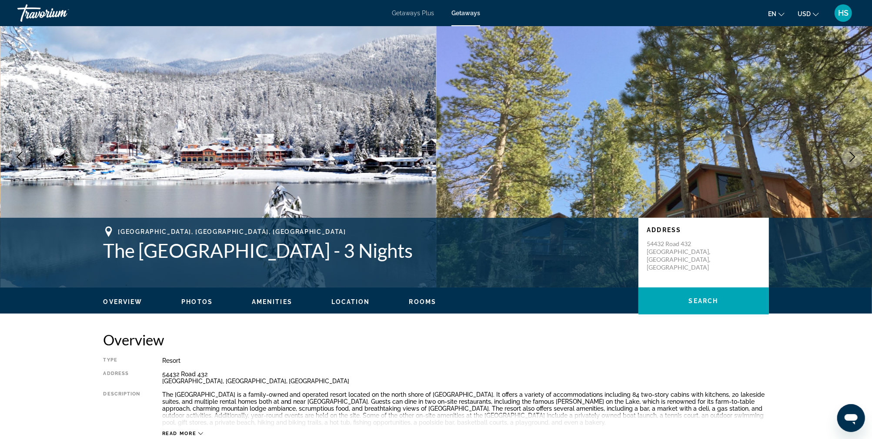
click at [854, 156] on icon "Next image" at bounding box center [853, 156] width 10 height 10
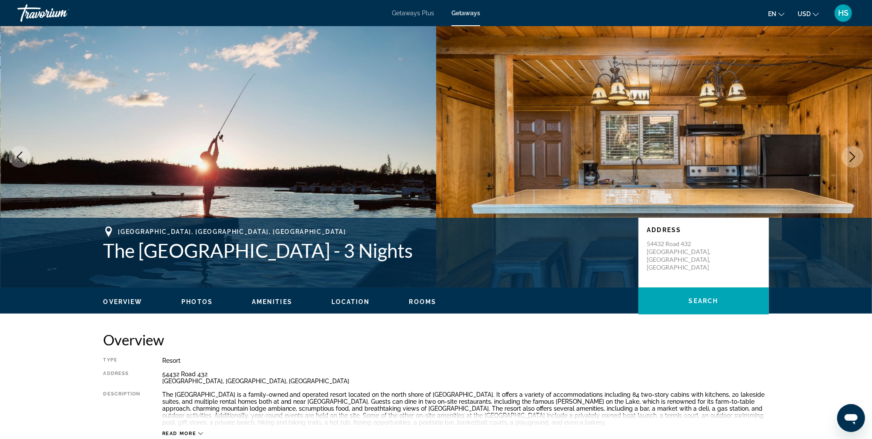
click at [854, 156] on icon "Next image" at bounding box center [853, 156] width 10 height 10
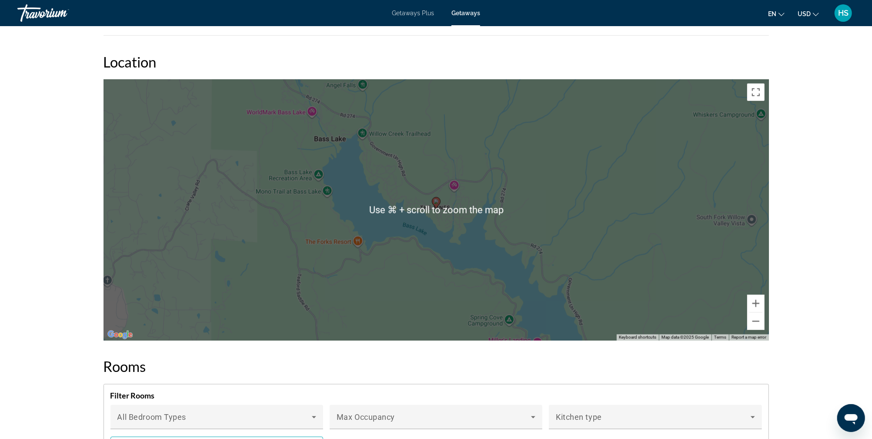
scroll to position [948, 0]
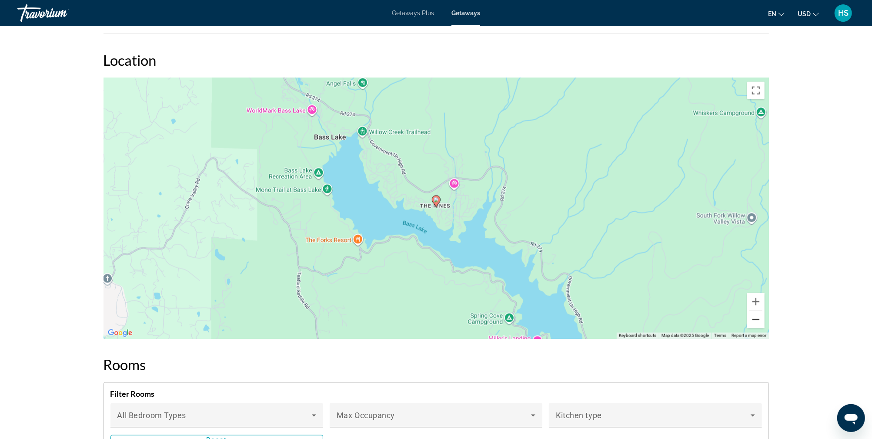
click at [751, 317] on button "Zoom out" at bounding box center [756, 319] width 17 height 17
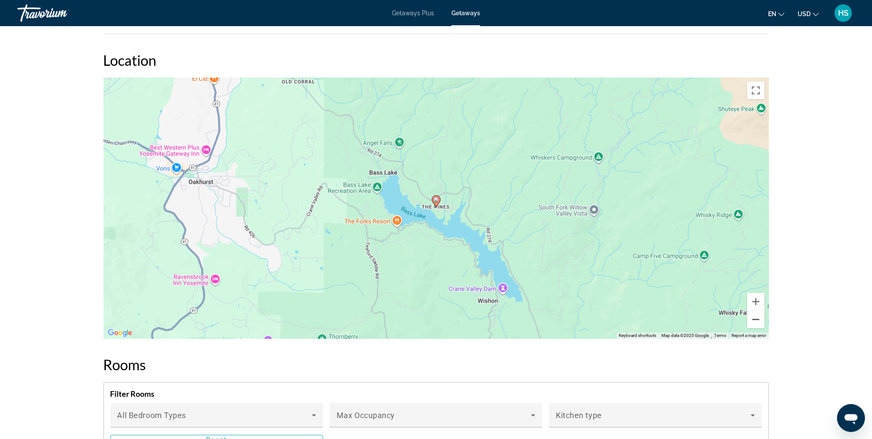
click at [751, 317] on button "Zoom out" at bounding box center [756, 319] width 17 height 17
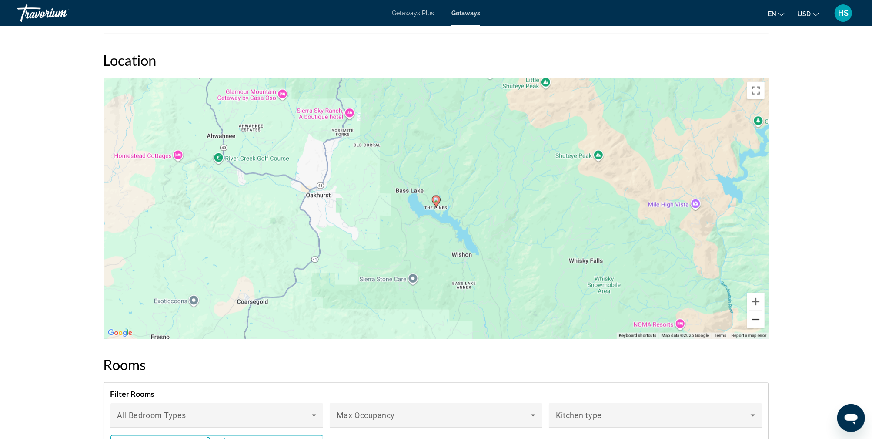
click at [751, 317] on button "Zoom out" at bounding box center [756, 319] width 17 height 17
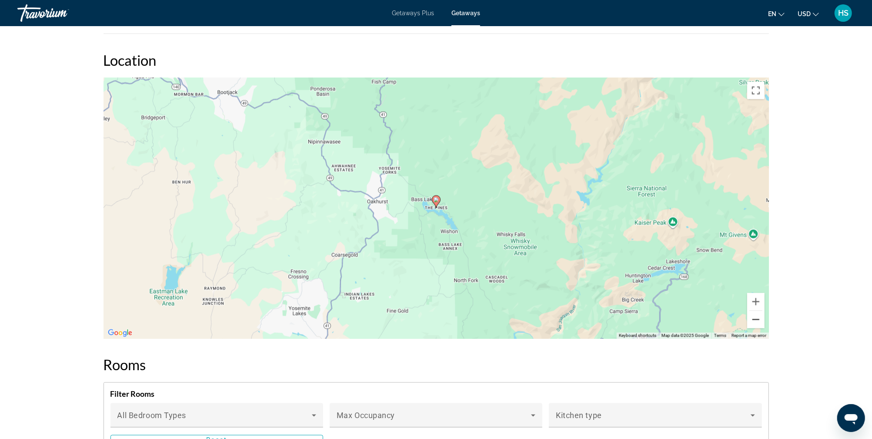
click at [751, 317] on button "Zoom out" at bounding box center [756, 319] width 17 height 17
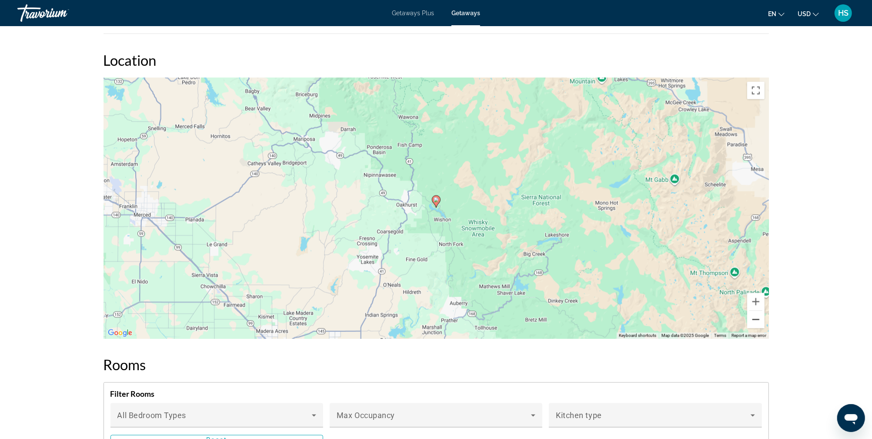
click at [751, 317] on button "Zoom out" at bounding box center [756, 319] width 17 height 17
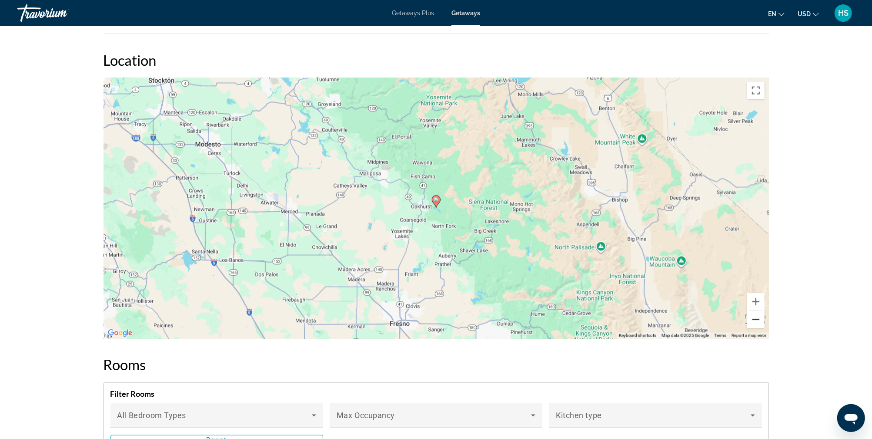
click at [751, 317] on button "Zoom out" at bounding box center [756, 319] width 17 height 17
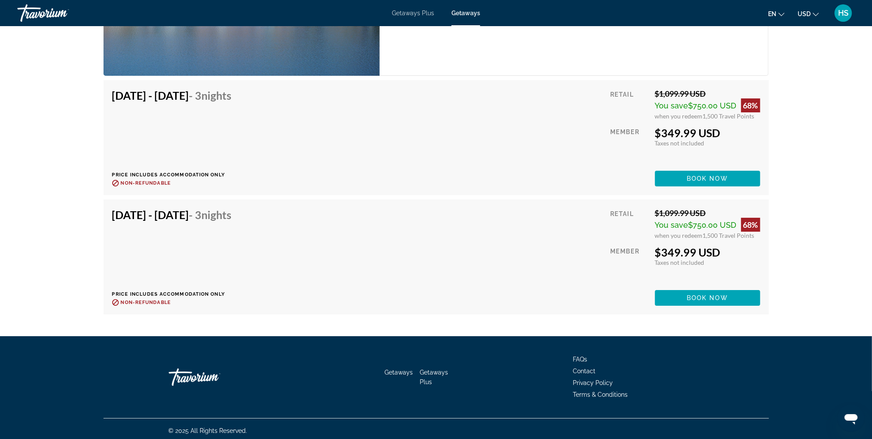
scroll to position [2487, 0]
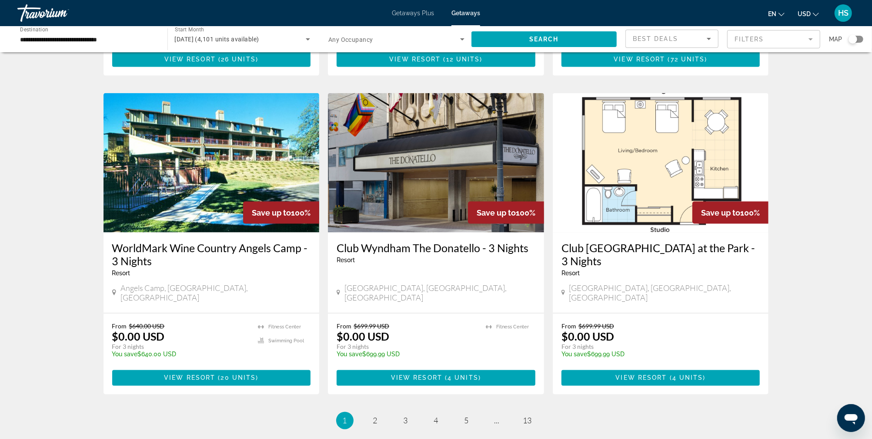
scroll to position [945, 0]
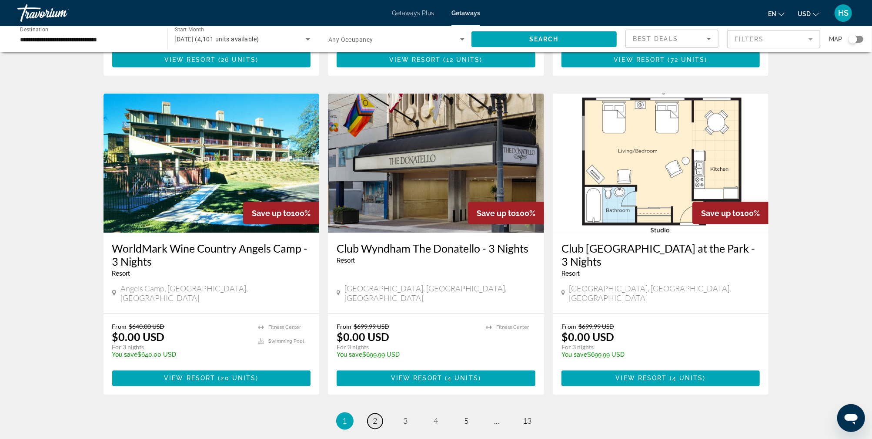
click at [374, 416] on span "2" at bounding box center [375, 421] width 4 height 10
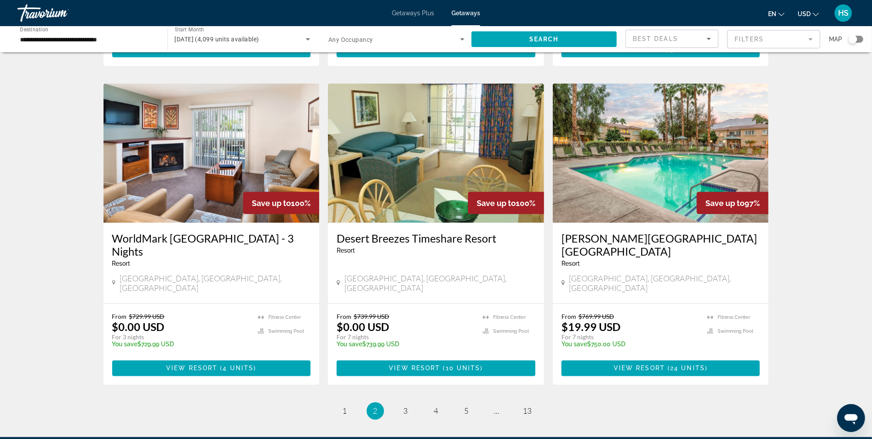
scroll to position [970, 0]
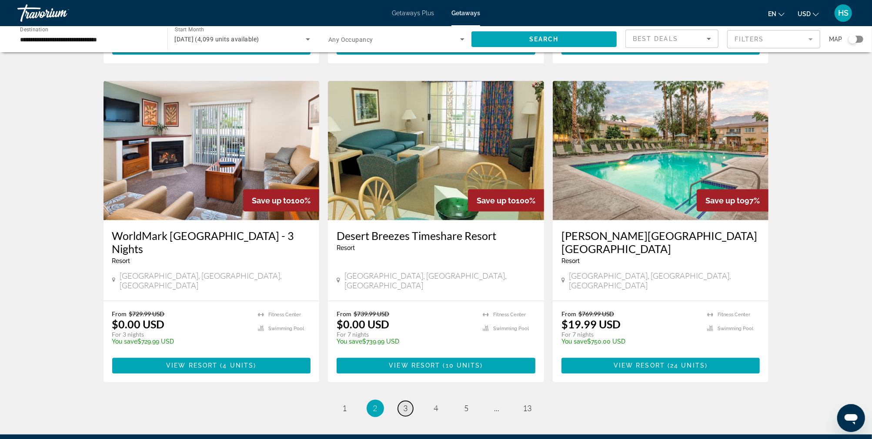
click at [404, 403] on span "3" at bounding box center [406, 408] width 4 height 10
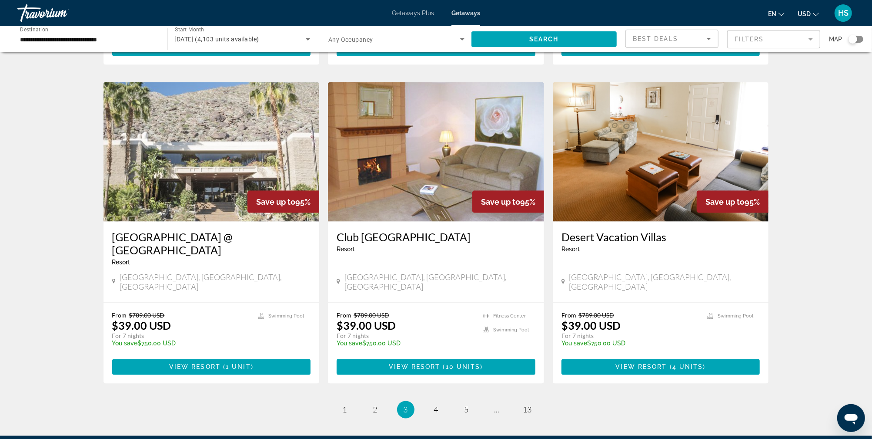
scroll to position [944, 0]
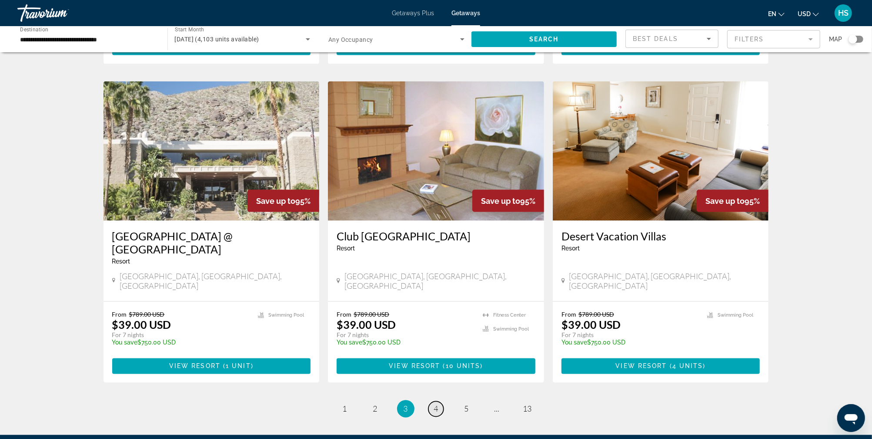
click at [435, 404] on span "4" at bounding box center [436, 409] width 4 height 10
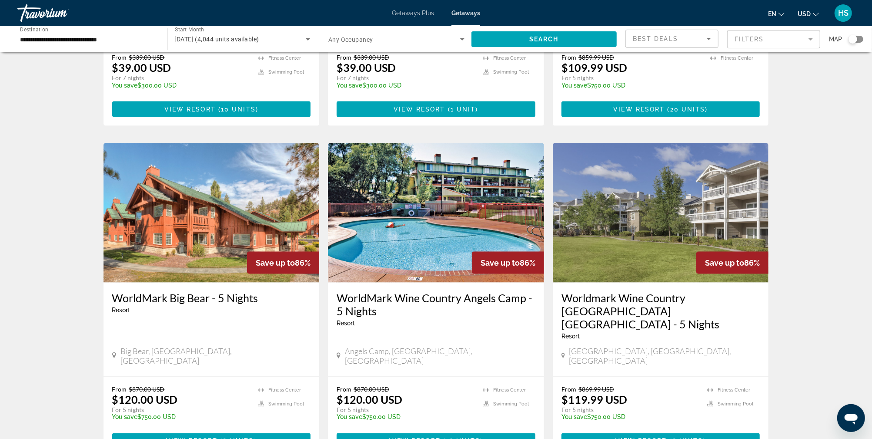
scroll to position [900, 0]
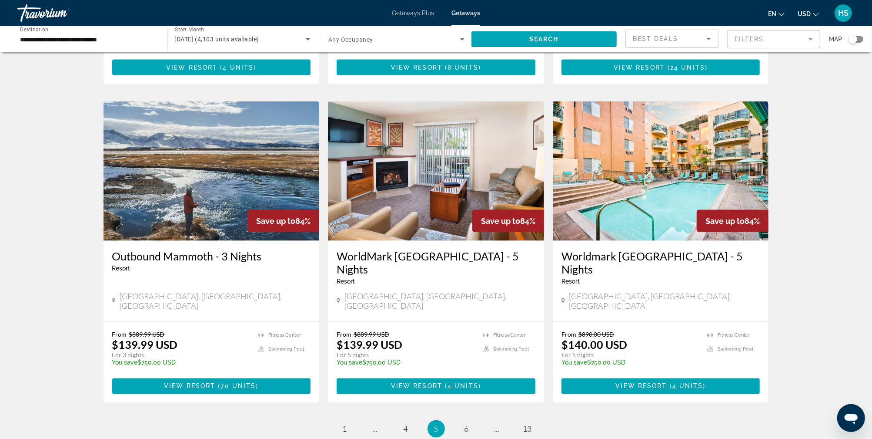
scroll to position [945, 0]
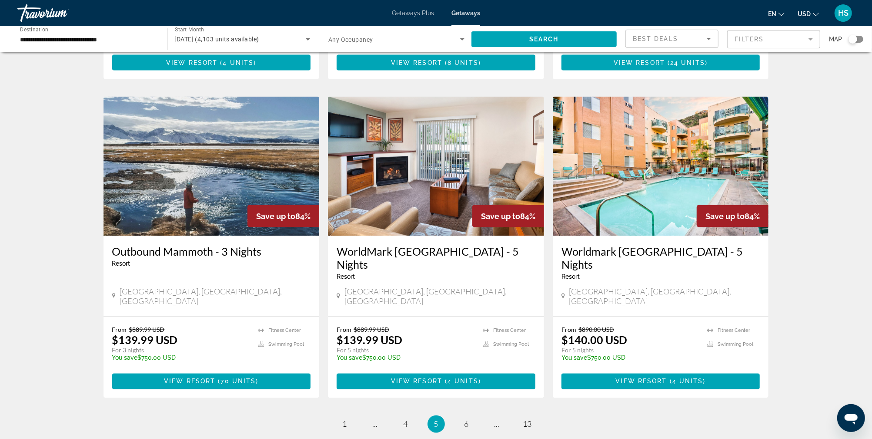
click at [709, 153] on img "Main content" at bounding box center [661, 166] width 216 height 139
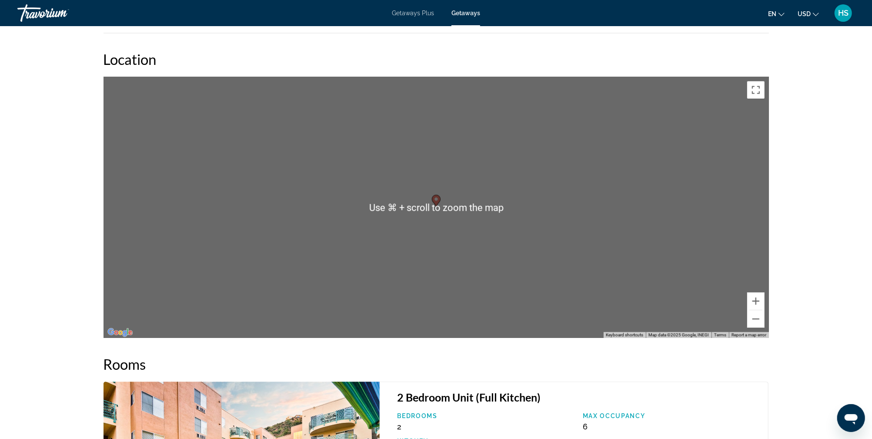
scroll to position [1389, 0]
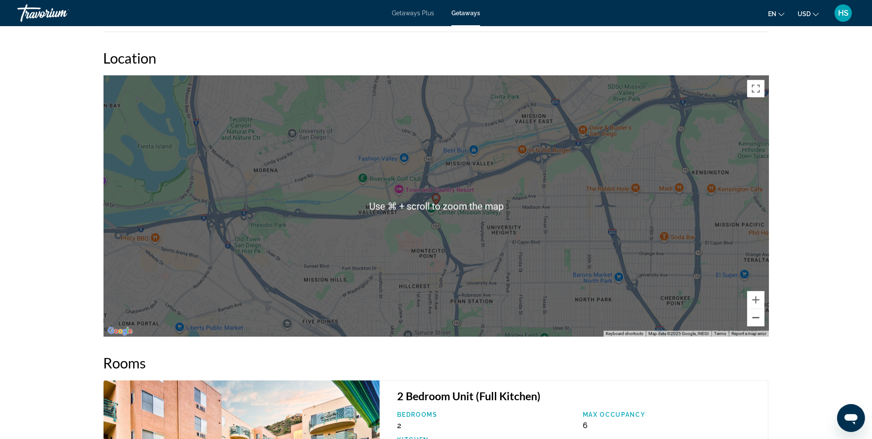
click at [762, 309] on button "Zoom out" at bounding box center [756, 317] width 17 height 17
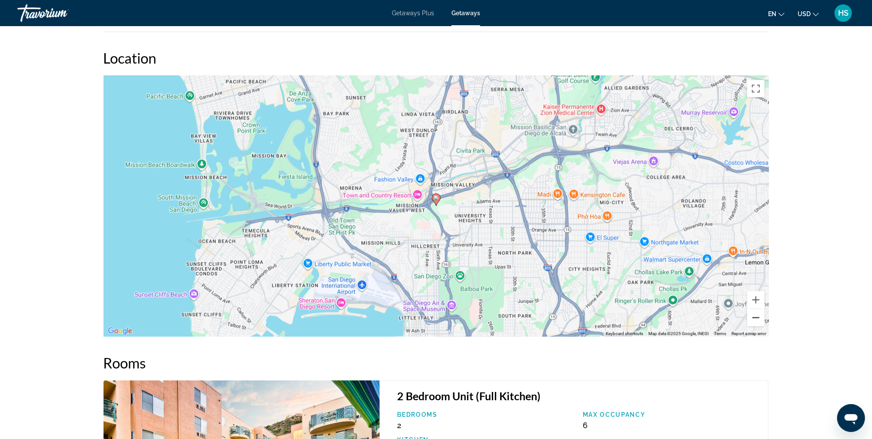
click at [762, 309] on button "Zoom out" at bounding box center [756, 317] width 17 height 17
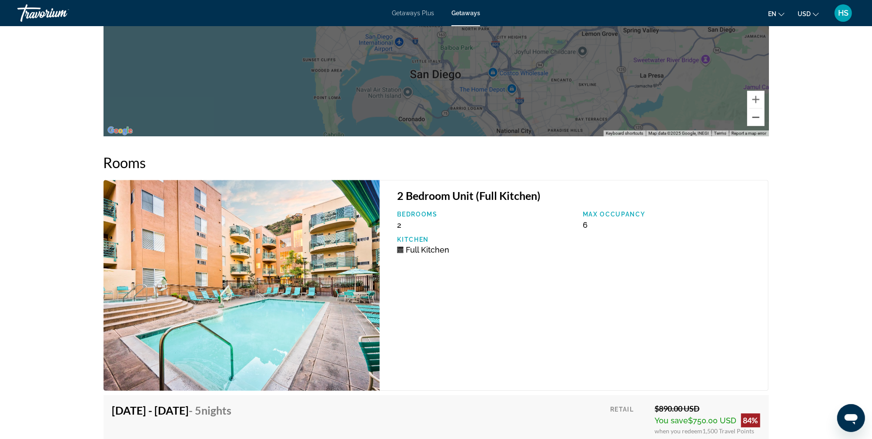
scroll to position [1584, 0]
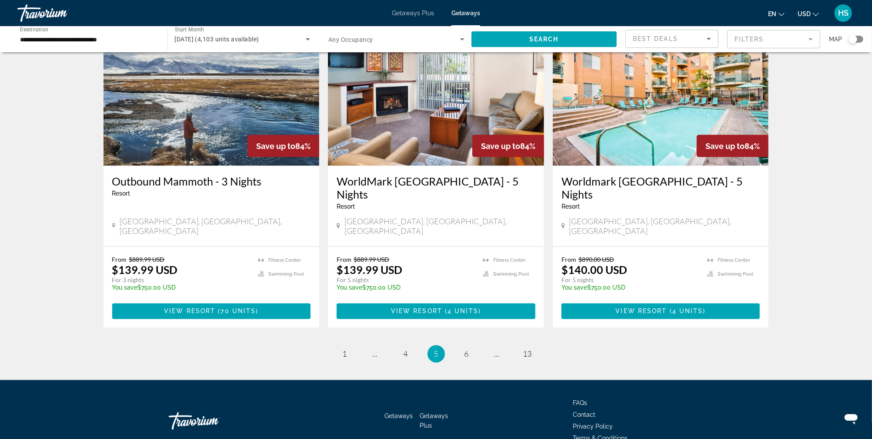
scroll to position [1020, 0]
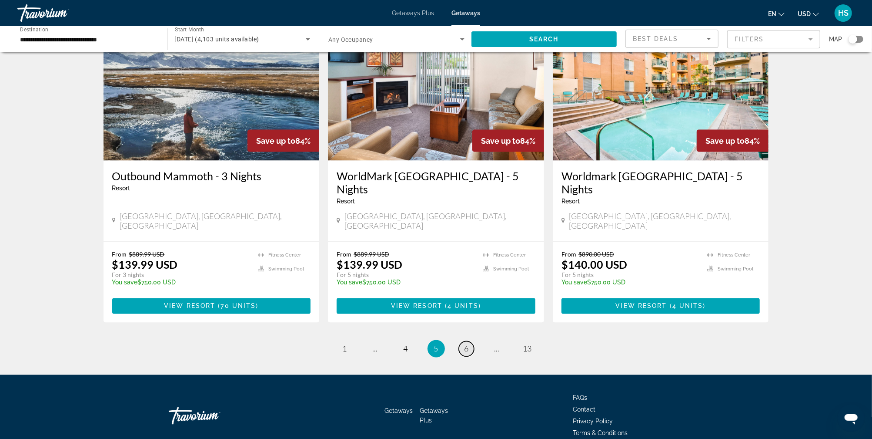
click at [464, 341] on link "page 6" at bounding box center [466, 348] width 15 height 15
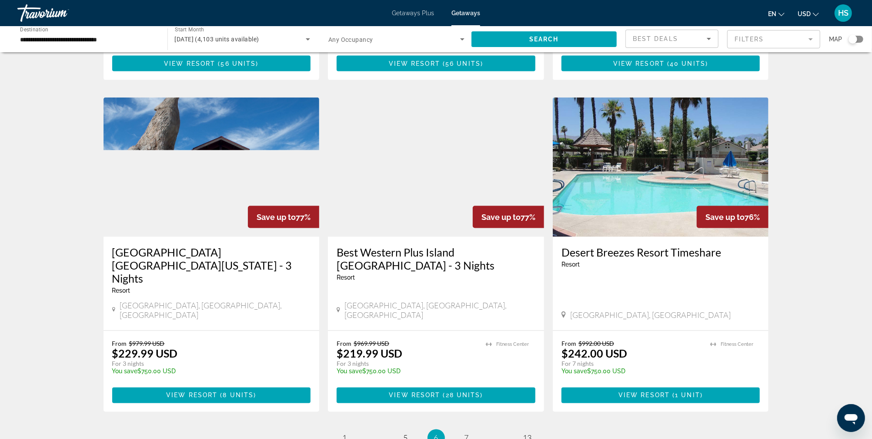
scroll to position [955, 0]
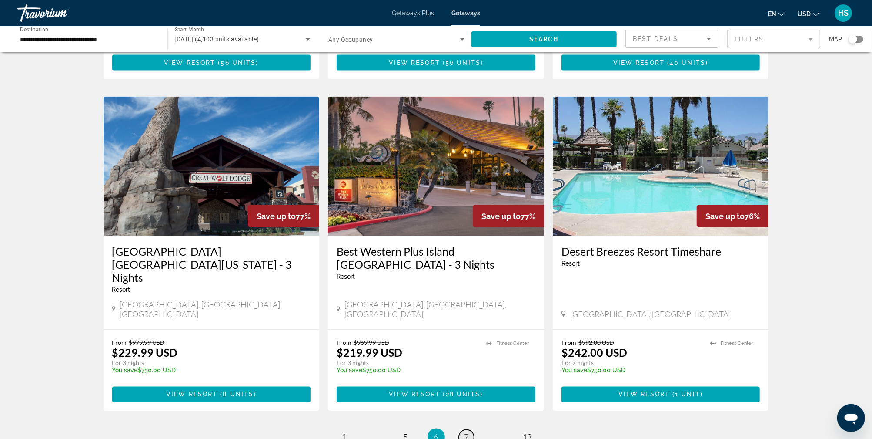
click at [465, 432] on span "7" at bounding box center [467, 437] width 4 height 10
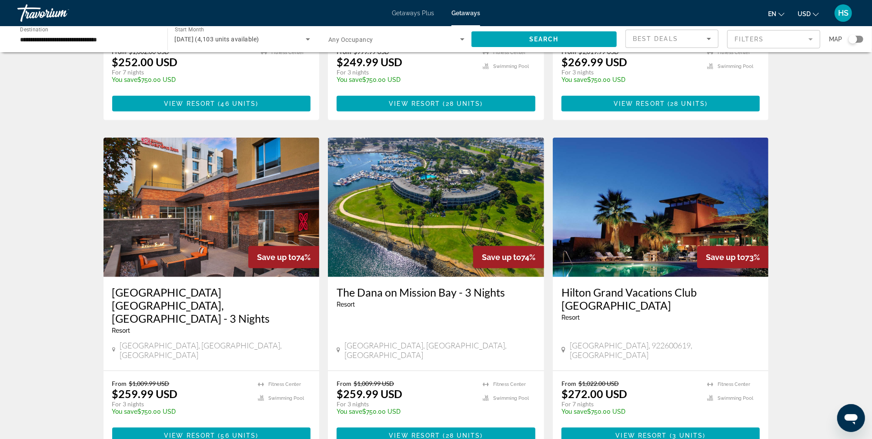
scroll to position [564, 0]
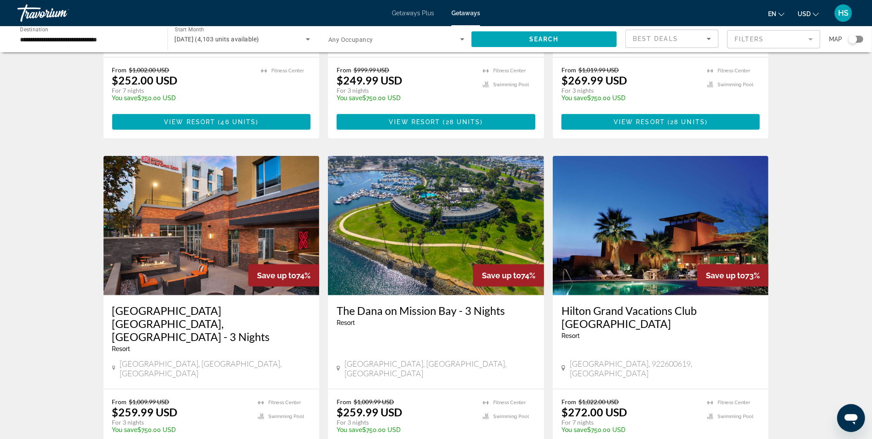
click at [465, 215] on img "Main content" at bounding box center [436, 225] width 216 height 139
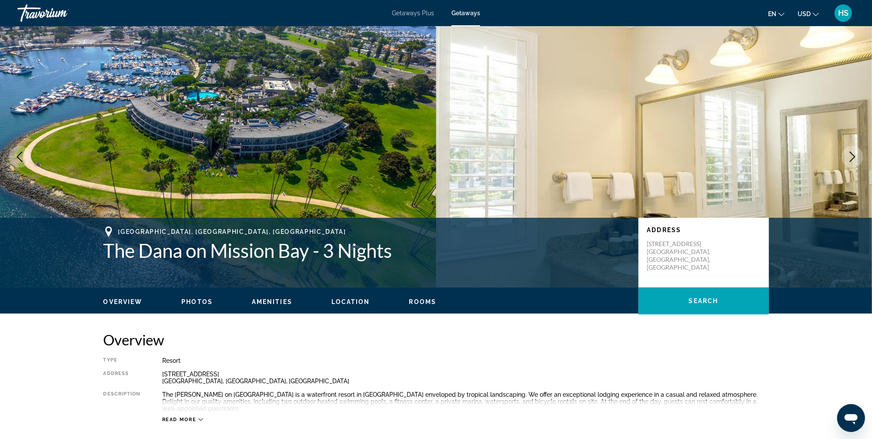
click at [849, 154] on icon "Next image" at bounding box center [853, 156] width 10 height 10
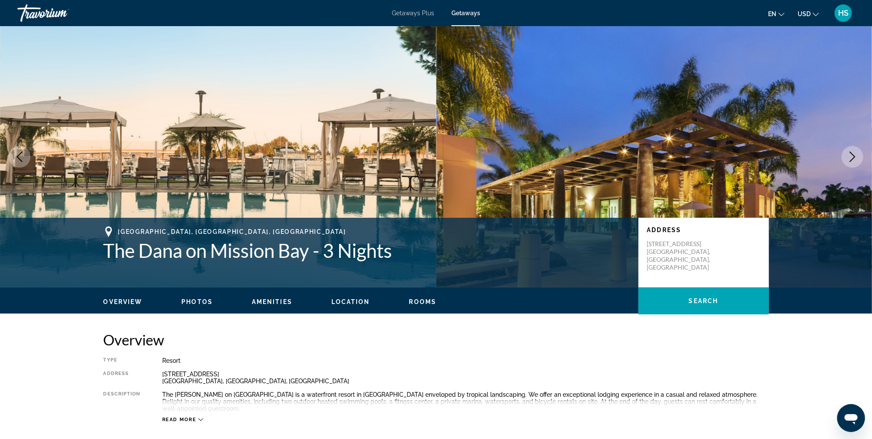
click at [849, 154] on icon "Next image" at bounding box center [853, 156] width 10 height 10
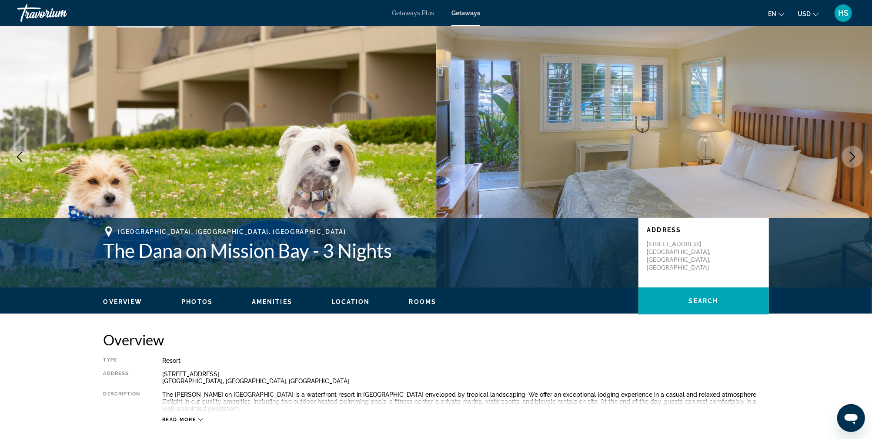
click at [849, 154] on icon "Next image" at bounding box center [853, 156] width 10 height 10
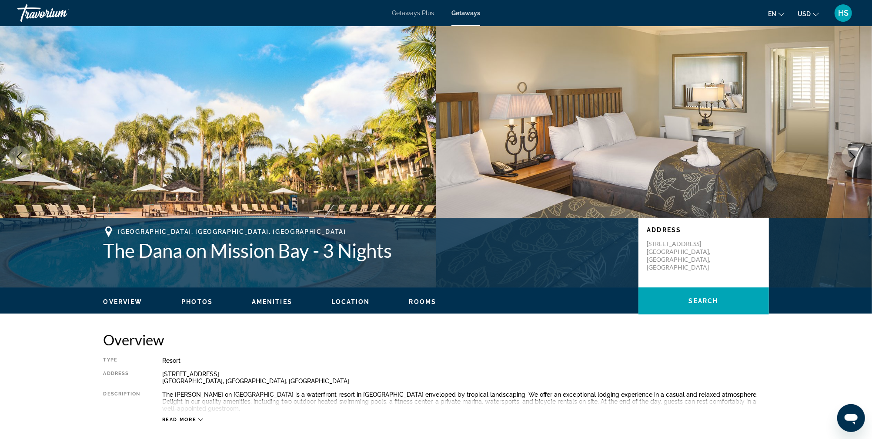
click at [849, 154] on icon "Next image" at bounding box center [853, 156] width 10 height 10
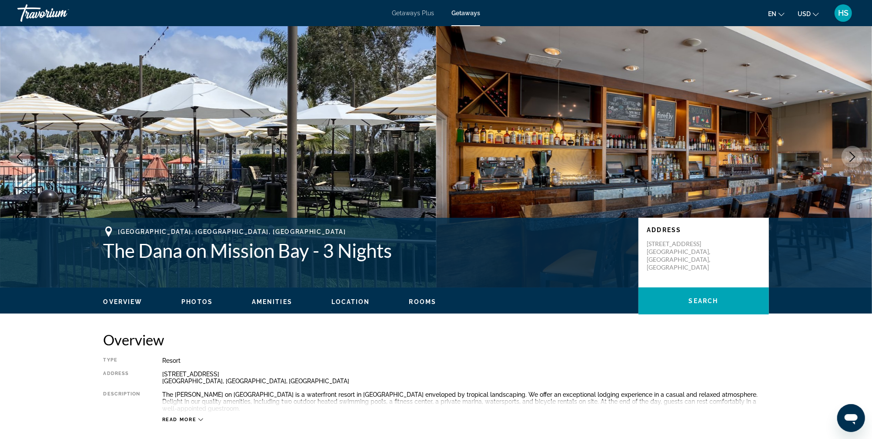
click at [849, 154] on icon "Next image" at bounding box center [853, 156] width 10 height 10
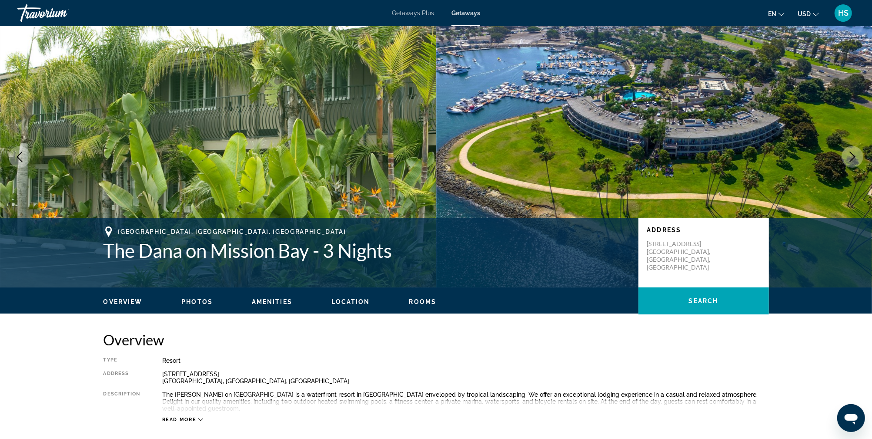
click at [849, 154] on icon "Next image" at bounding box center [853, 156] width 10 height 10
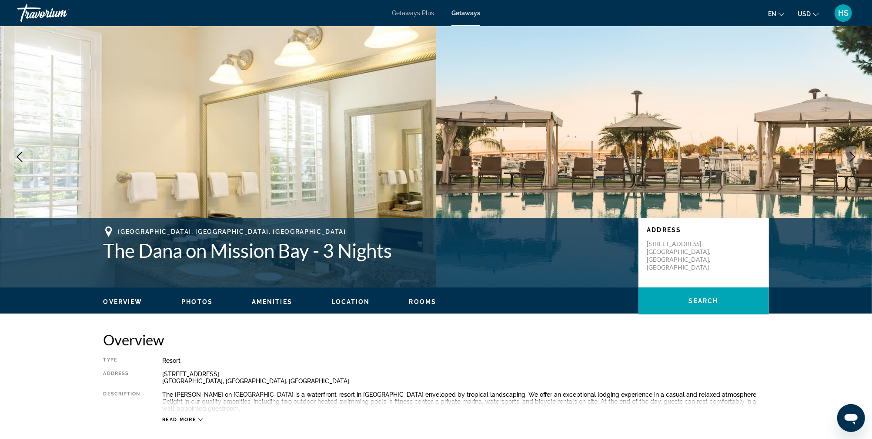
click at [849, 154] on icon "Next image" at bounding box center [853, 156] width 10 height 10
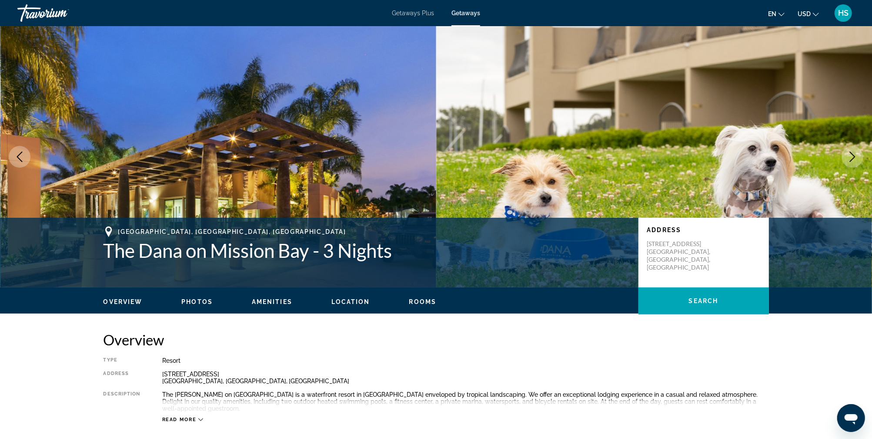
click at [849, 154] on icon "Next image" at bounding box center [853, 156] width 10 height 10
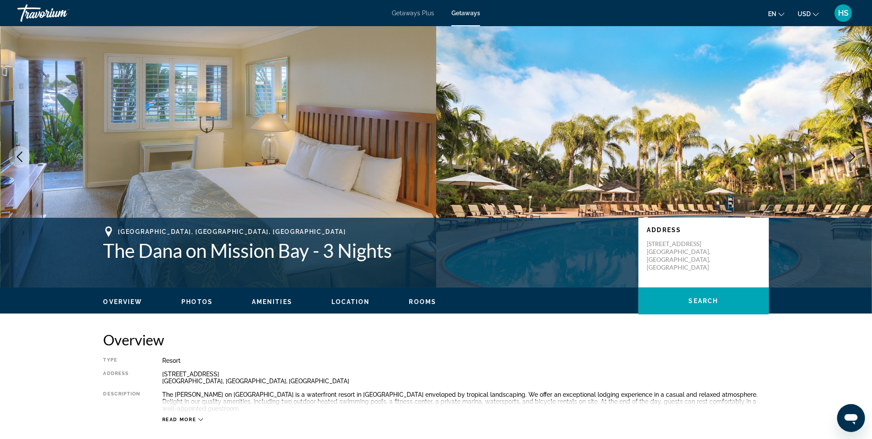
click at [849, 154] on icon "Next image" at bounding box center [853, 156] width 10 height 10
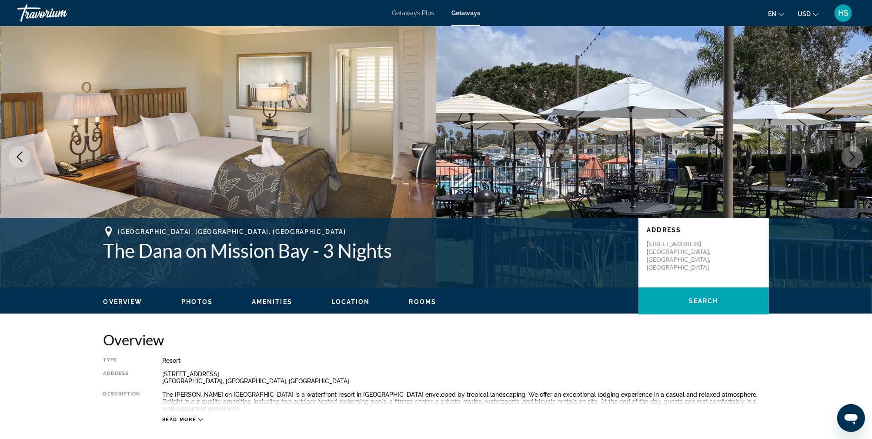
click at [849, 154] on icon "Next image" at bounding box center [853, 156] width 10 height 10
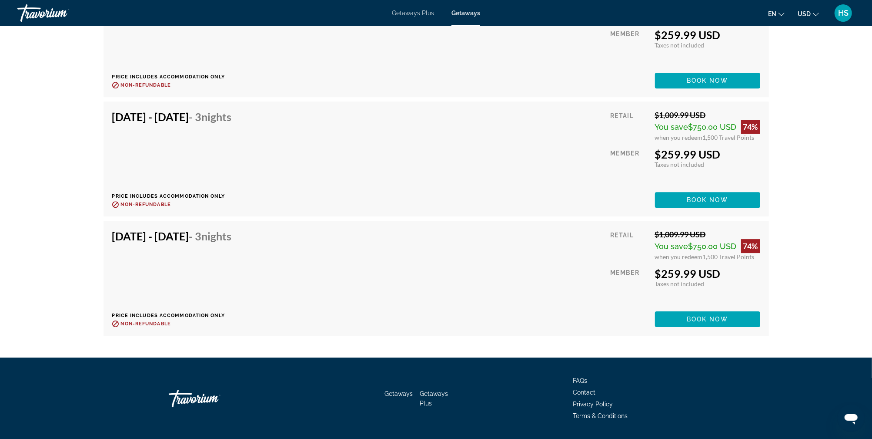
scroll to position [2073, 0]
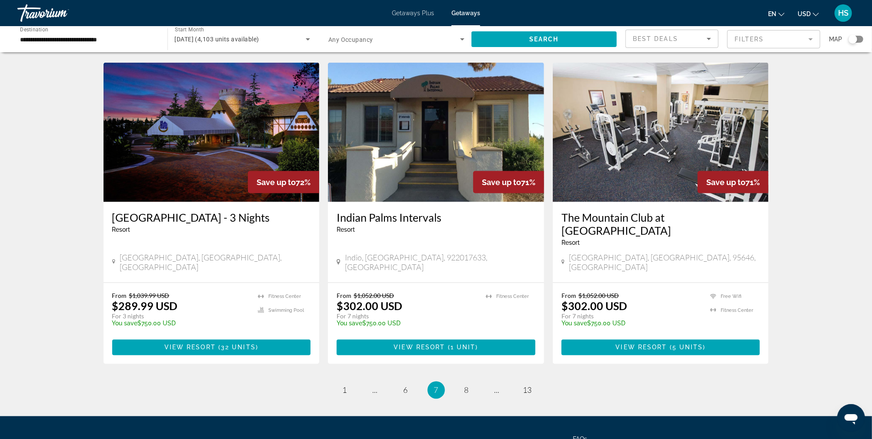
scroll to position [993, 0]
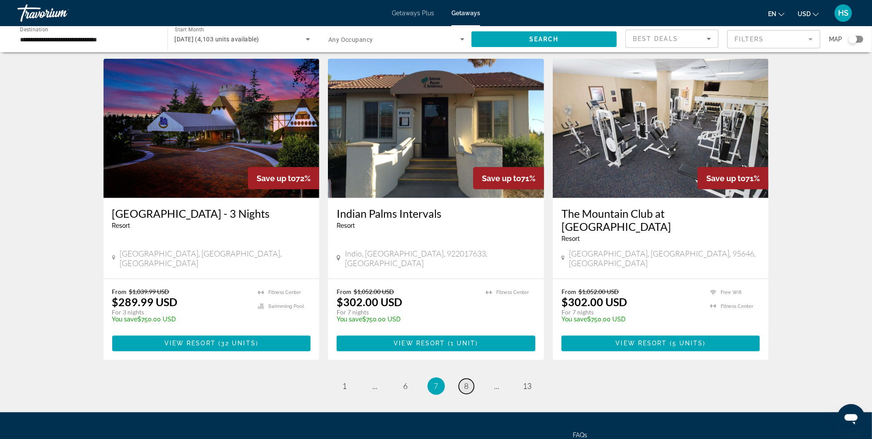
click at [463, 379] on link "page 8" at bounding box center [466, 386] width 15 height 15
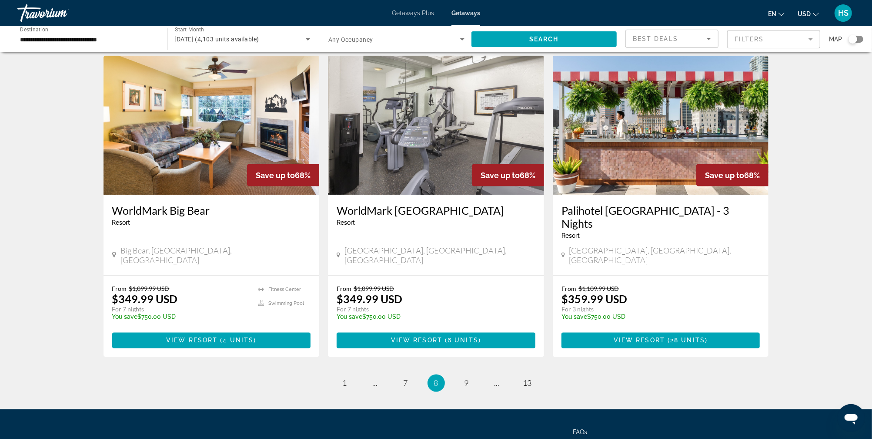
scroll to position [974, 0]
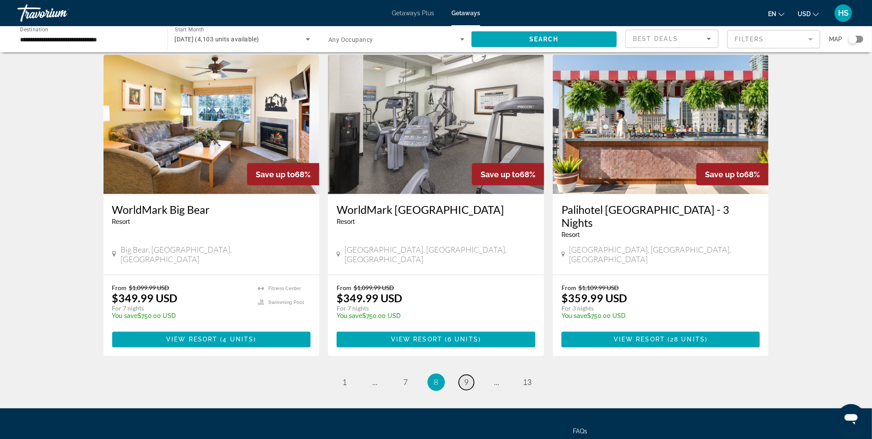
click at [464, 375] on link "page 9" at bounding box center [466, 382] width 15 height 15
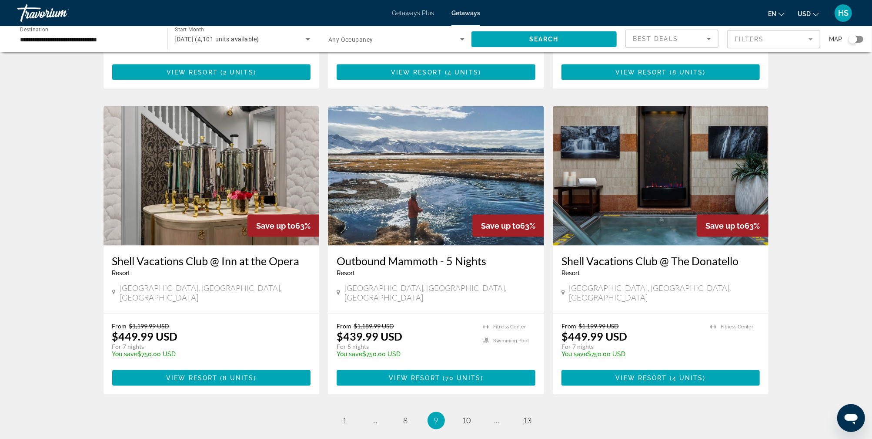
scroll to position [913, 0]
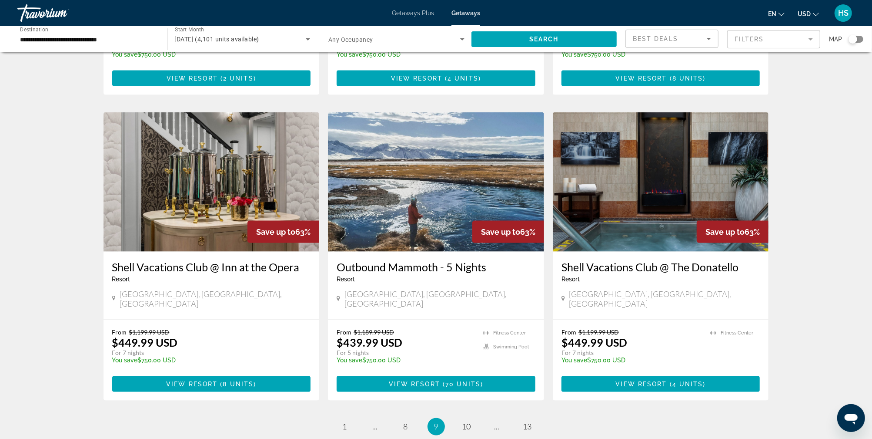
click at [212, 158] on img "Main content" at bounding box center [212, 181] width 216 height 139
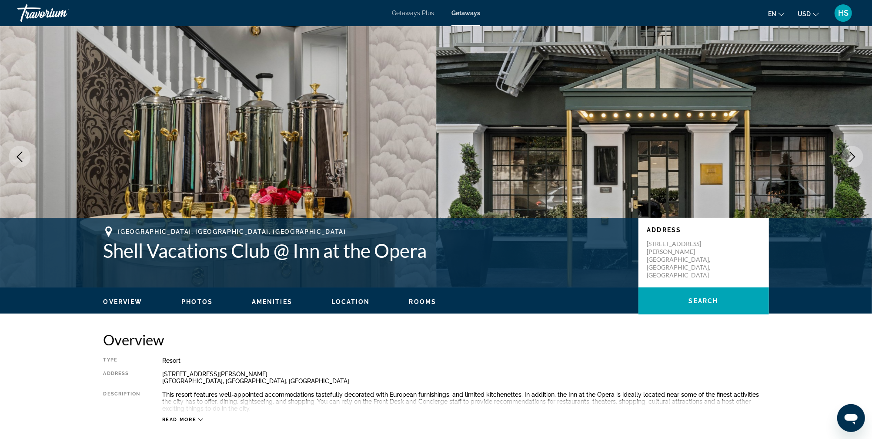
click at [856, 156] on icon "Next image" at bounding box center [853, 156] width 10 height 10
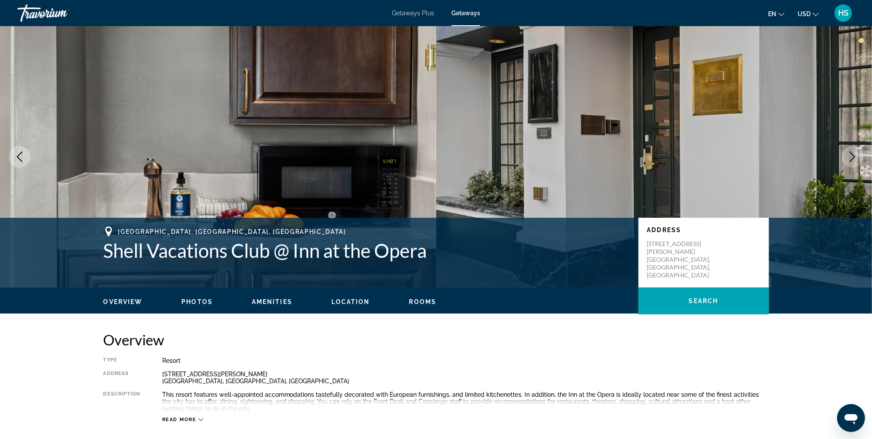
click at [856, 156] on icon "Next image" at bounding box center [853, 156] width 10 height 10
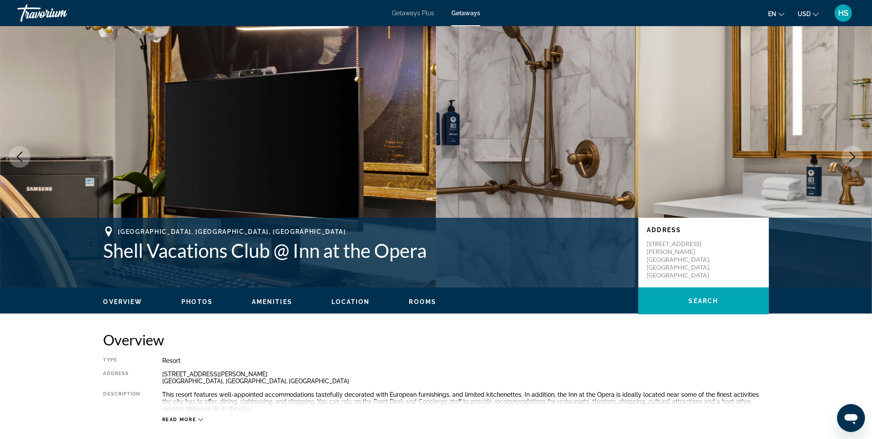
click at [856, 156] on icon "Next image" at bounding box center [853, 156] width 10 height 10
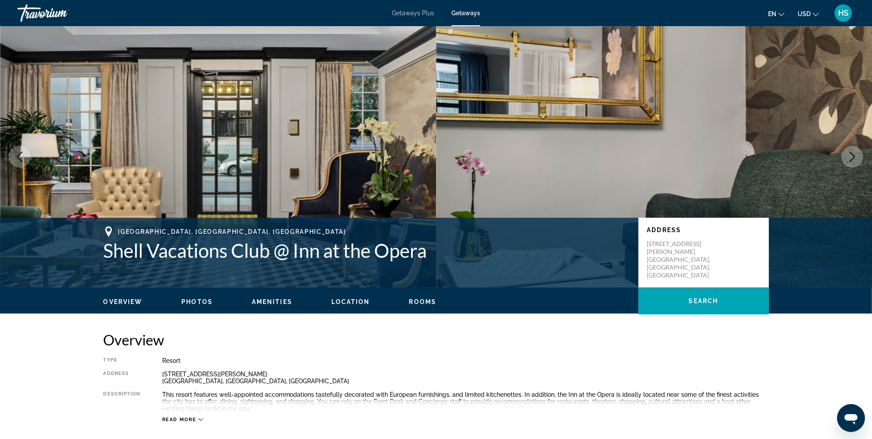
click at [856, 156] on icon "Next image" at bounding box center [853, 156] width 10 height 10
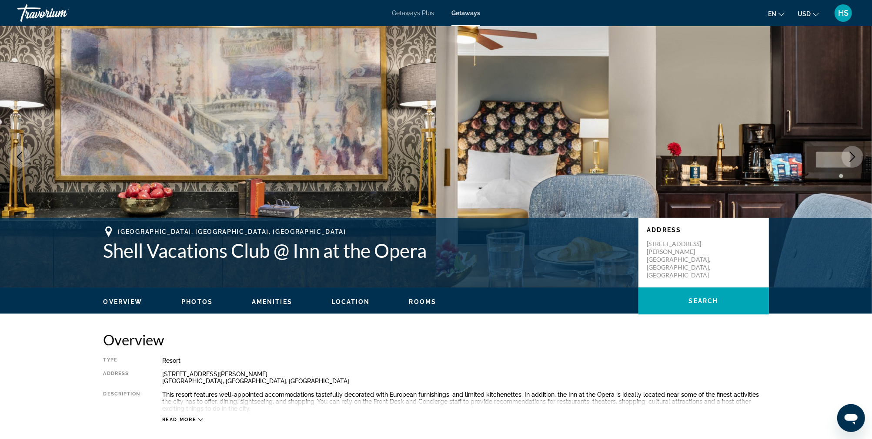
click at [856, 156] on icon "Next image" at bounding box center [853, 156] width 10 height 10
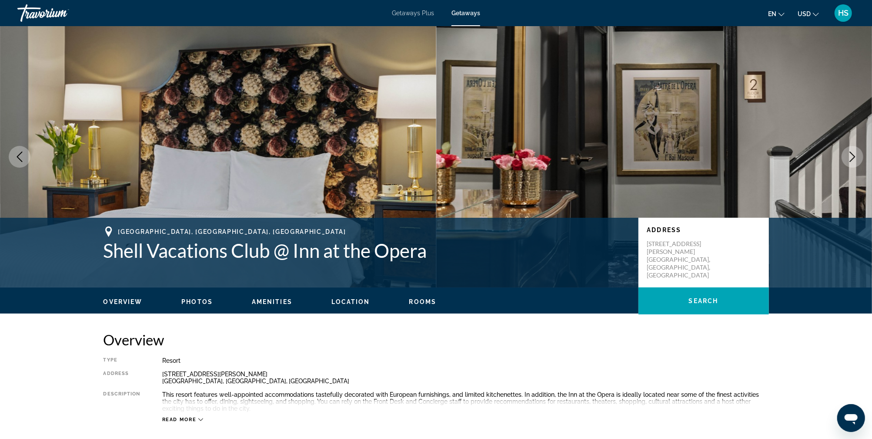
click at [856, 156] on icon "Next image" at bounding box center [853, 156] width 10 height 10
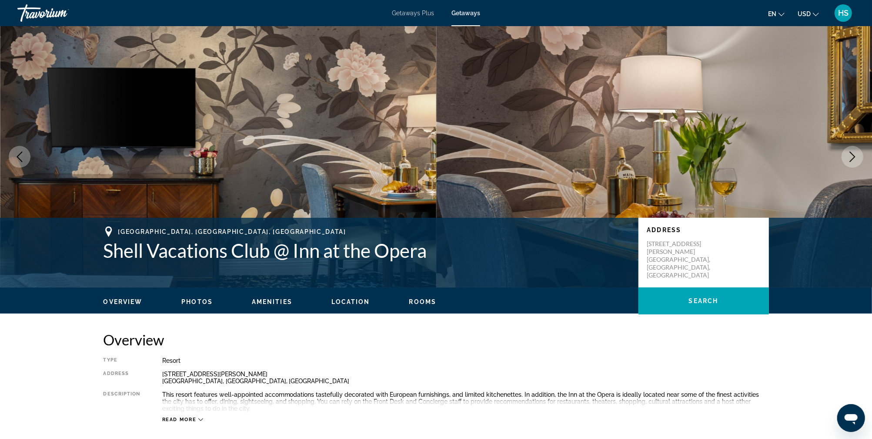
click at [856, 156] on icon "Next image" at bounding box center [853, 156] width 10 height 10
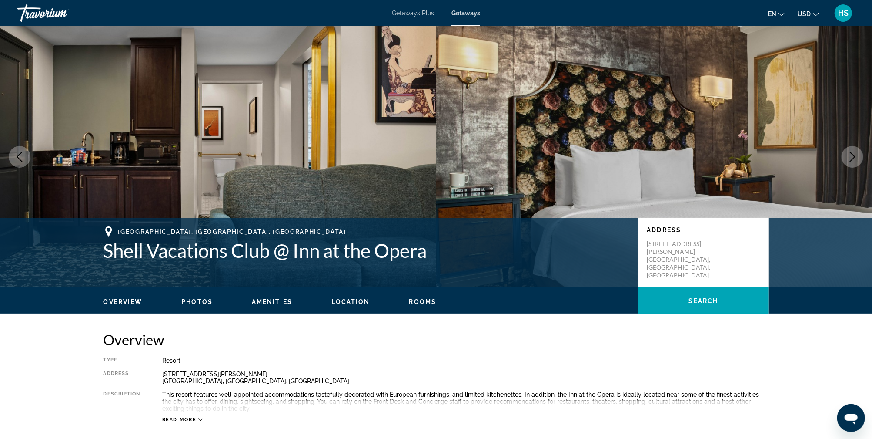
click at [856, 156] on icon "Next image" at bounding box center [853, 156] width 10 height 10
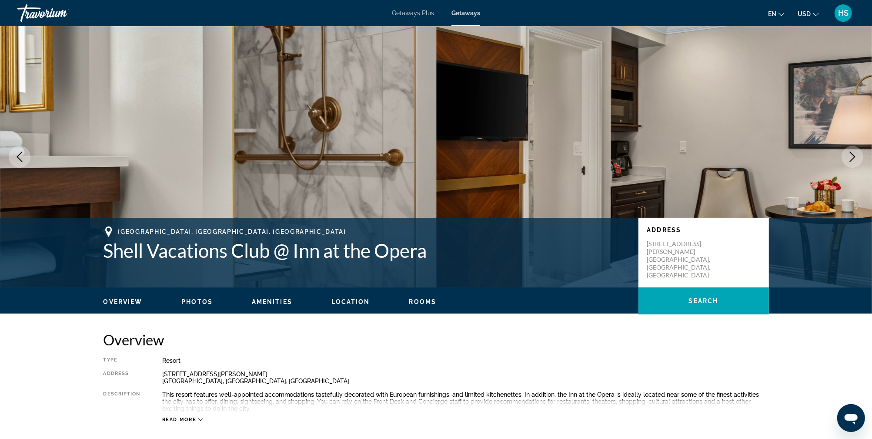
click at [856, 156] on icon "Next image" at bounding box center [853, 156] width 10 height 10
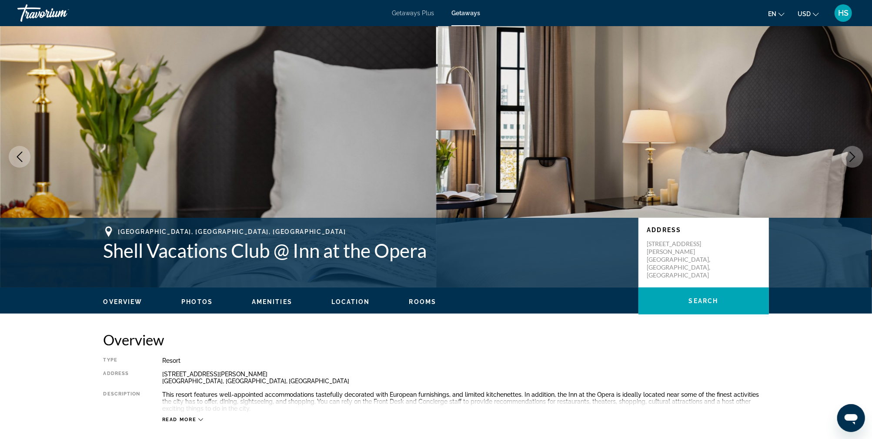
click at [856, 156] on icon "Next image" at bounding box center [853, 156] width 10 height 10
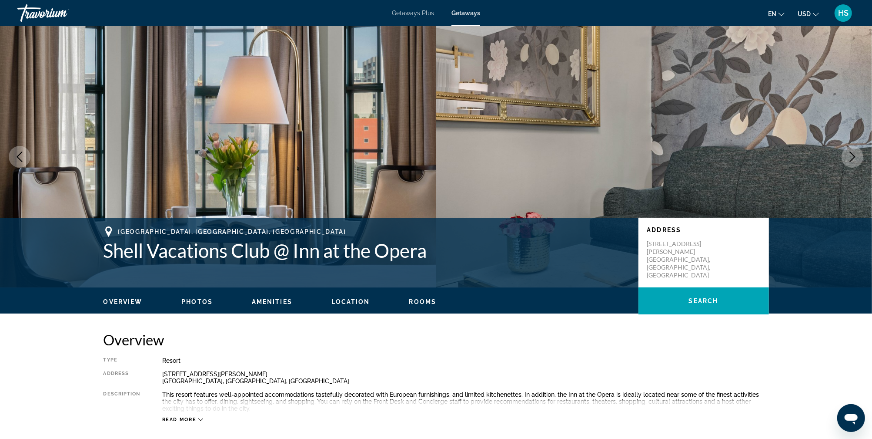
click at [856, 156] on icon "Next image" at bounding box center [853, 156] width 10 height 10
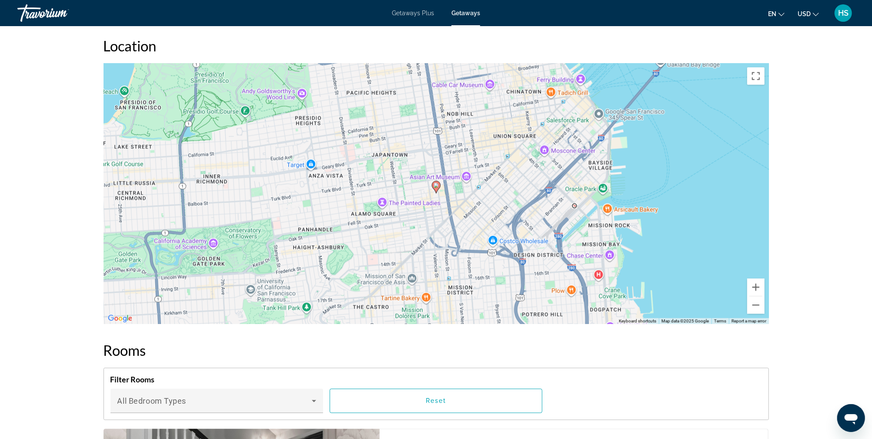
scroll to position [1222, 0]
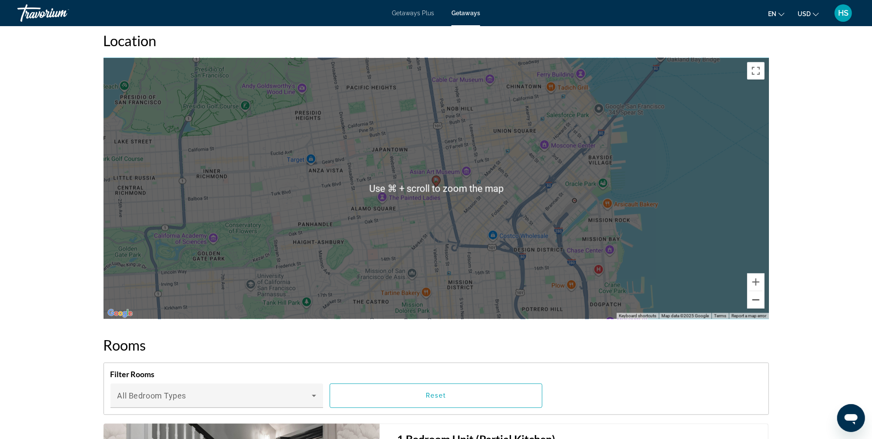
click at [753, 291] on button "Zoom out" at bounding box center [756, 299] width 17 height 17
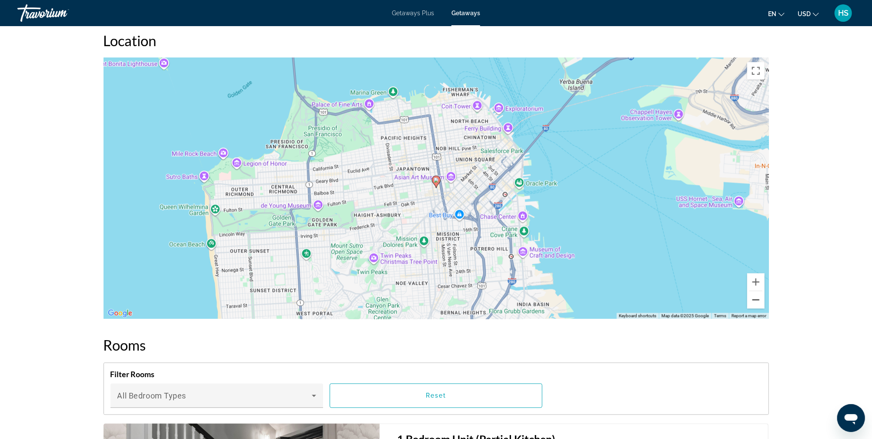
click at [753, 291] on button "Zoom out" at bounding box center [756, 299] width 17 height 17
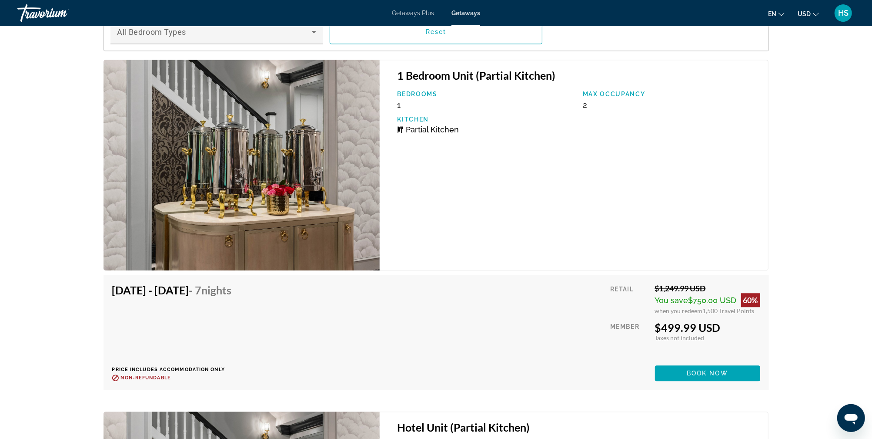
scroll to position [1321, 0]
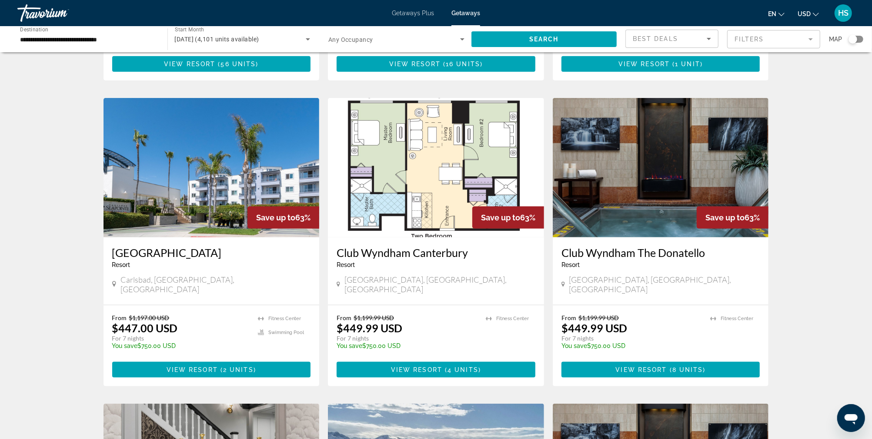
scroll to position [601, 0]
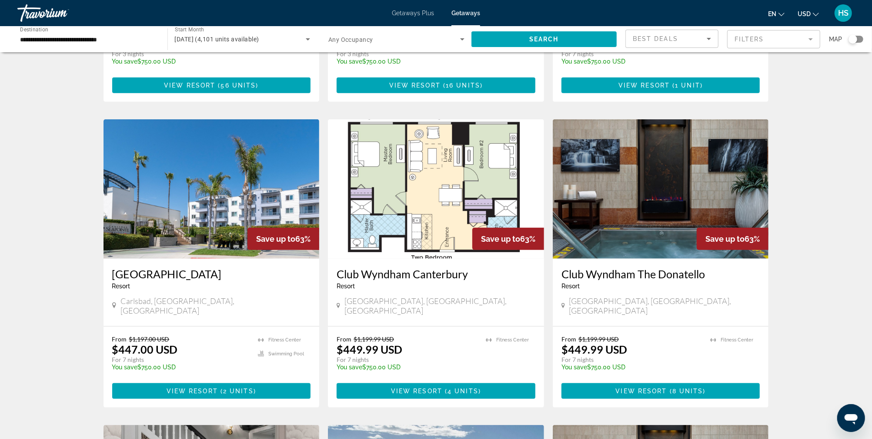
click at [449, 175] on img "Main content" at bounding box center [436, 188] width 216 height 139
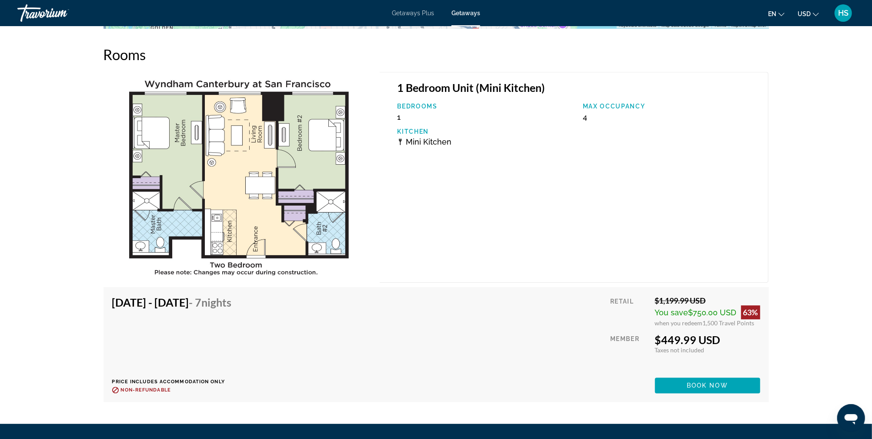
scroll to position [1632, 0]
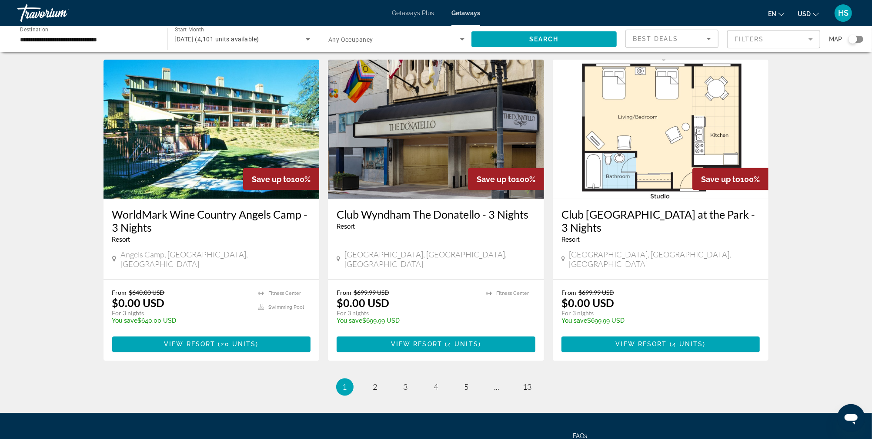
scroll to position [981, 0]
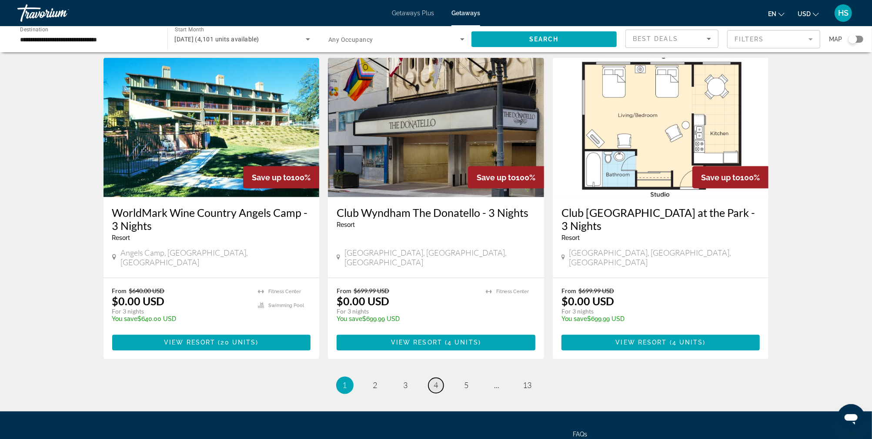
click at [438, 380] on span "4" at bounding box center [436, 385] width 4 height 10
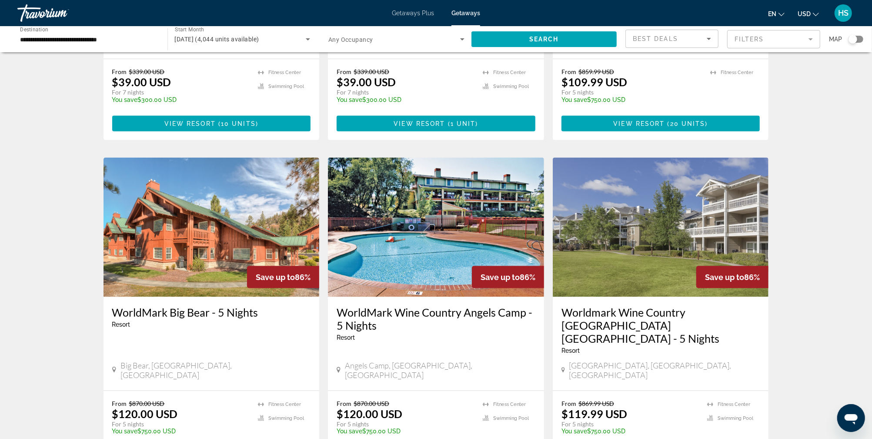
scroll to position [995, 0]
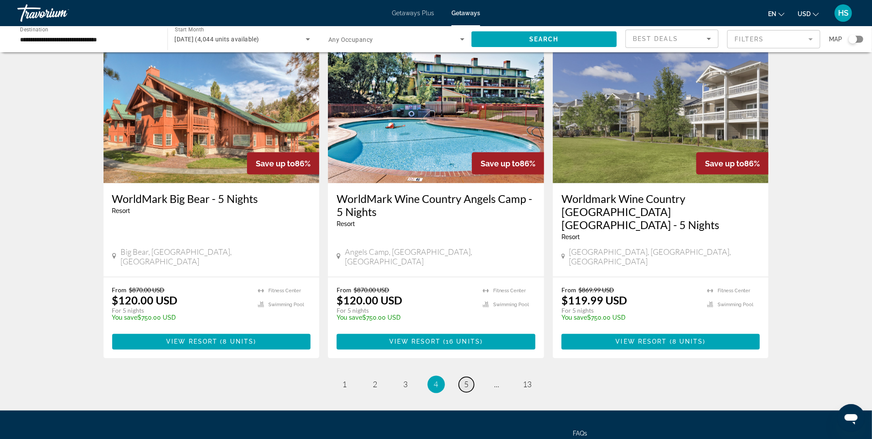
click at [466, 379] on span "5" at bounding box center [467, 384] width 4 height 10
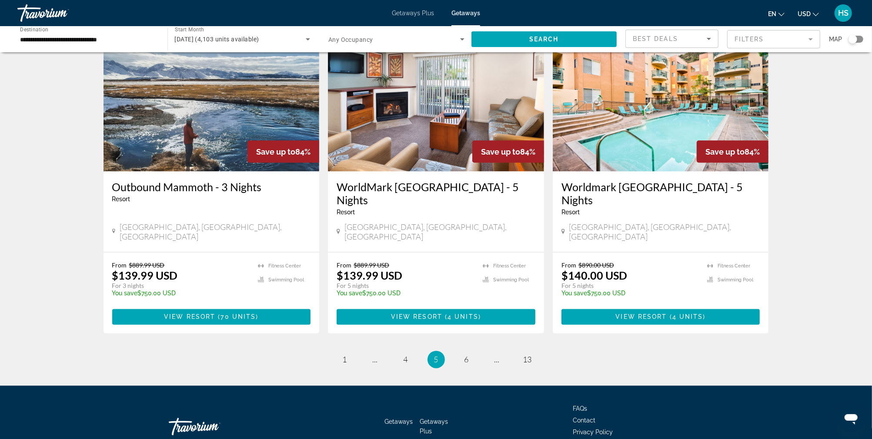
scroll to position [1010, 0]
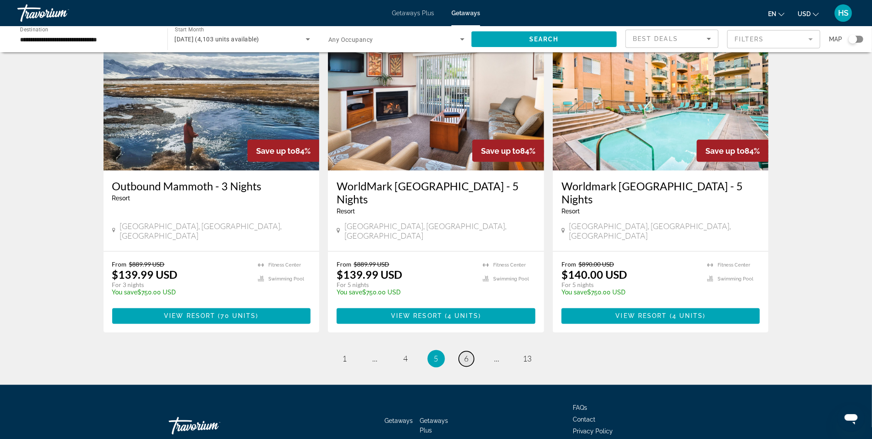
click at [466, 354] on span "6" at bounding box center [467, 359] width 4 height 10
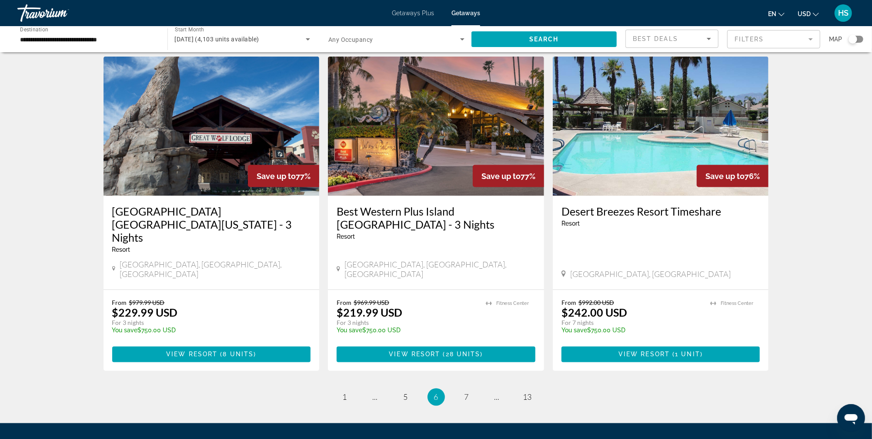
scroll to position [1003, 0]
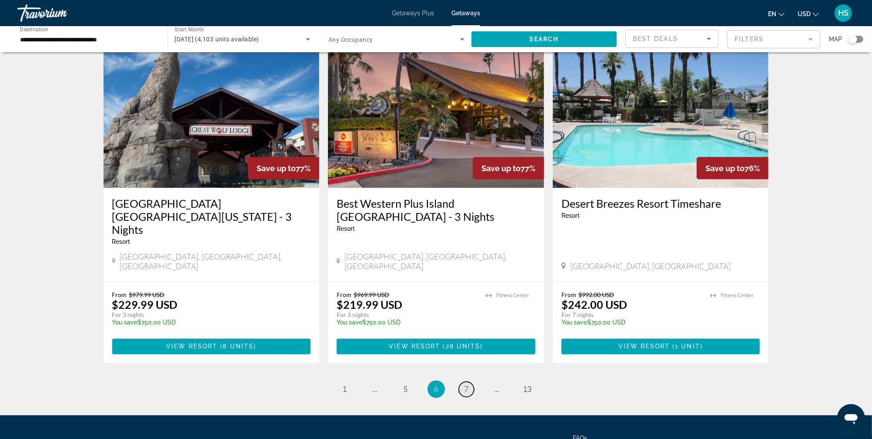
click at [468, 384] on span "7" at bounding box center [467, 389] width 4 height 10
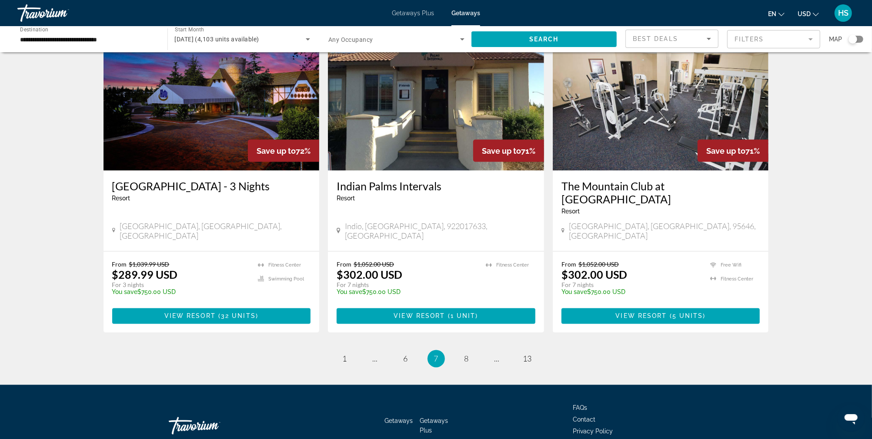
scroll to position [1020, 0]
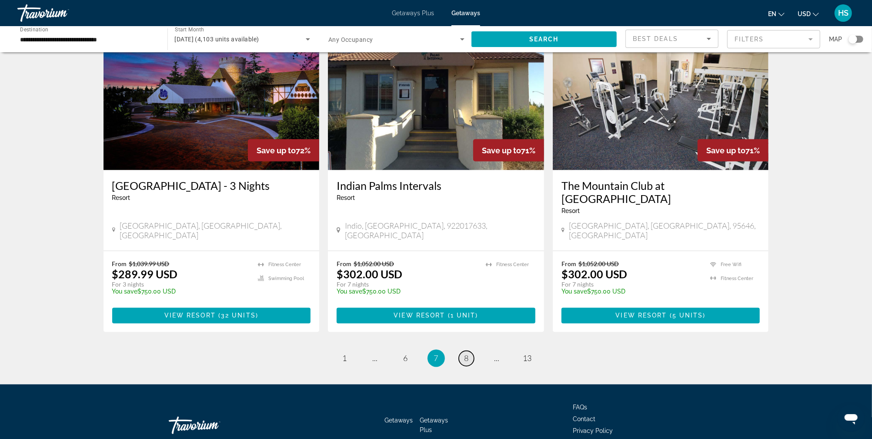
click at [466, 353] on span "8" at bounding box center [467, 358] width 4 height 10
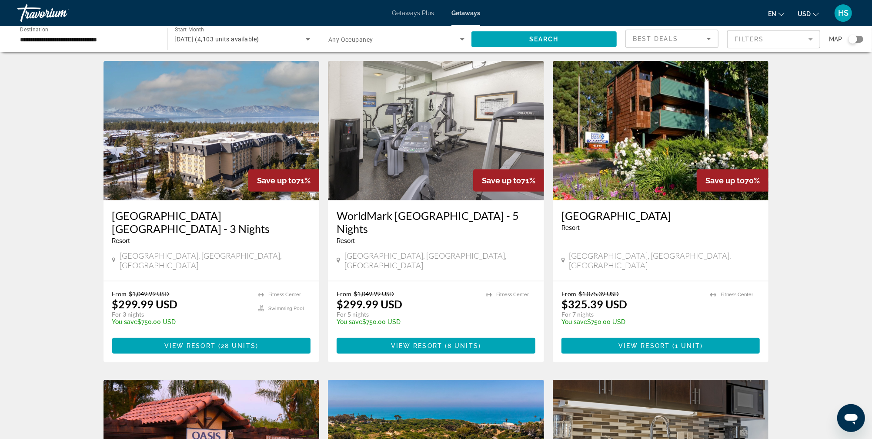
scroll to position [319, 0]
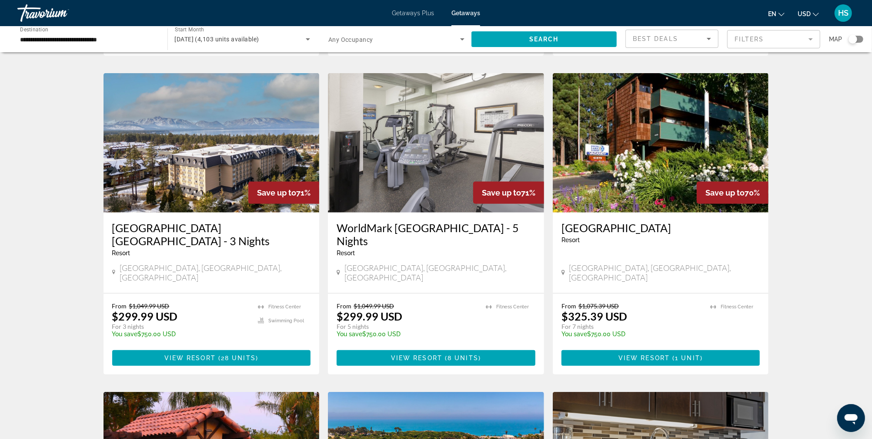
click at [461, 164] on img "Main content" at bounding box center [436, 142] width 216 height 139
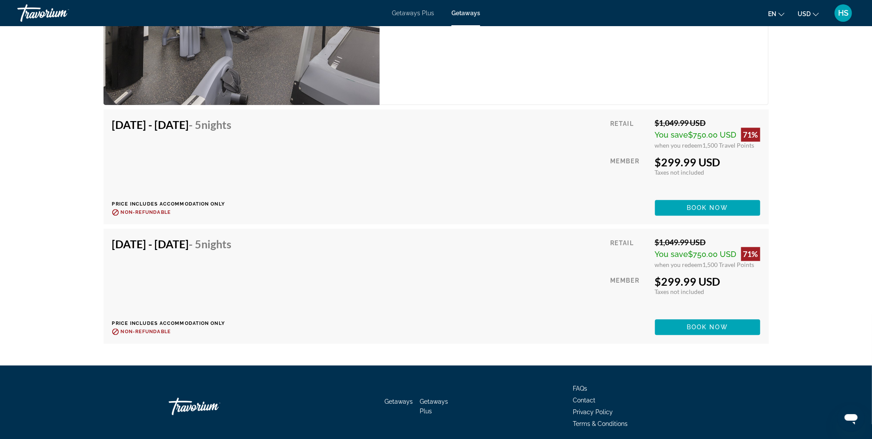
scroll to position [1813, 0]
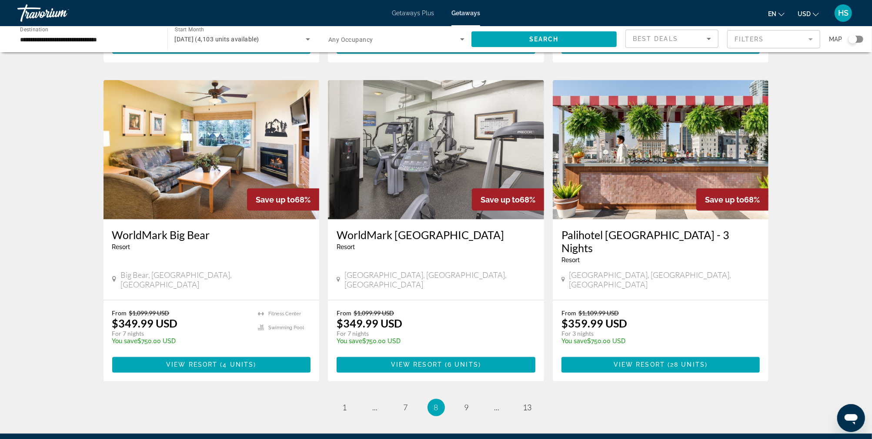
scroll to position [946, 0]
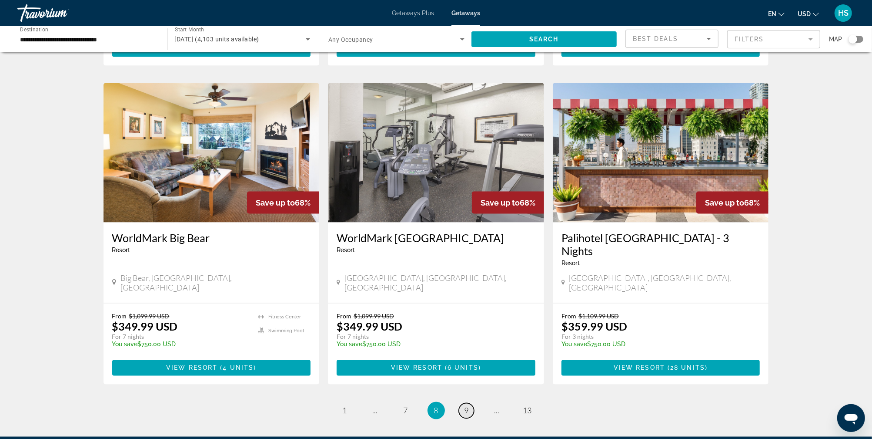
click at [463, 403] on link "page 9" at bounding box center [466, 410] width 15 height 15
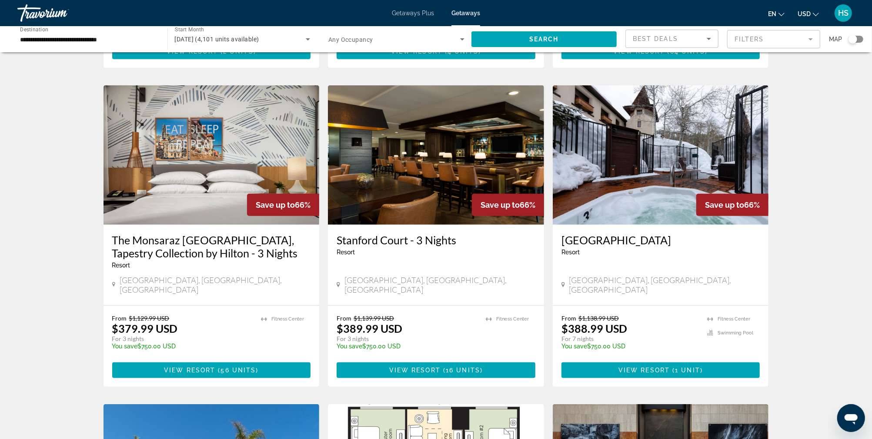
scroll to position [307, 0]
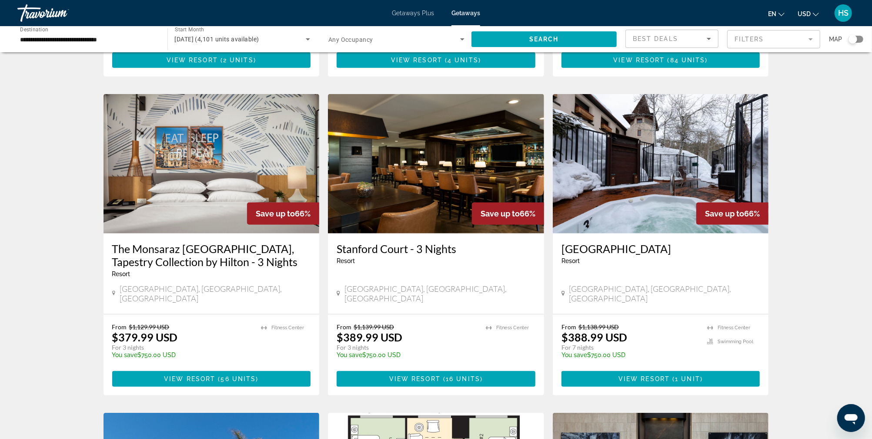
click at [208, 181] on img "Main content" at bounding box center [212, 163] width 216 height 139
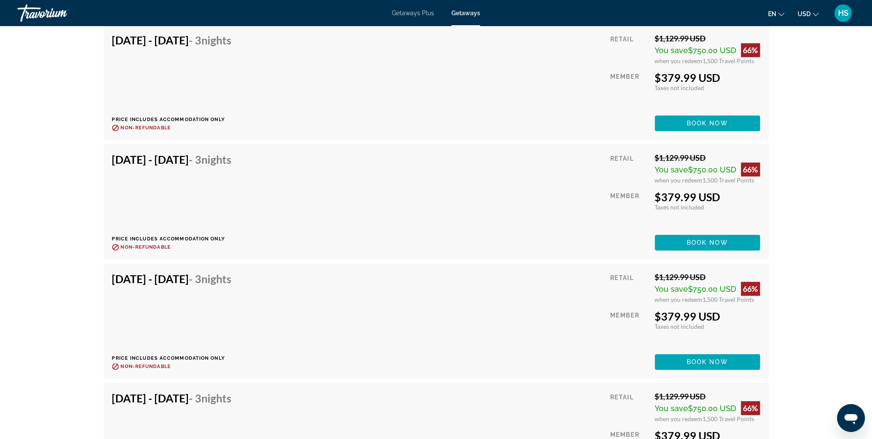
scroll to position [1835, 0]
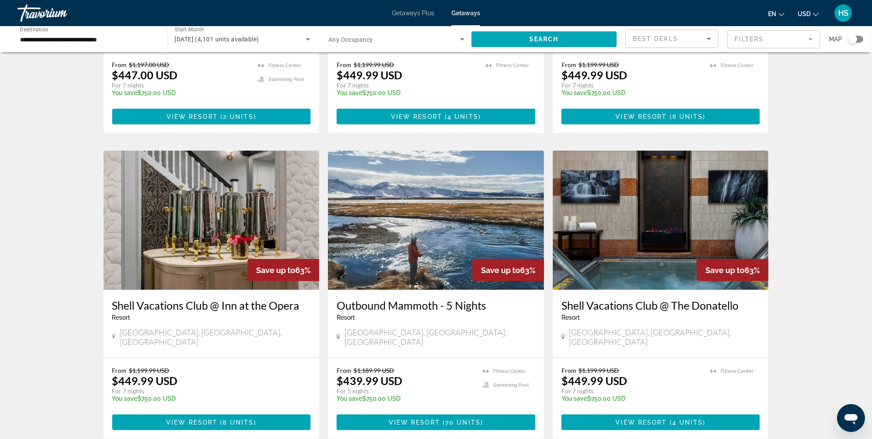
scroll to position [994, 0]
